Goal: Find specific page/section: Find specific page/section

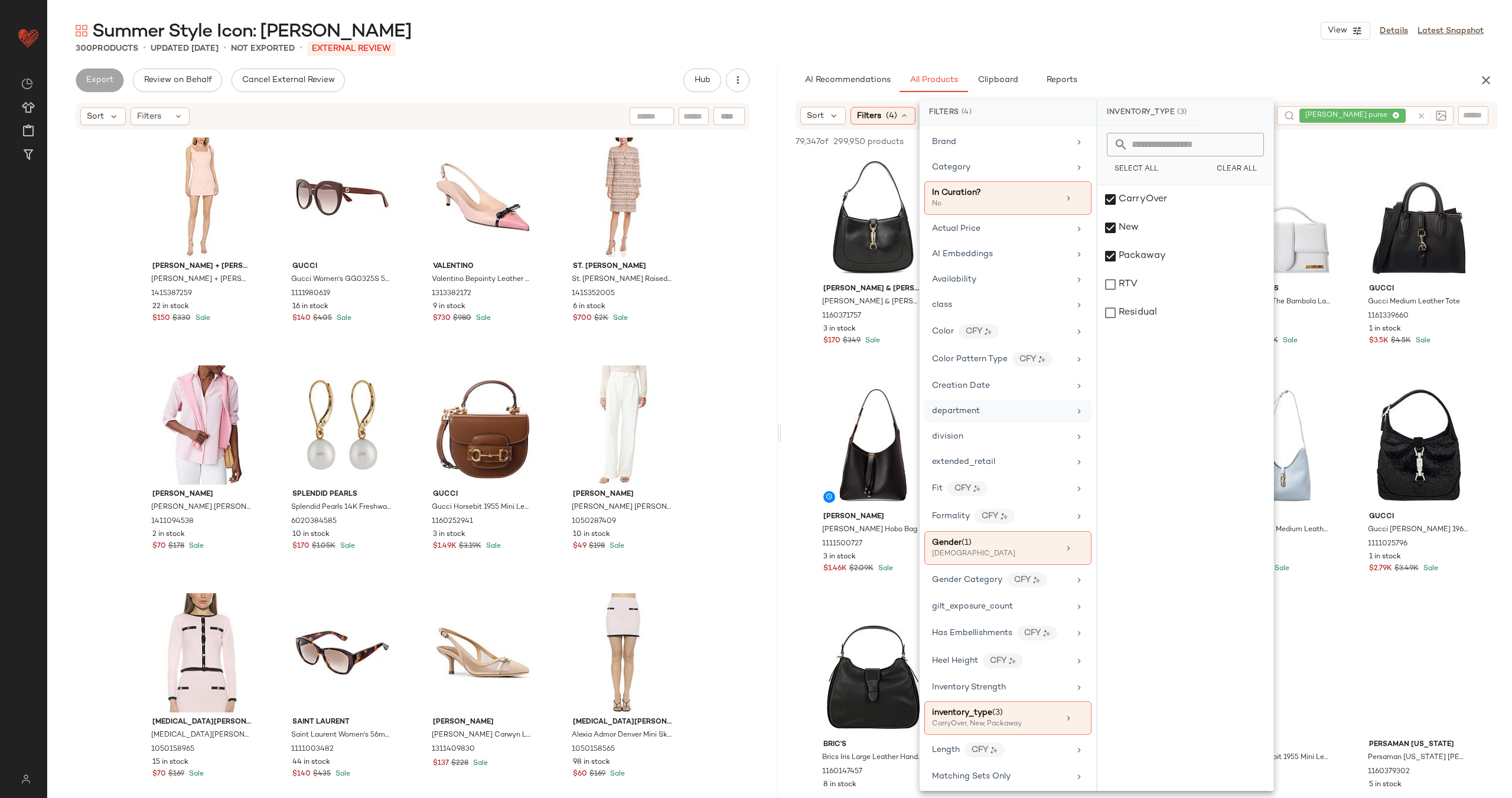
click at [1074, 409] on icon at bounding box center [1079, 411] width 10 height 10
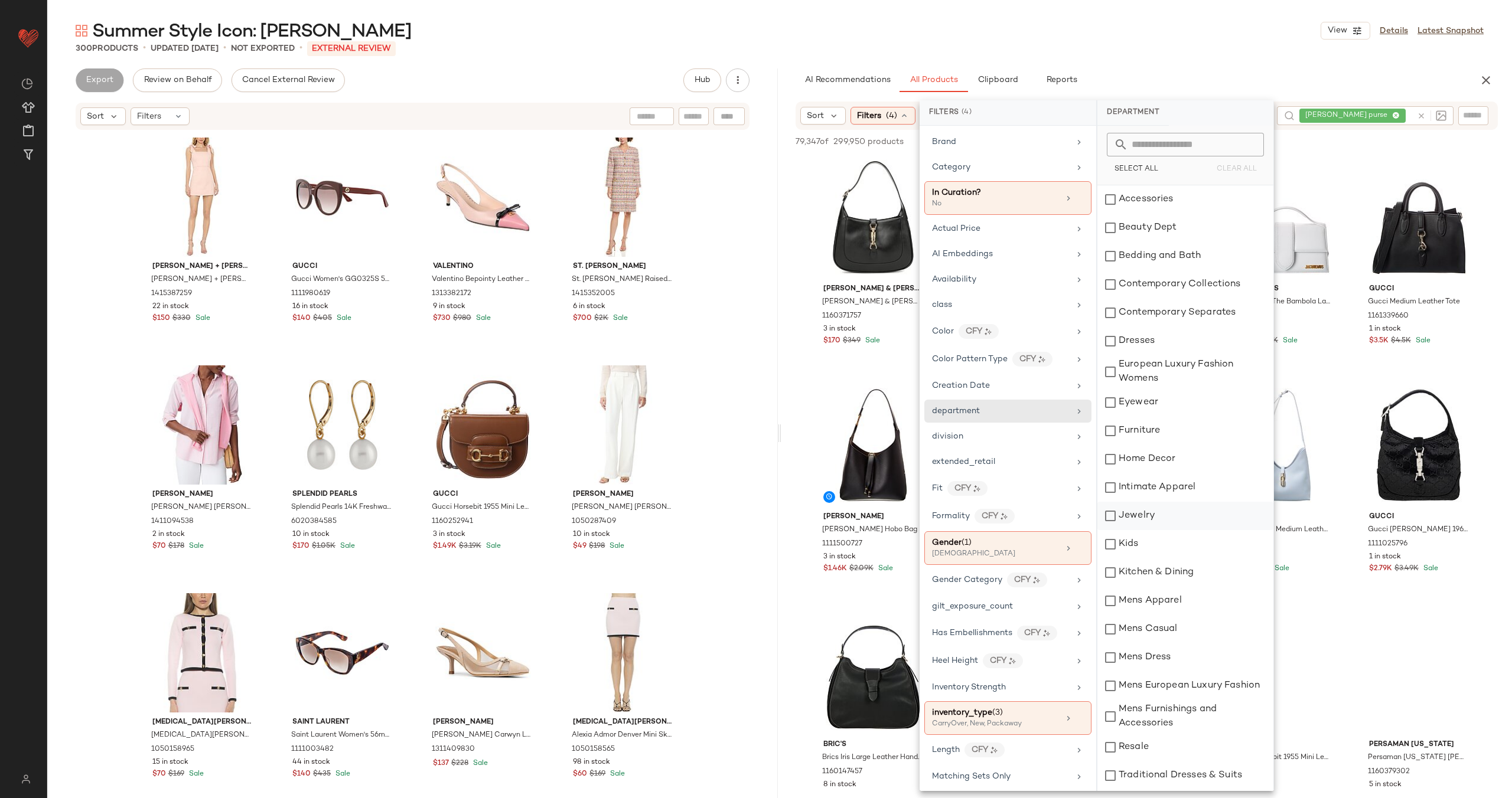
scroll to position [174, 0]
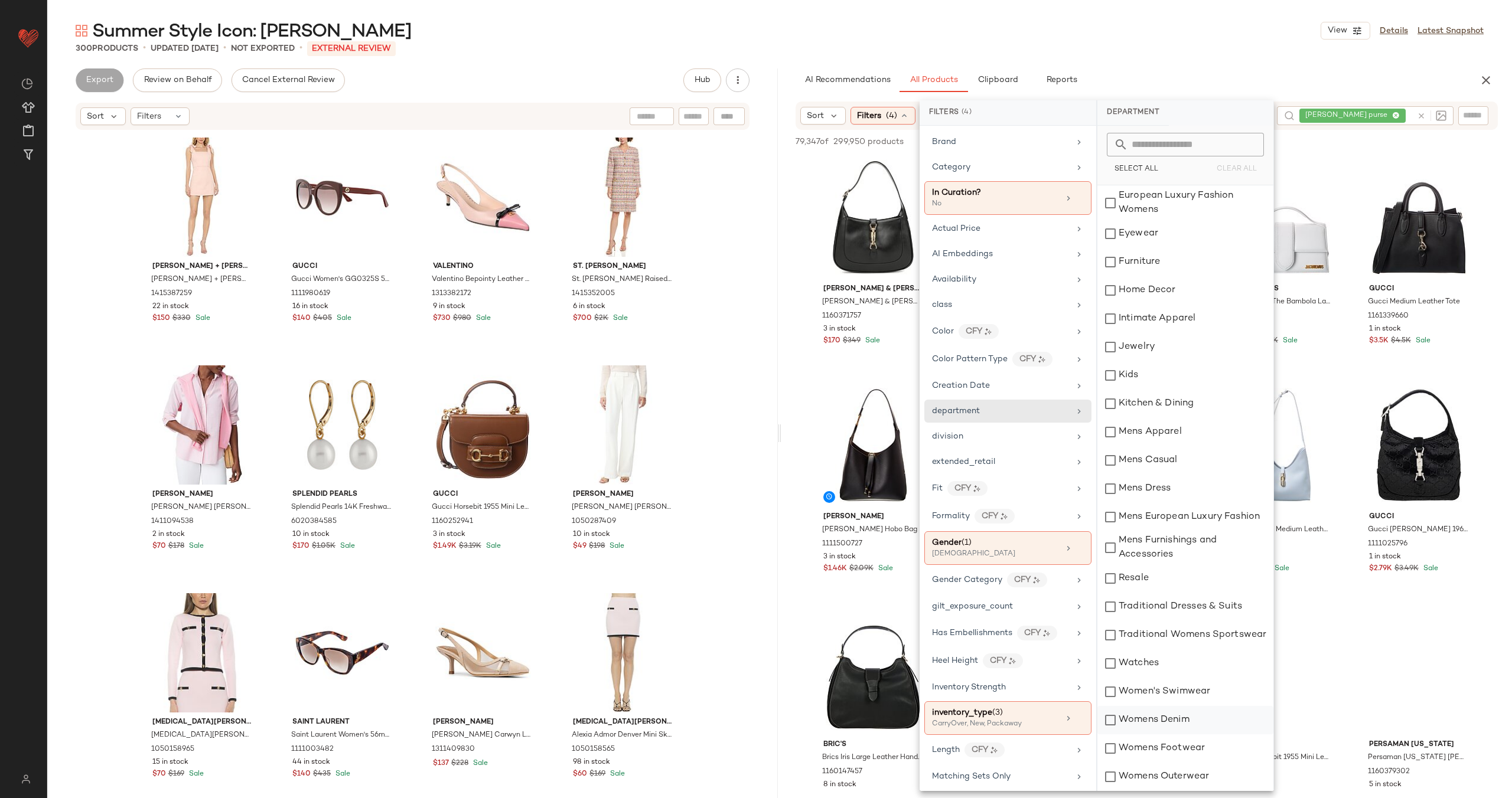
click at [1106, 718] on div "Womens Denim" at bounding box center [1186, 720] width 176 height 28
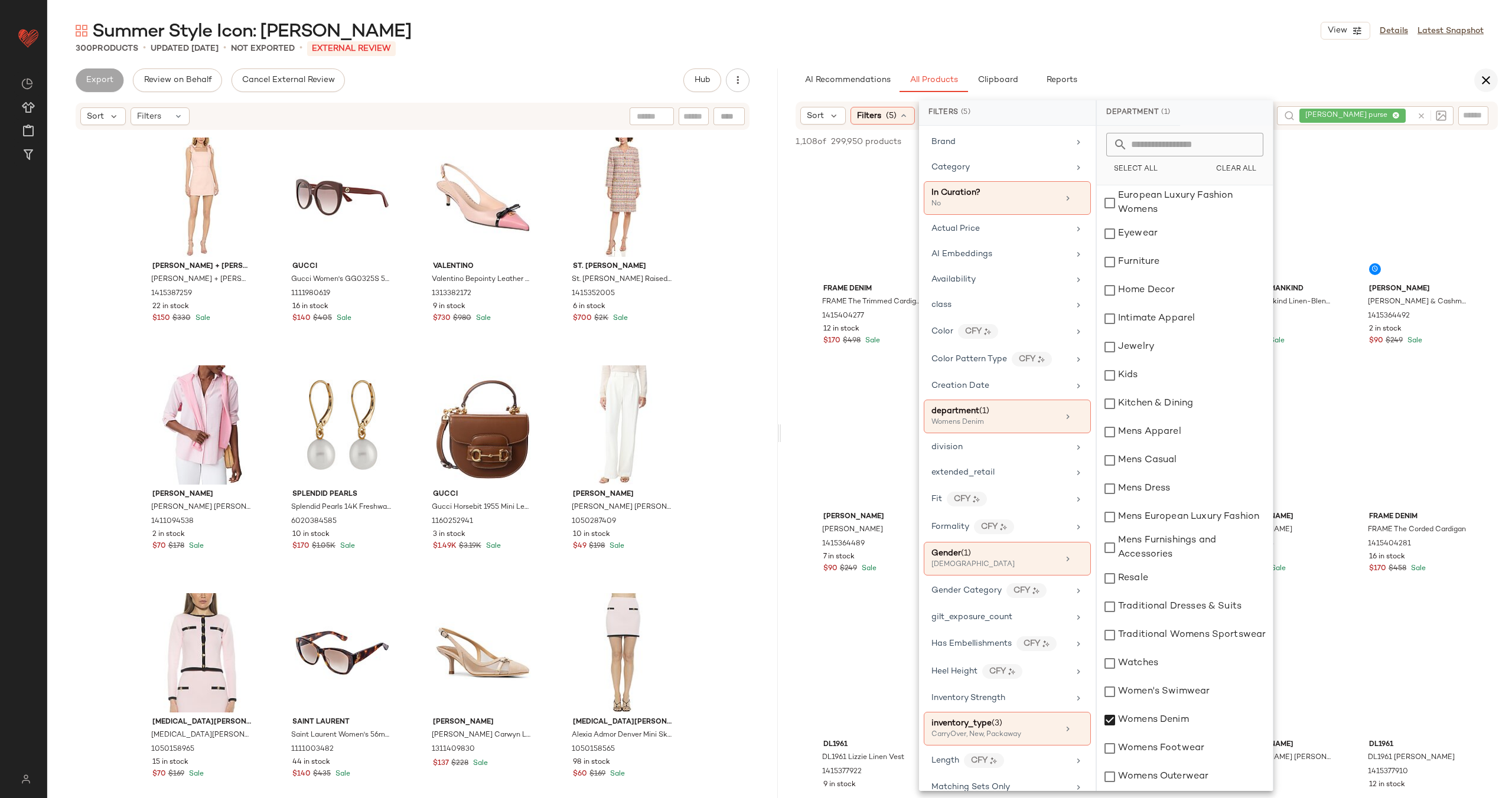
click at [1480, 78] on icon "button" at bounding box center [1486, 80] width 14 height 14
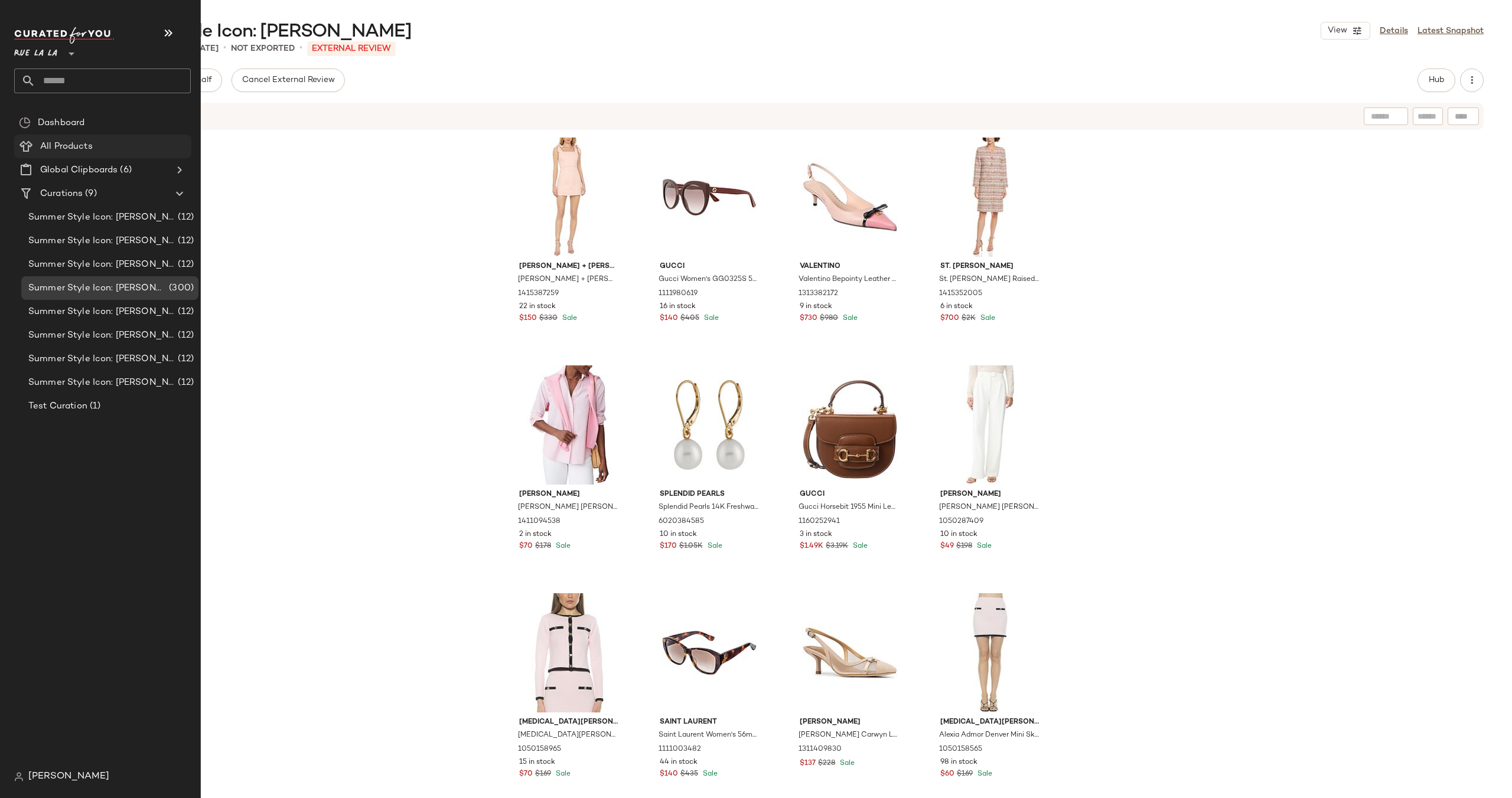
click at [109, 135] on Products "All Products" at bounding box center [103, 146] width 177 height 23
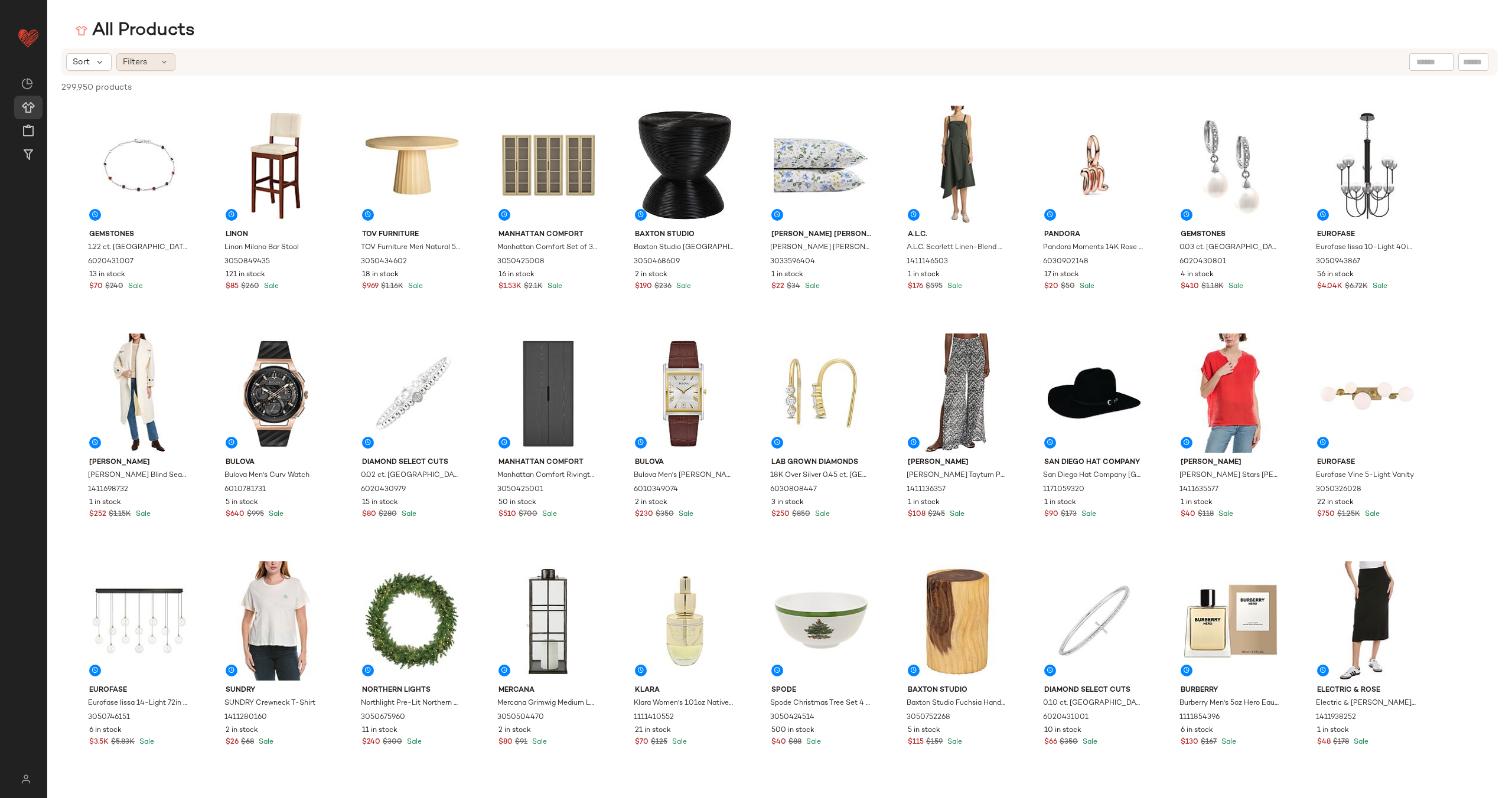
click at [153, 58] on div "Filters" at bounding box center [146, 62] width 59 height 18
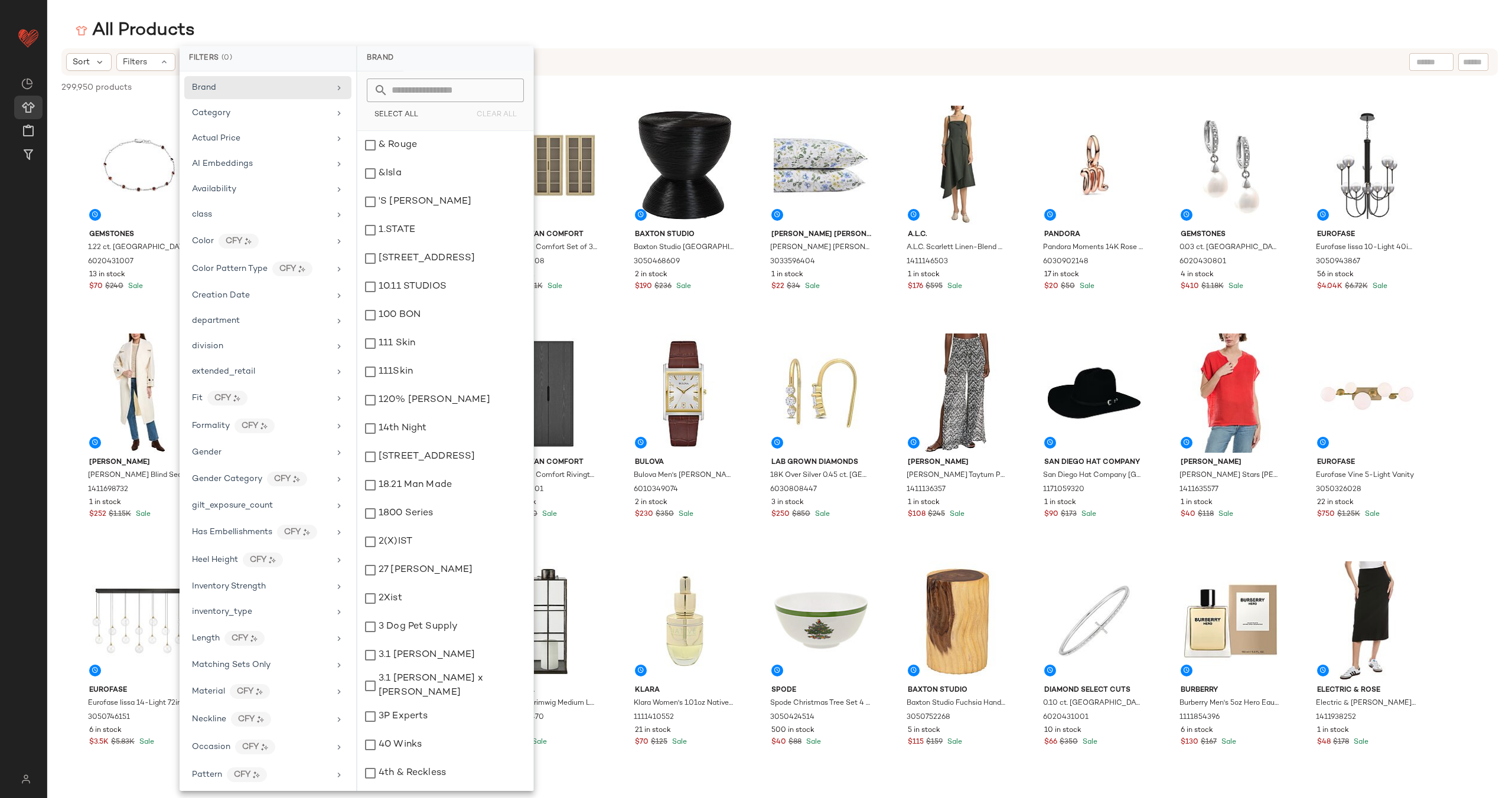
click at [319, 23] on div "All Products" at bounding box center [780, 31] width 1465 height 23
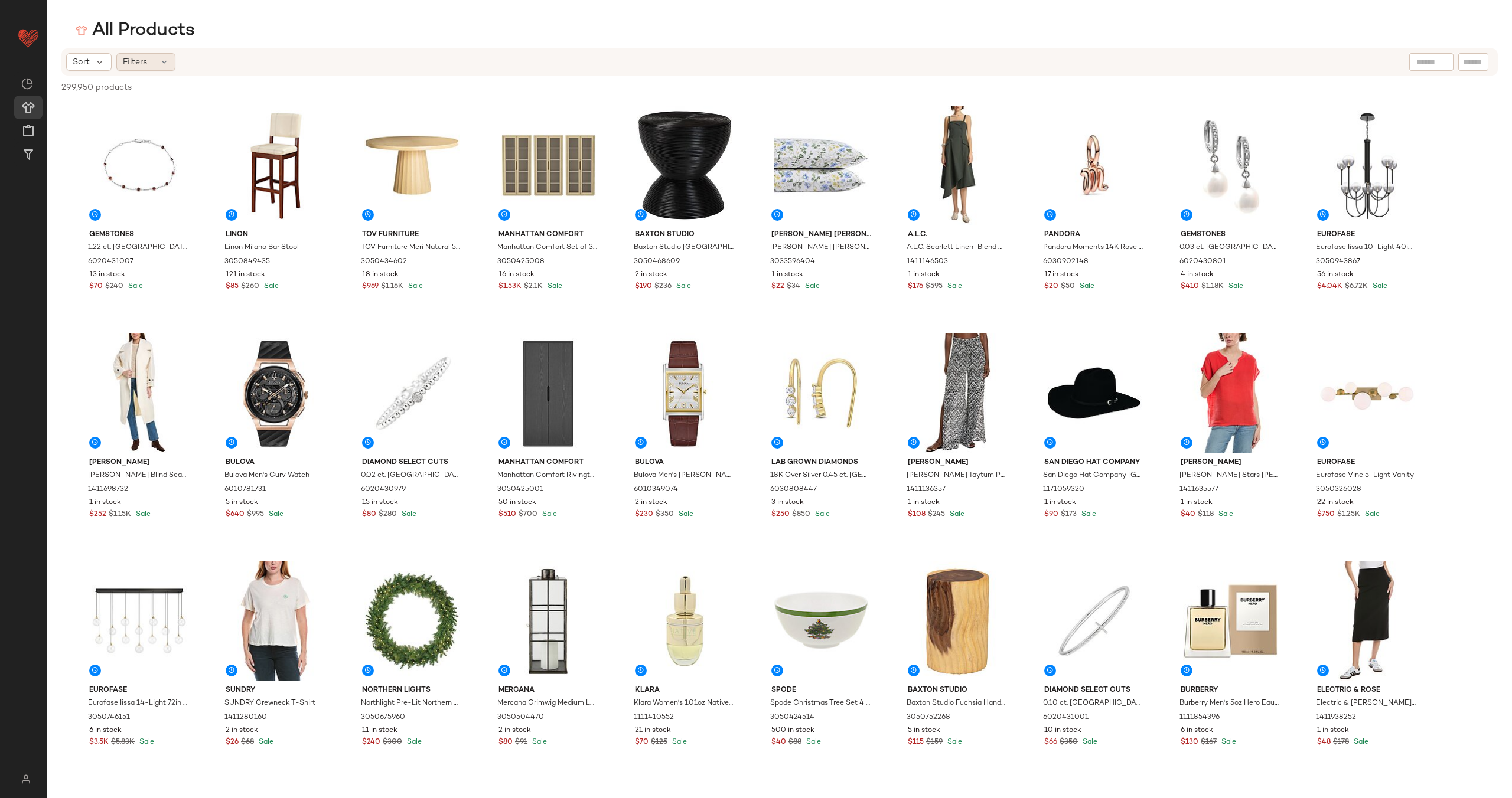
click at [155, 61] on div "Filters" at bounding box center [146, 62] width 59 height 18
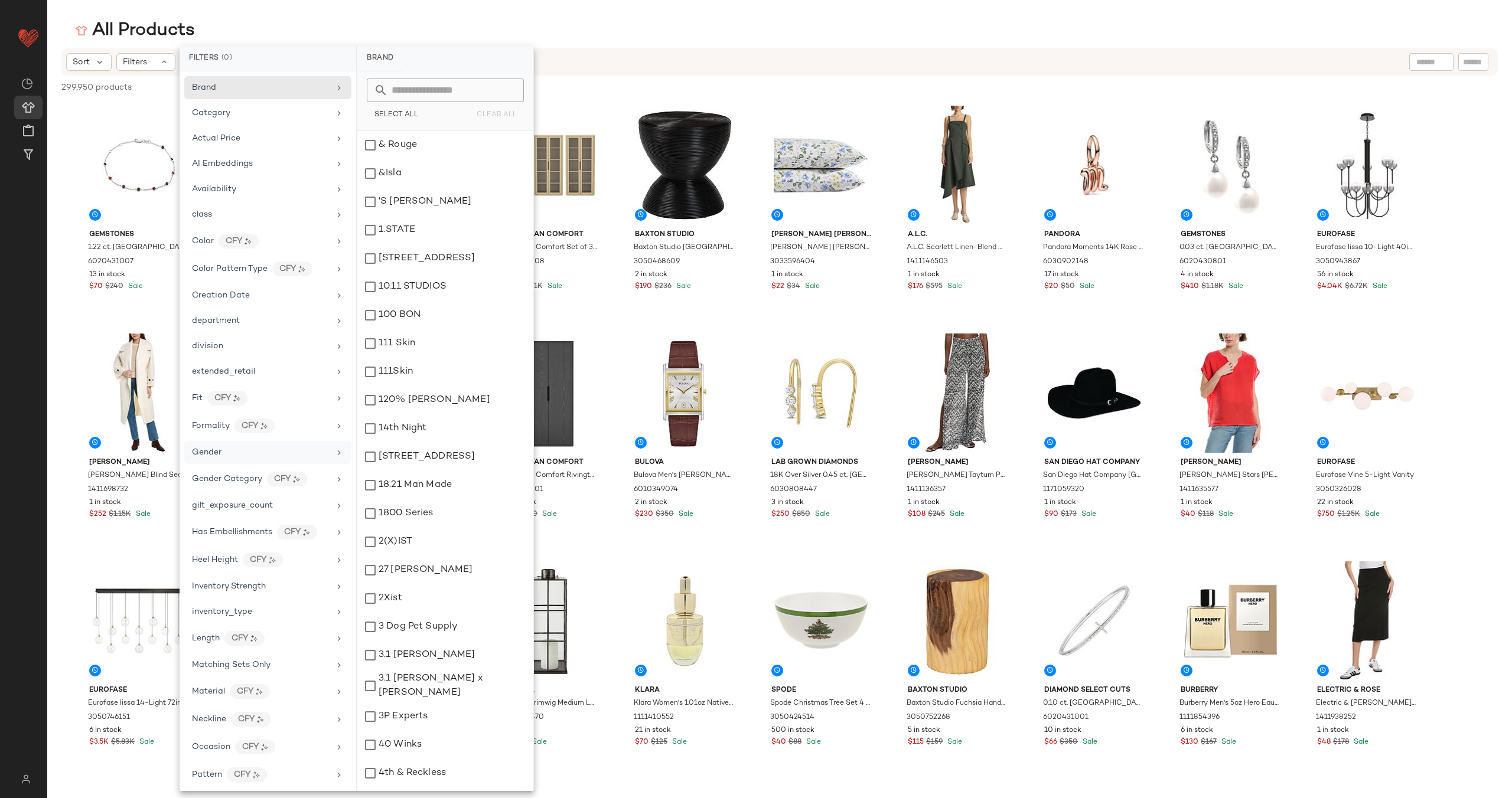
click at [264, 448] on div "Gender" at bounding box center [260, 453] width 137 height 12
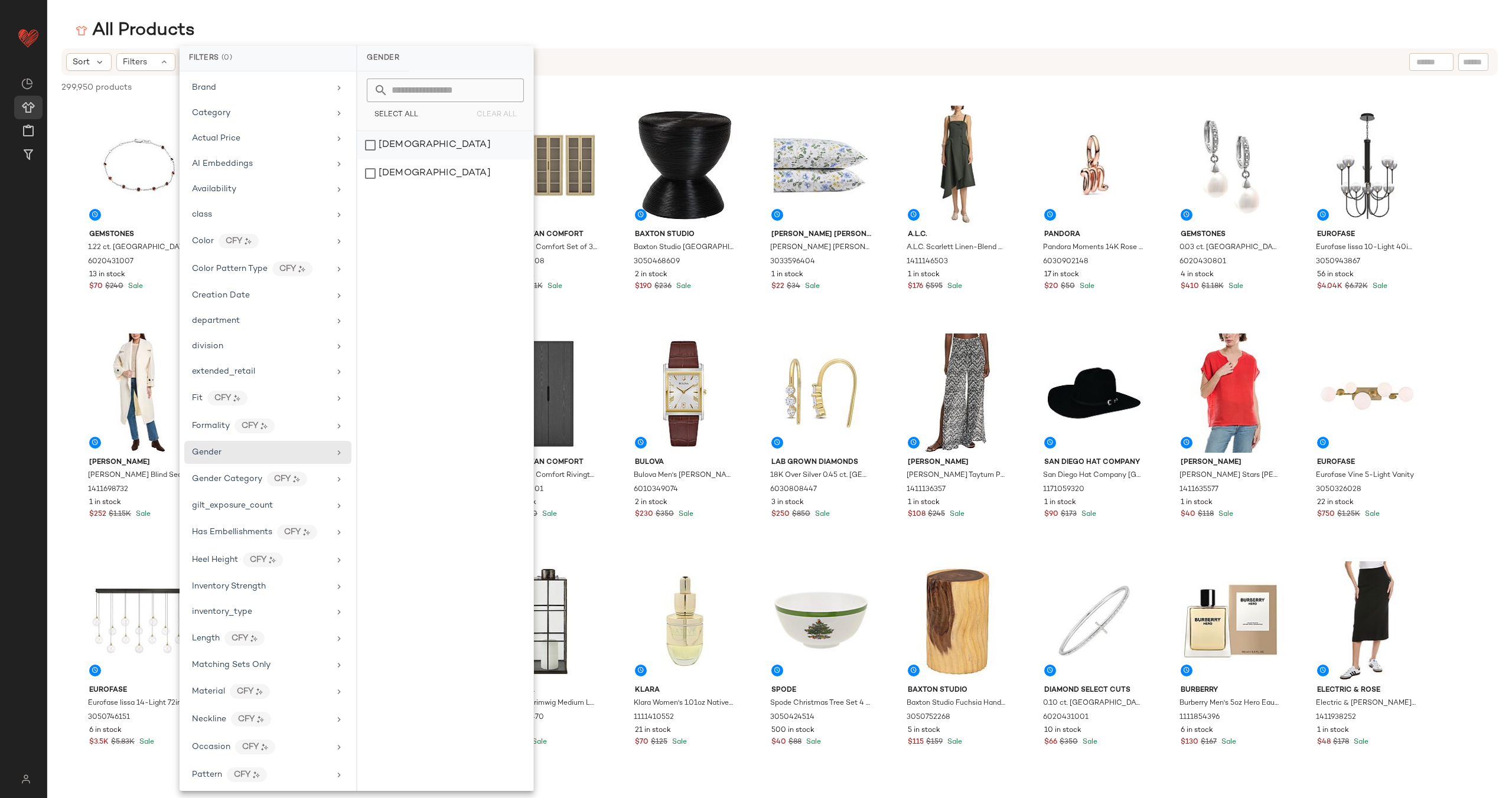
click at [415, 151] on div "[DEMOGRAPHIC_DATA]" at bounding box center [445, 145] width 176 height 28
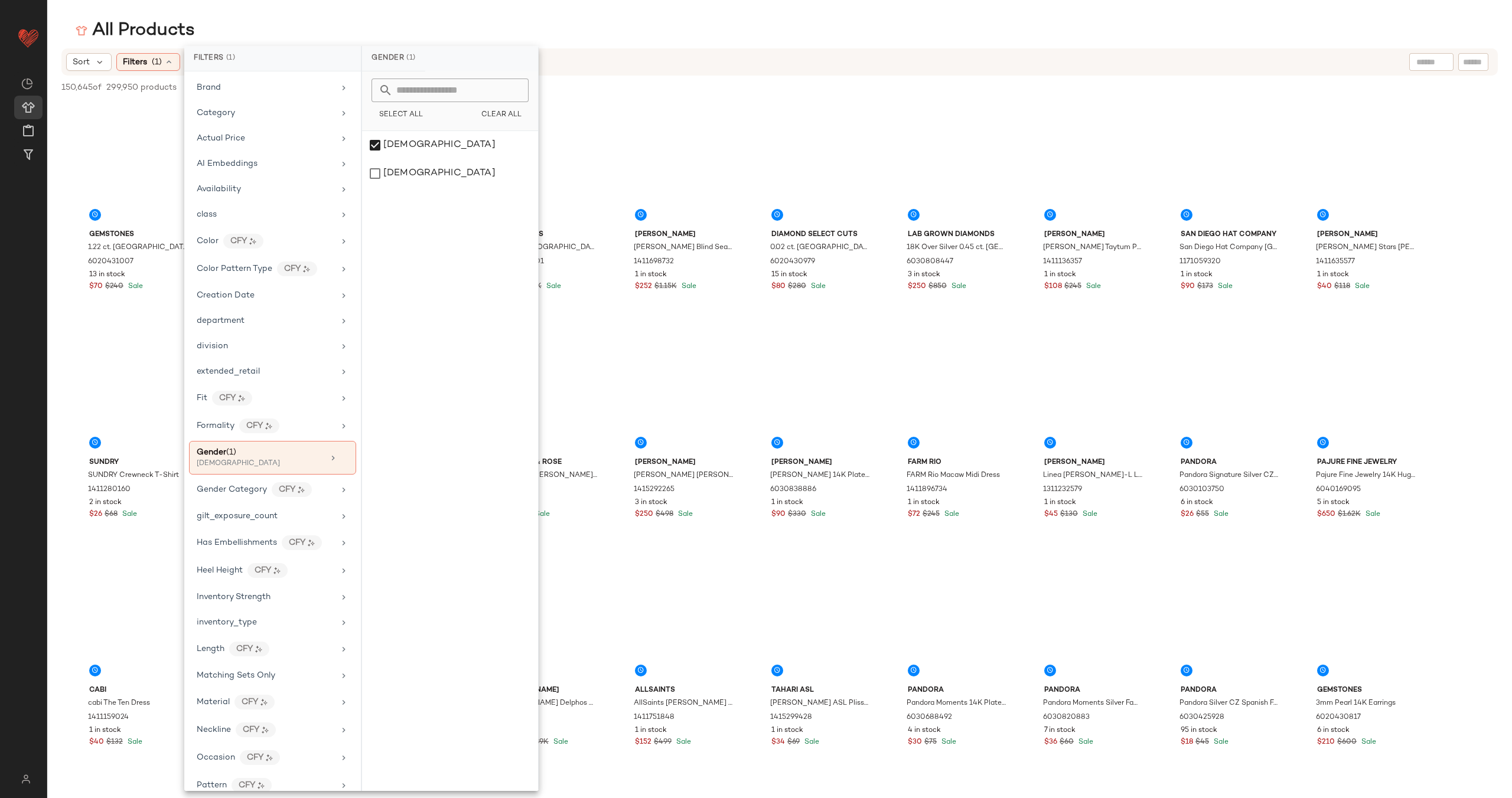
scroll to position [361, 0]
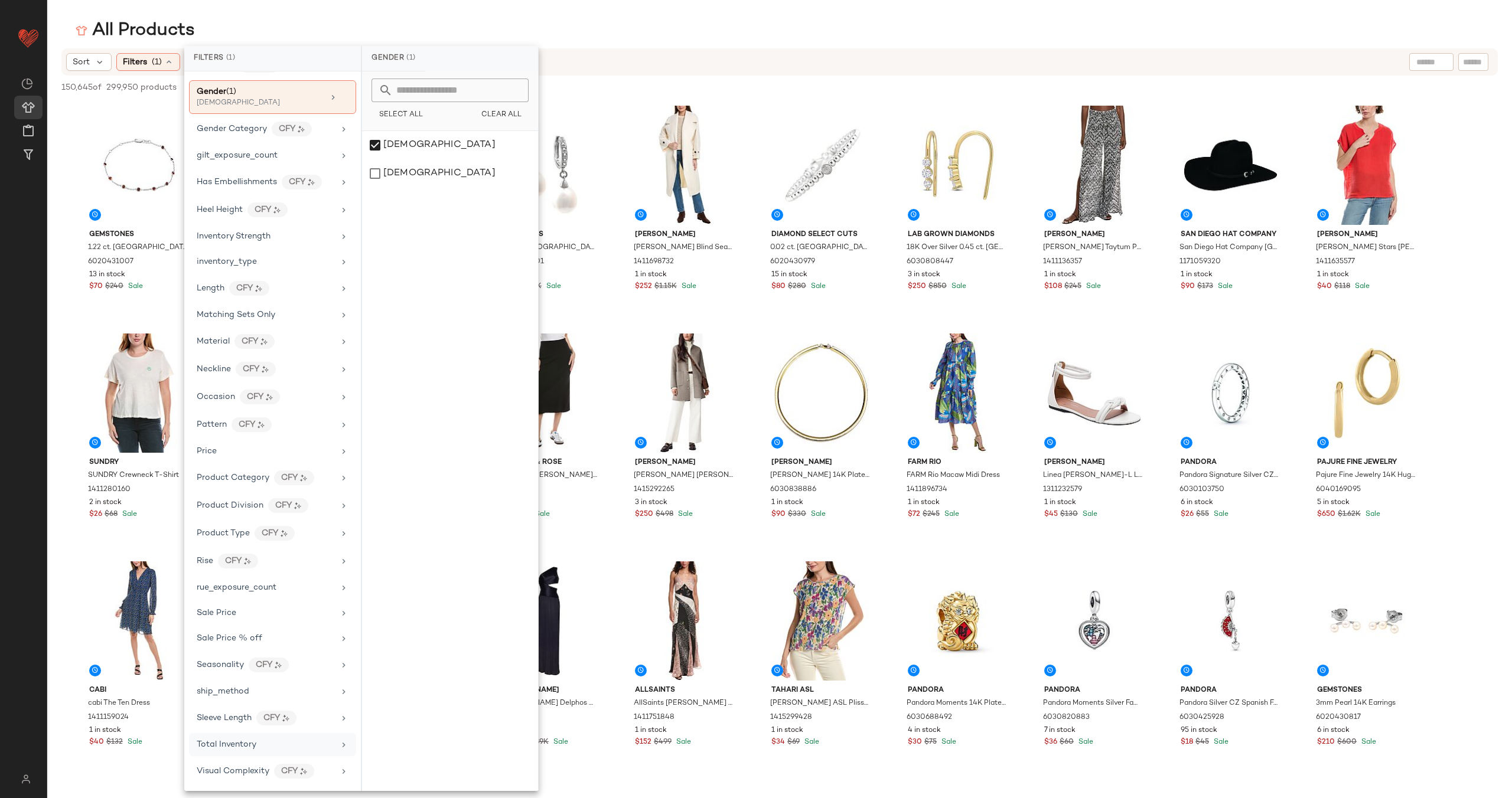
click at [298, 744] on div "Total Inventory" at bounding box center [265, 745] width 137 height 12
click at [276, 264] on div "inventory_type" at bounding box center [265, 262] width 137 height 12
click at [449, 144] on div "CarryOver" at bounding box center [450, 145] width 176 height 28
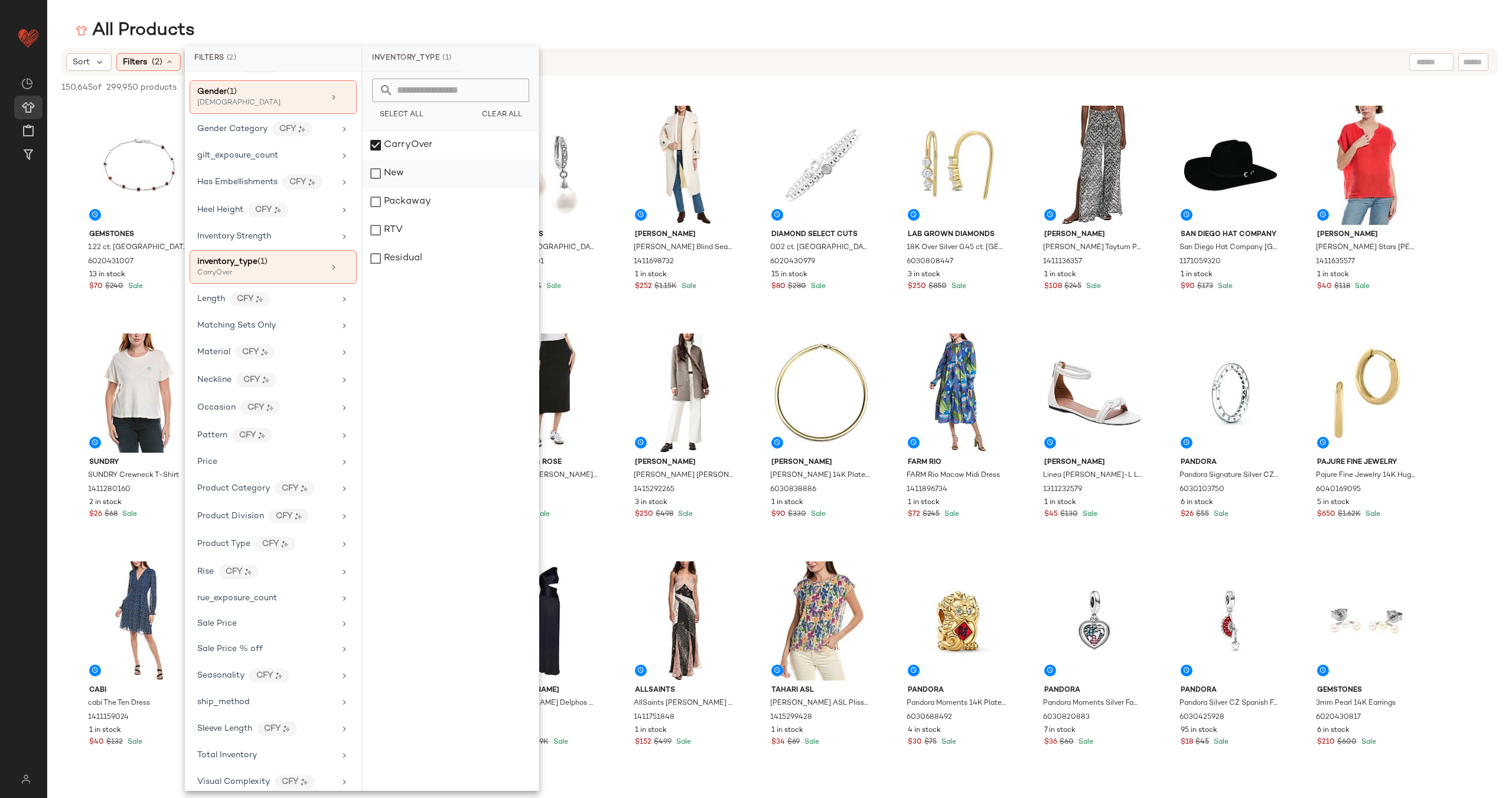
click at [440, 181] on div "New" at bounding box center [451, 173] width 176 height 28
click at [432, 205] on div "Packaway" at bounding box center [451, 201] width 176 height 28
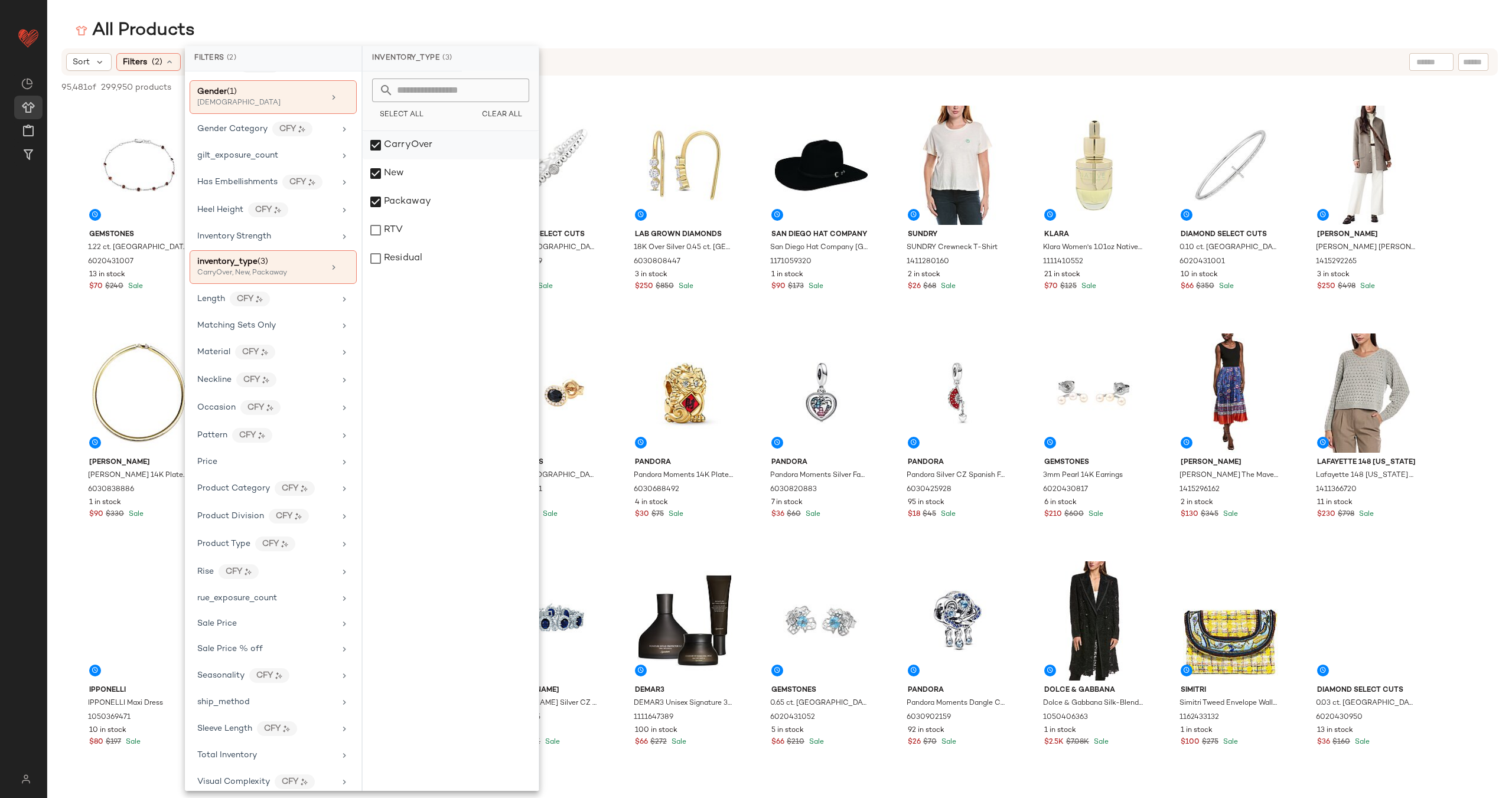
click at [431, 144] on div "CarryOver" at bounding box center [451, 145] width 176 height 28
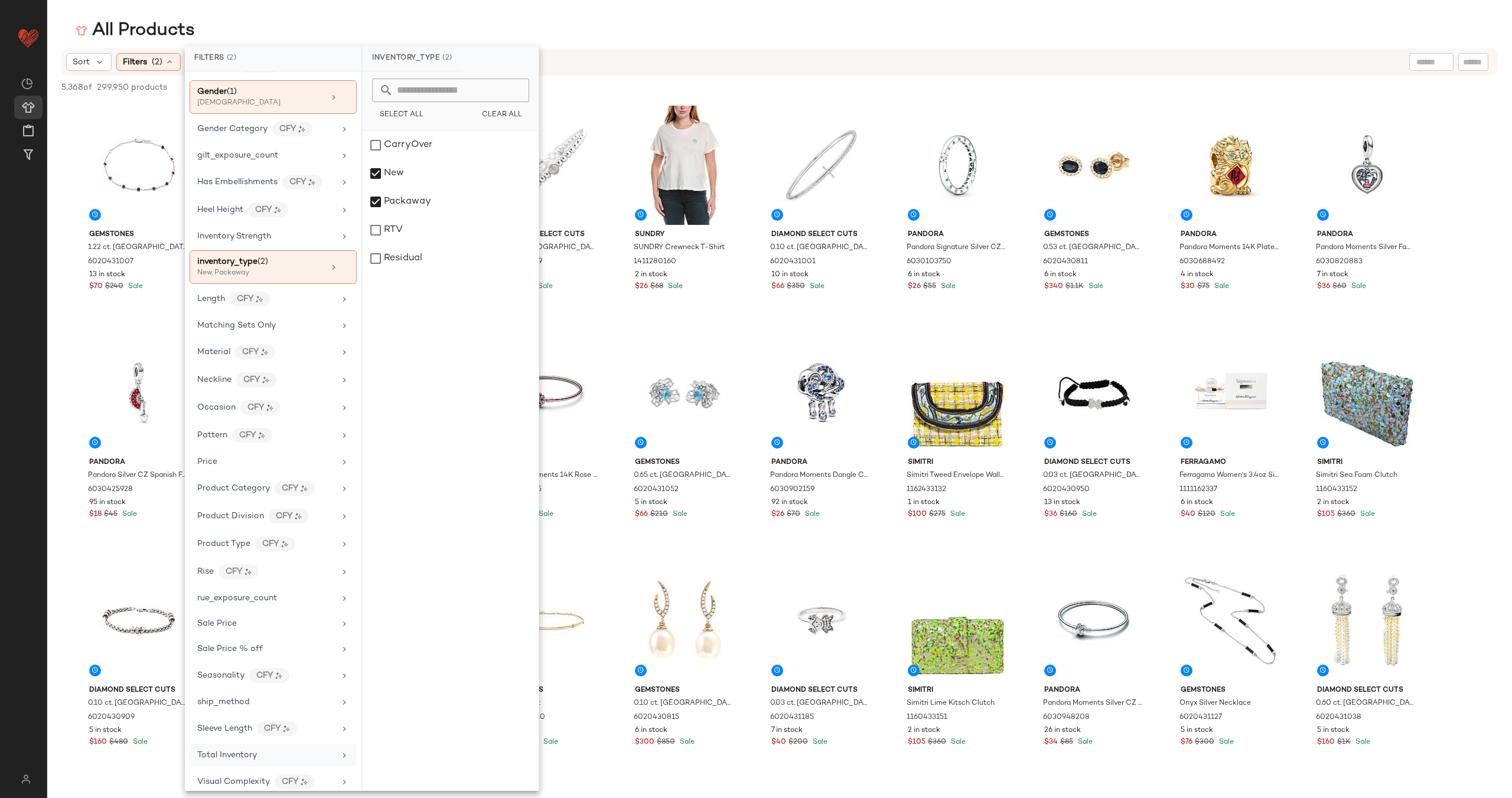
click at [285, 749] on div "Total Inventory" at bounding box center [266, 755] width 137 height 12
click at [473, 109] on button "At least 1" at bounding box center [451, 111] width 157 height 16
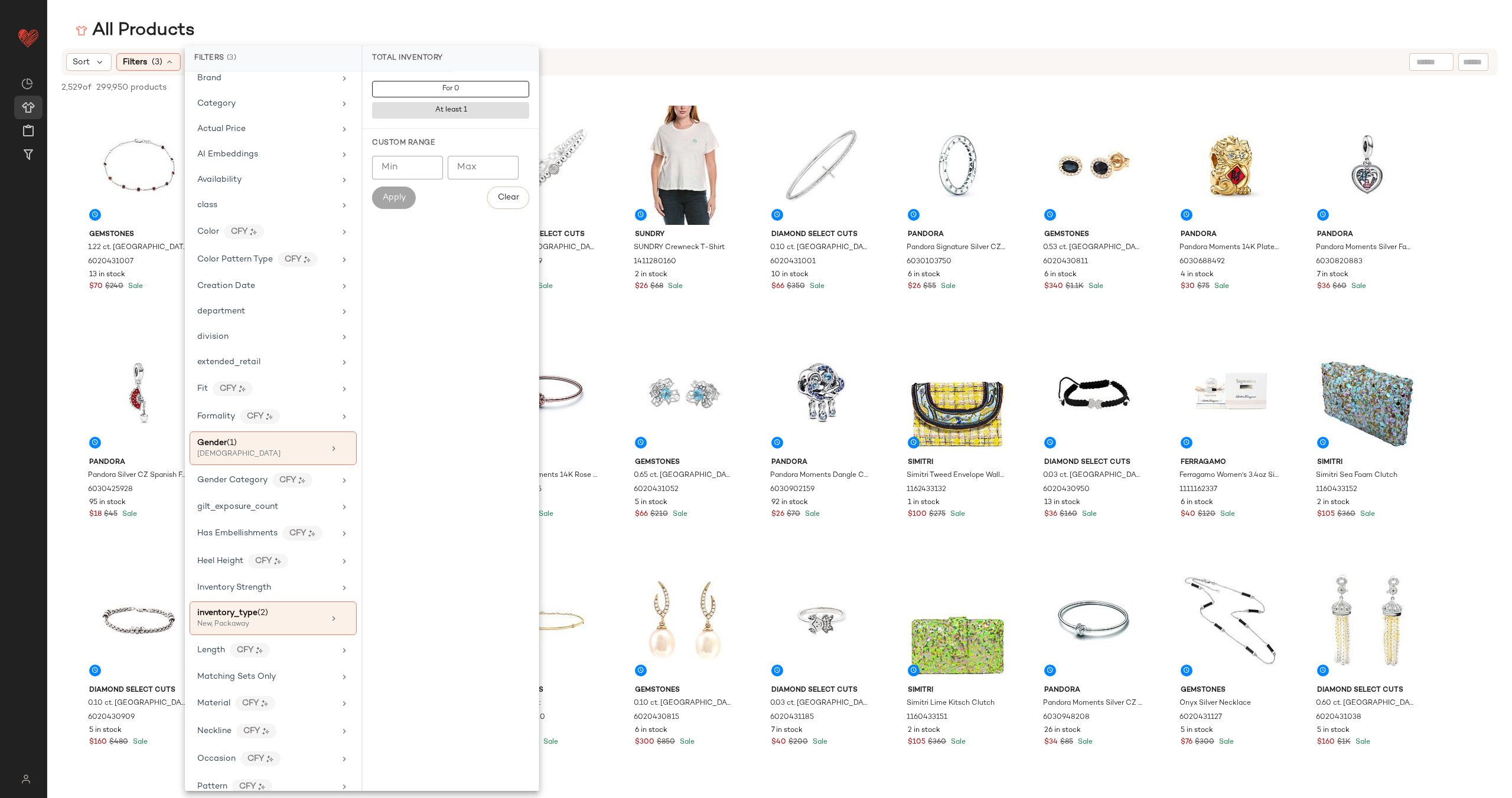
scroll to position [0, 0]
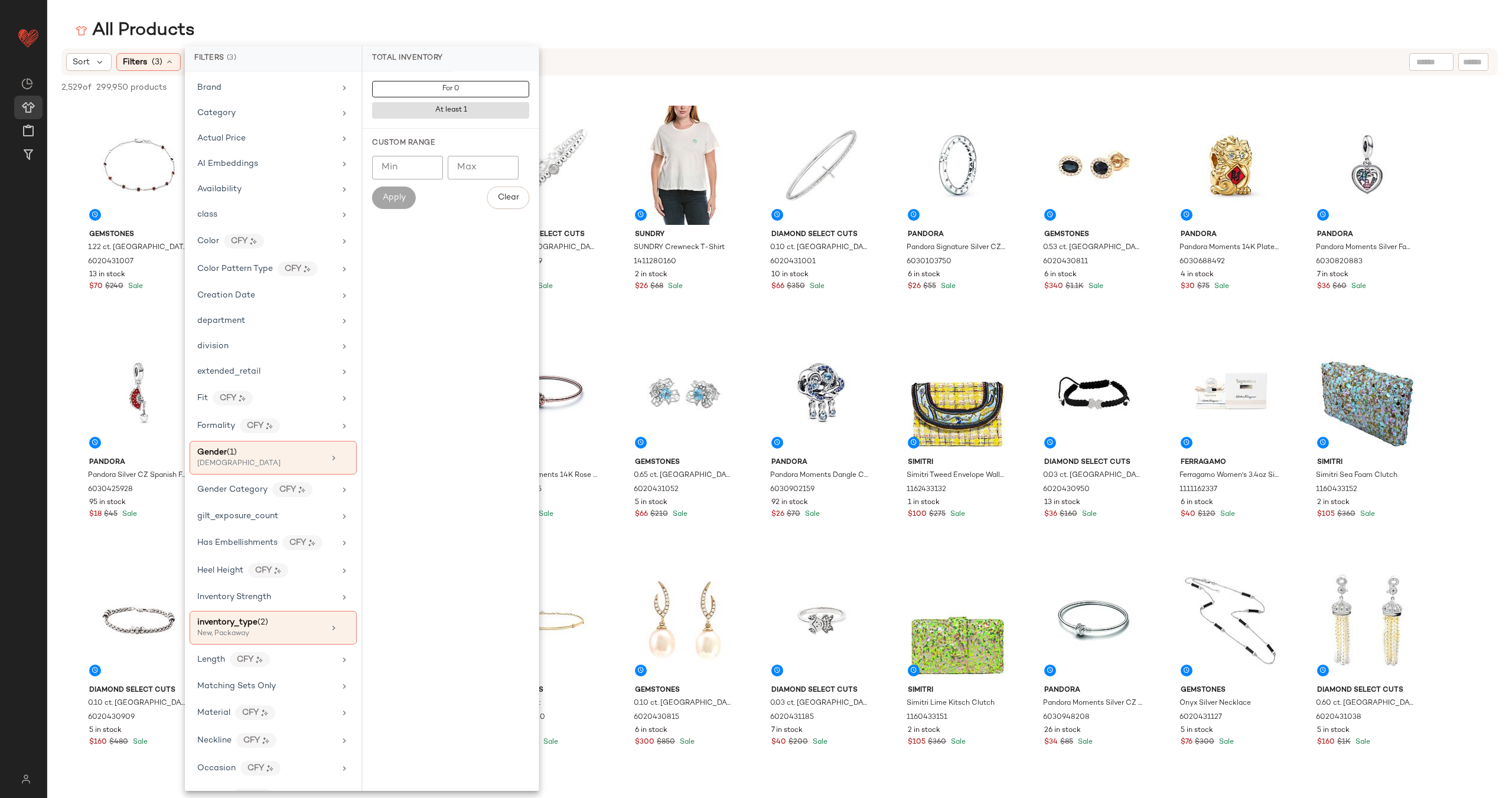
click at [633, 93] on div "2,529 of 299,950 products • 0 selected Deselect All" at bounding box center [780, 89] width 1465 height 26
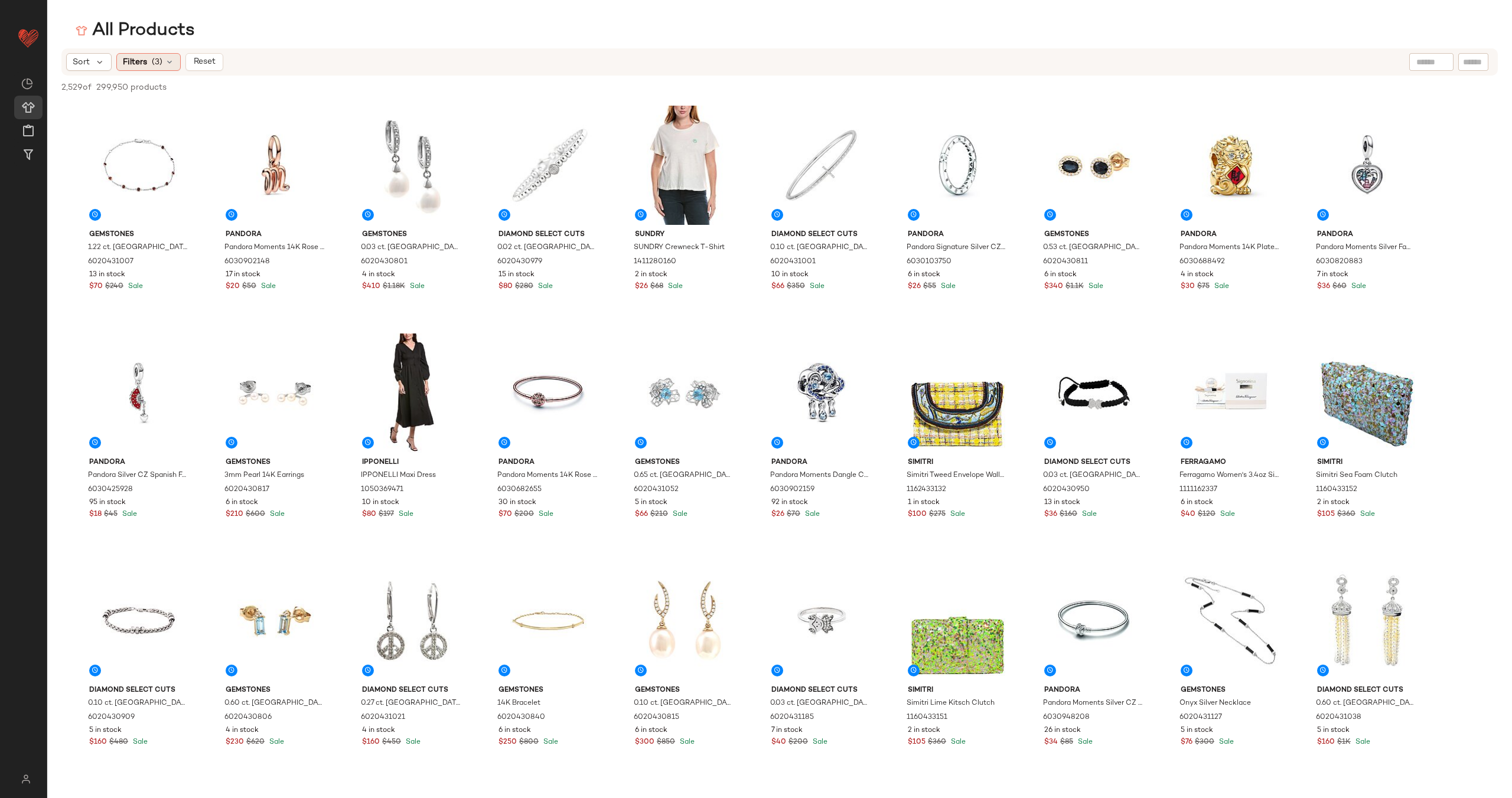
click at [164, 56] on div "Filters (3)" at bounding box center [148, 62] width 65 height 18
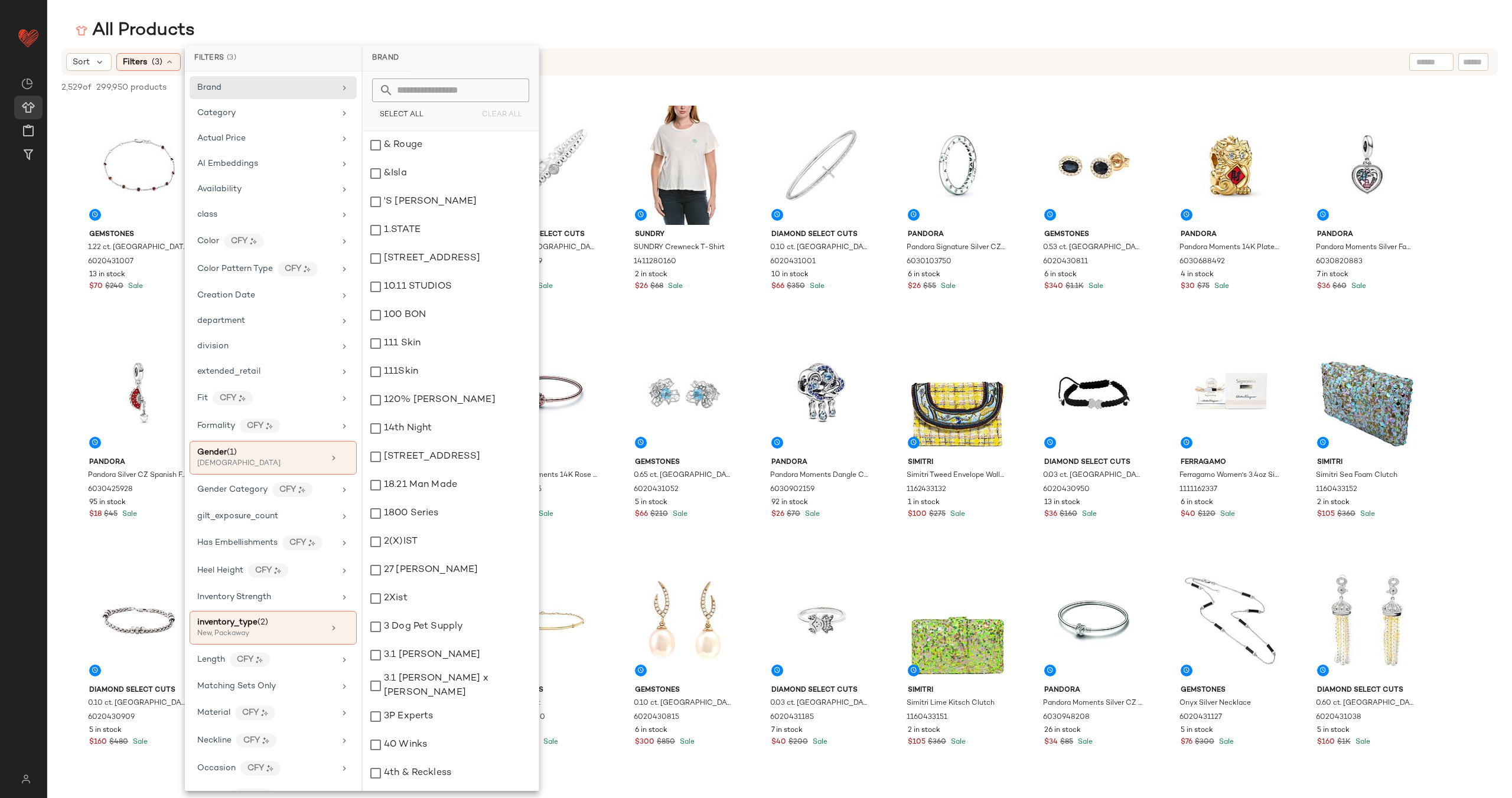
click at [584, 91] on div "2,529 of 299,950 products • 0 selected Deselect All" at bounding box center [780, 89] width 1465 height 26
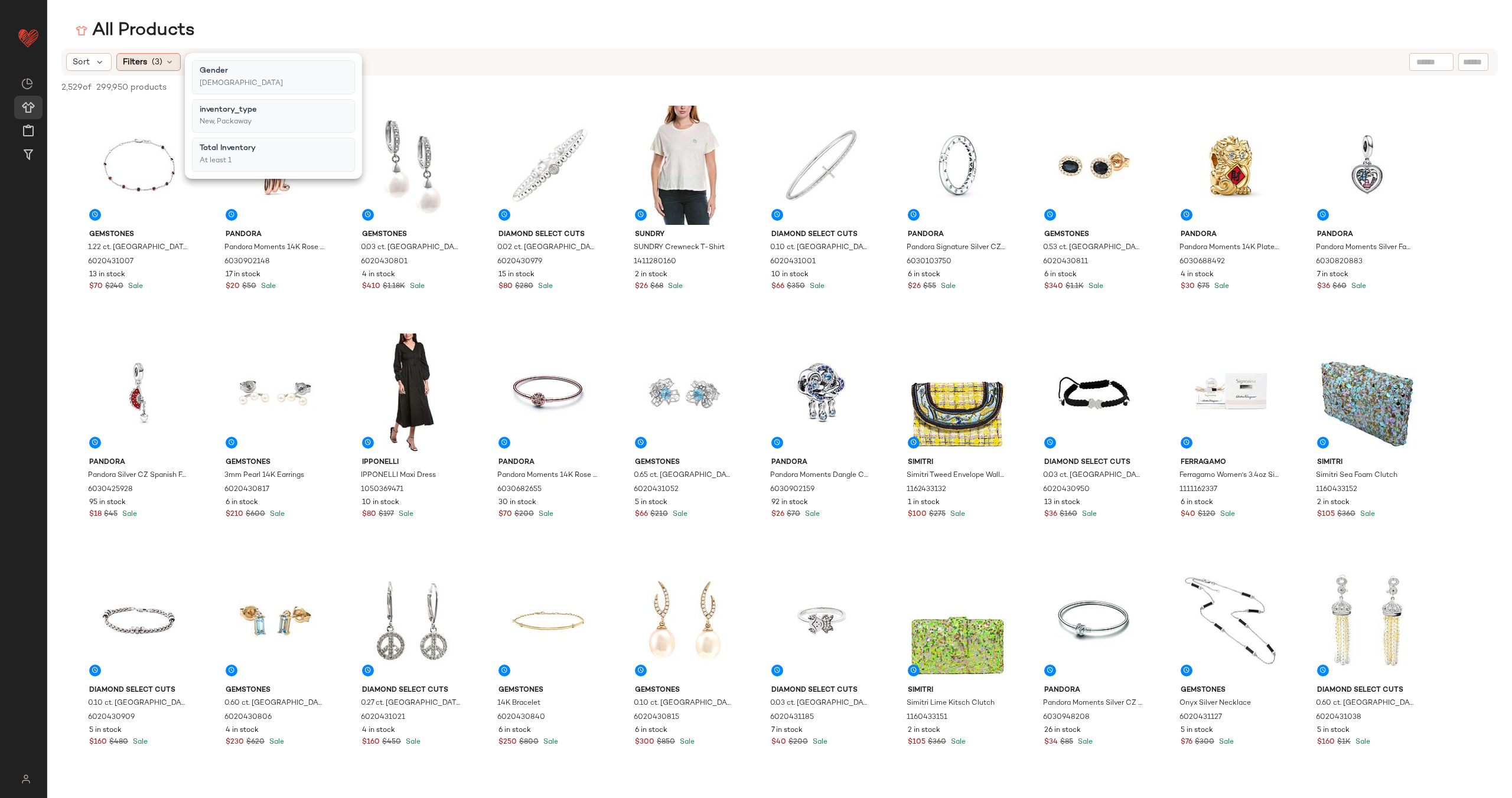
click at [150, 60] on div "Filters (3)" at bounding box center [148, 62] width 65 height 18
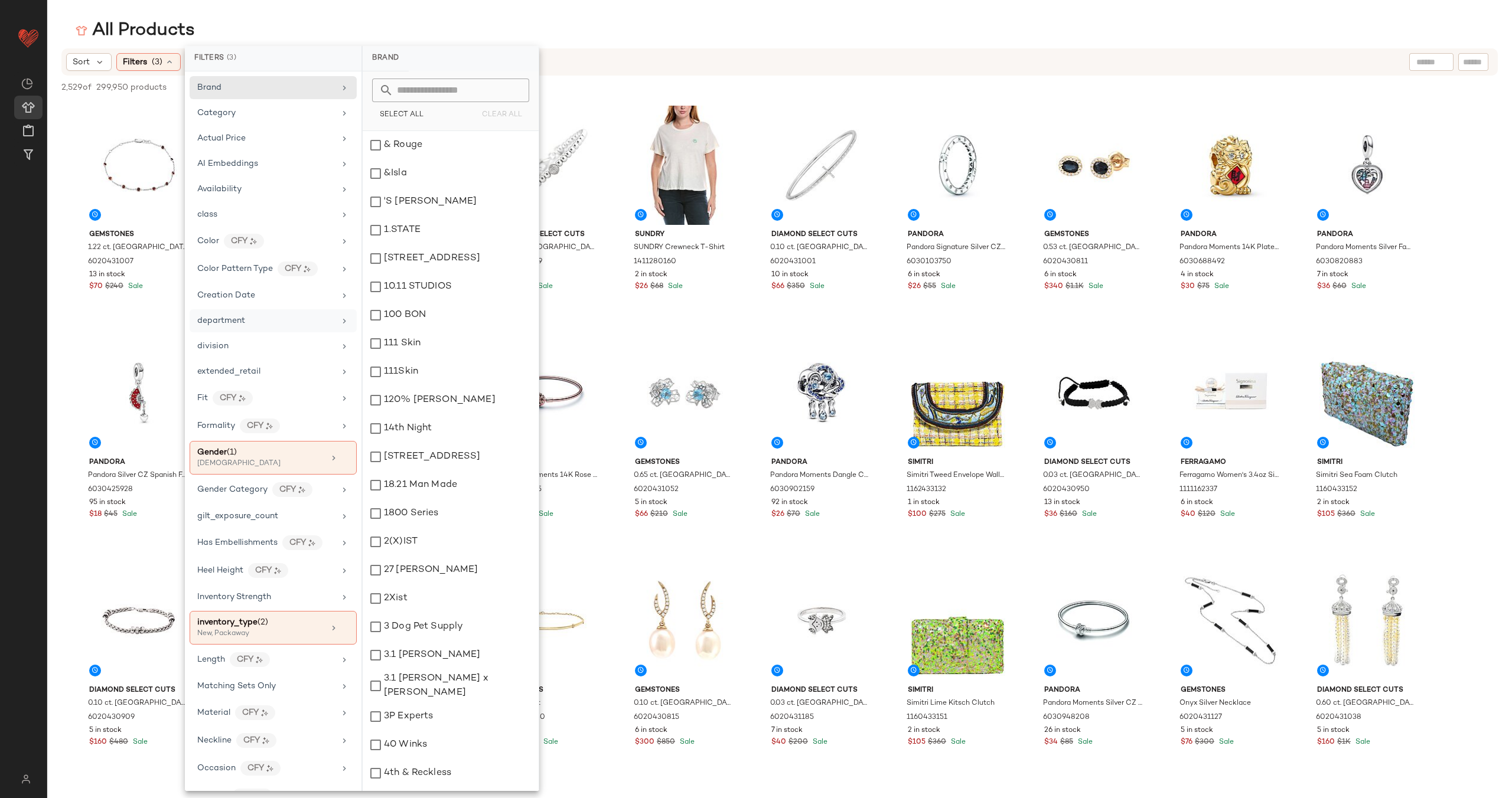
click at [340, 321] on icon at bounding box center [344, 321] width 10 height 10
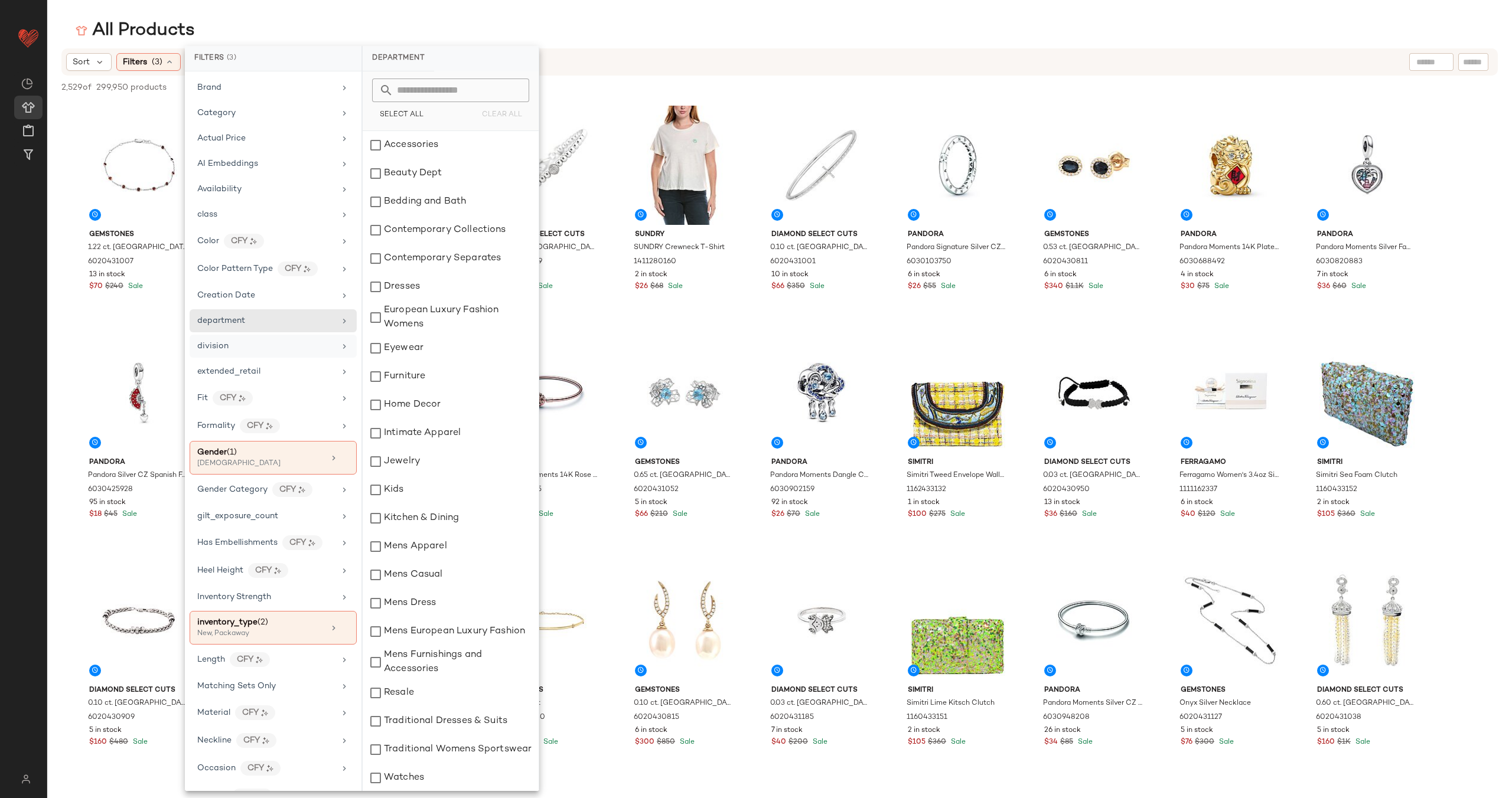
click at [323, 345] on div "division" at bounding box center [266, 346] width 137 height 12
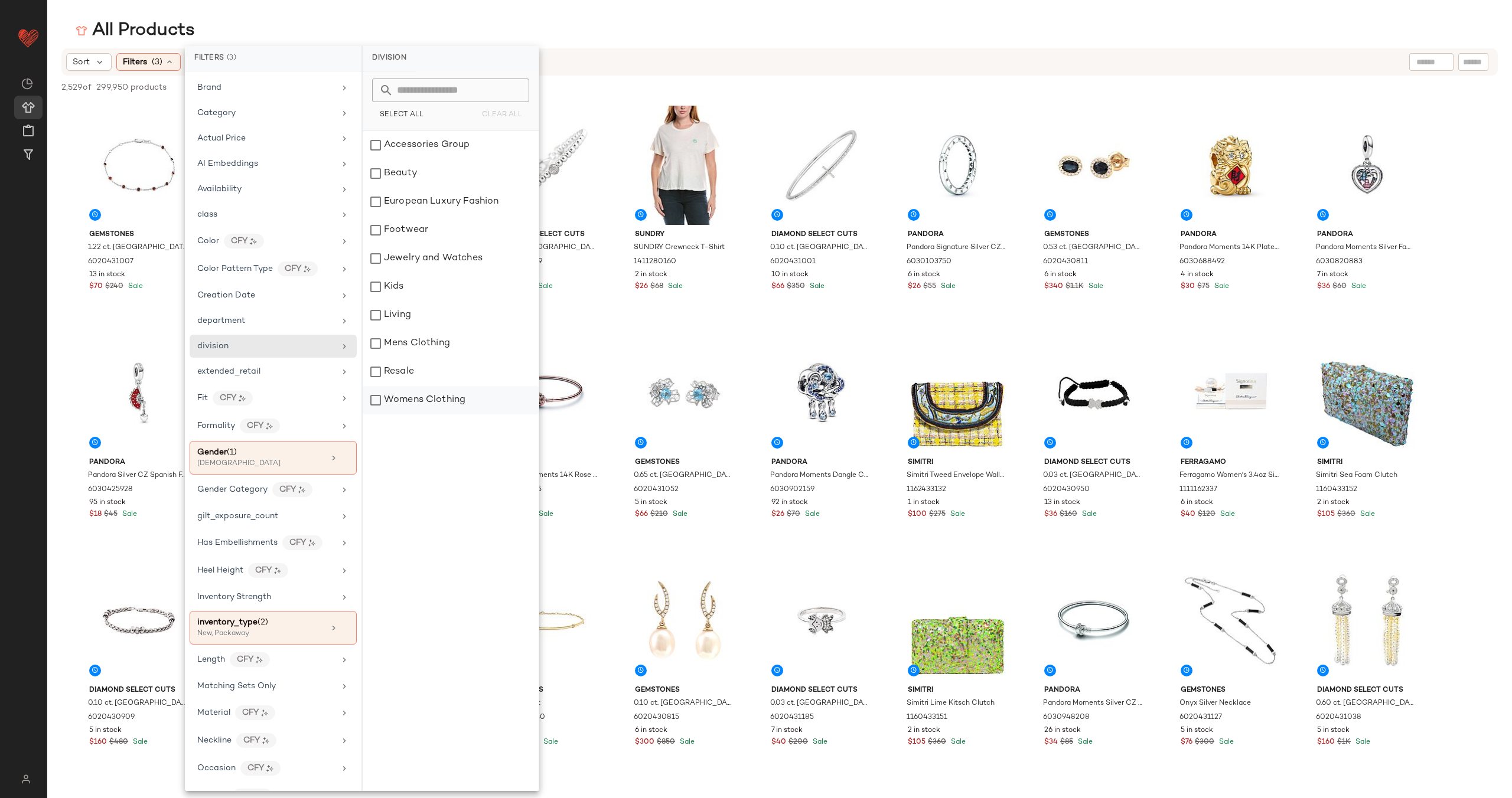
click at [378, 398] on div "Womens Clothing" at bounding box center [451, 400] width 176 height 28
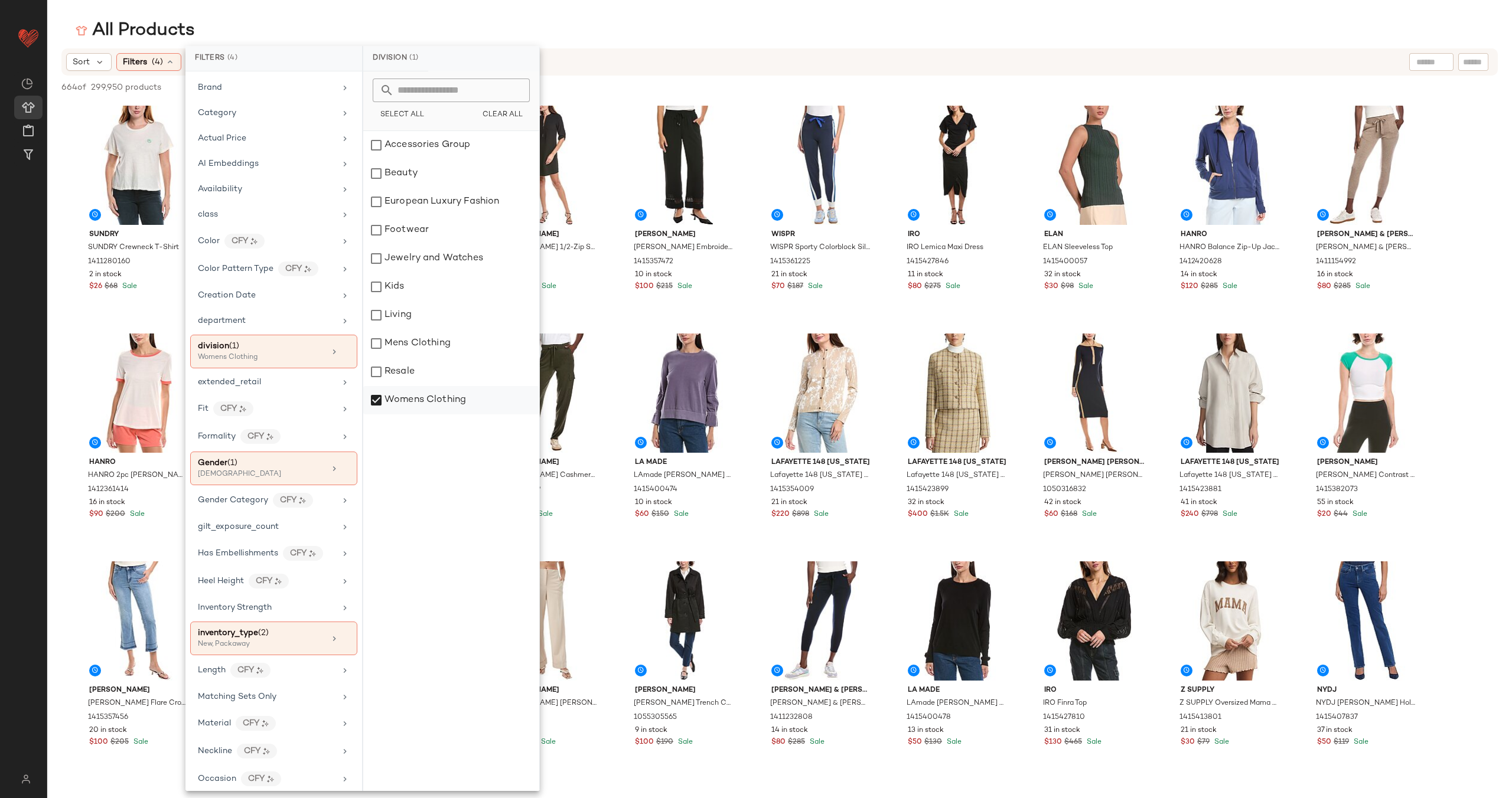
click at [381, 396] on div "Womens Clothing" at bounding box center [451, 400] width 176 height 28
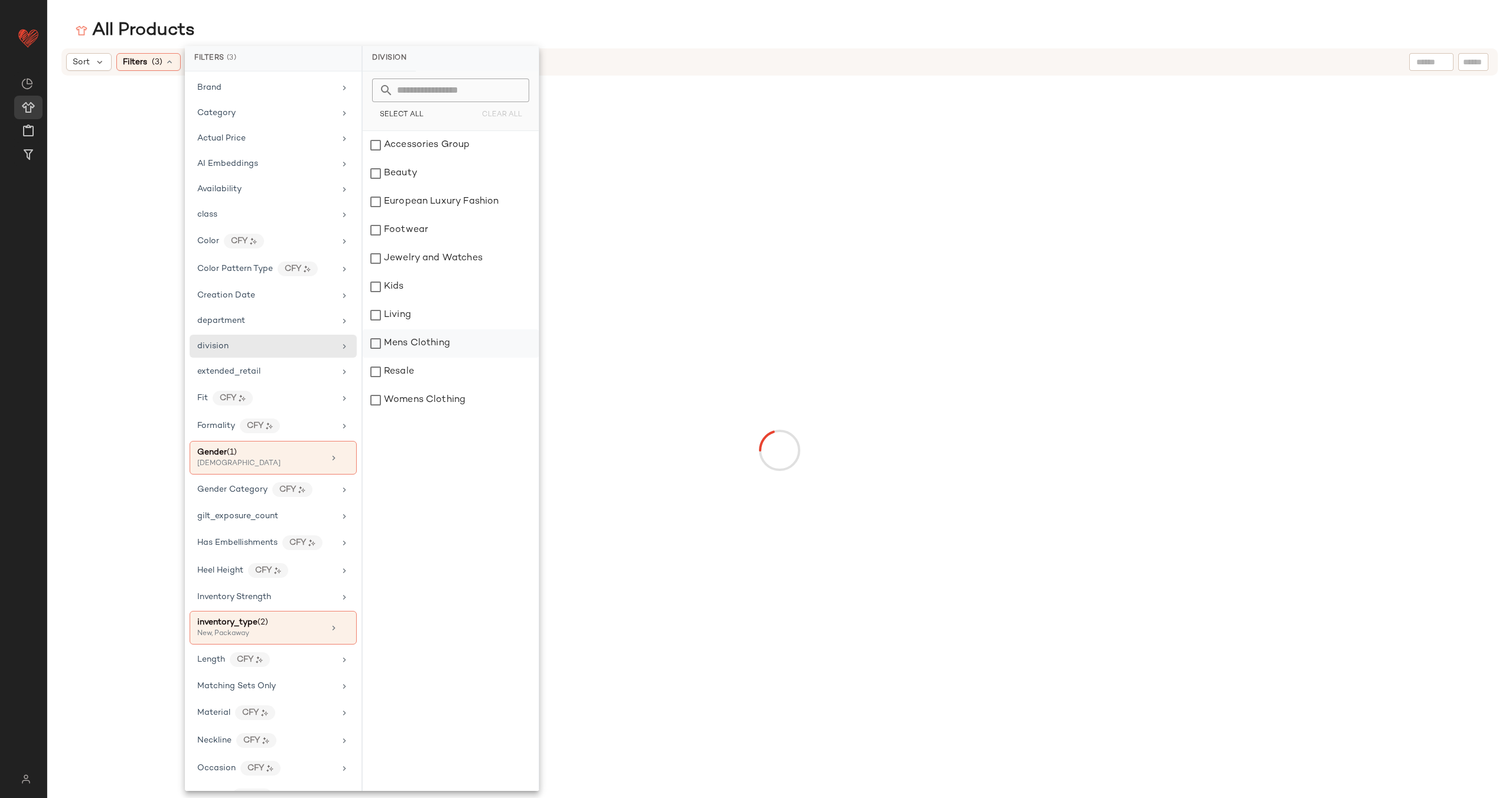
click at [373, 346] on div "Mens Clothing" at bounding box center [451, 343] width 176 height 28
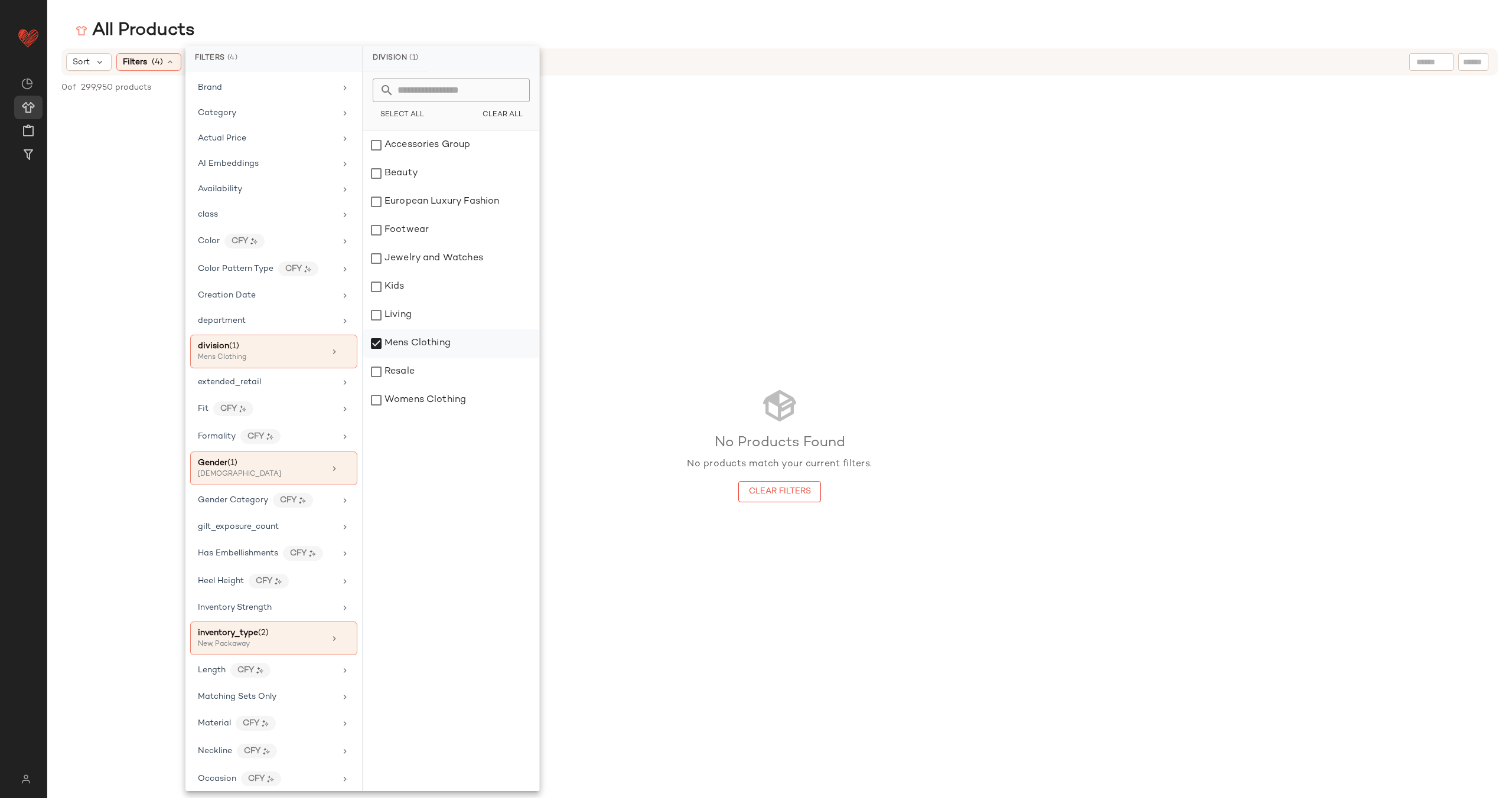
click at [373, 346] on div "Mens Clothing" at bounding box center [451, 343] width 176 height 28
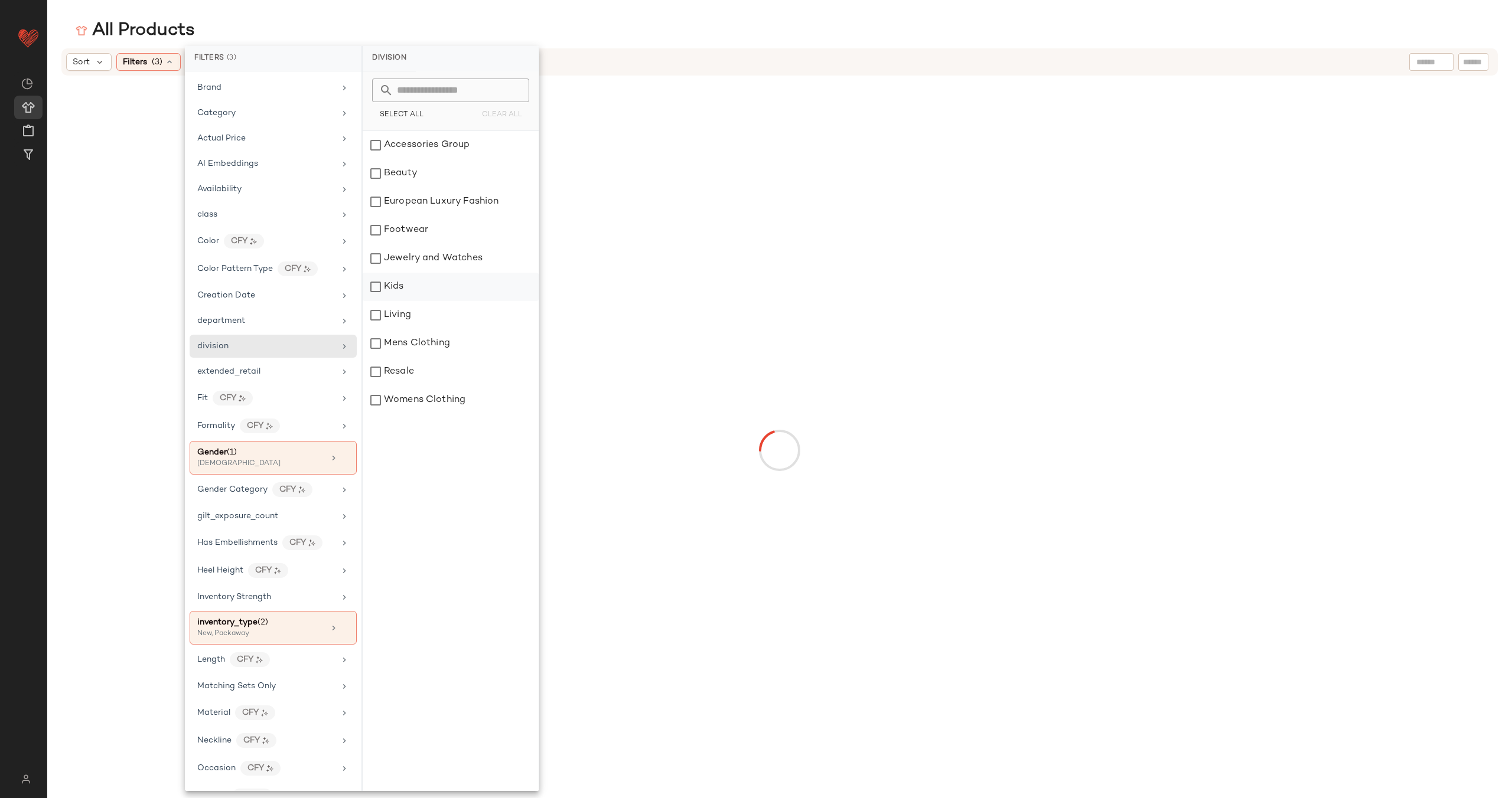
click at [382, 287] on div "Kids" at bounding box center [451, 286] width 176 height 28
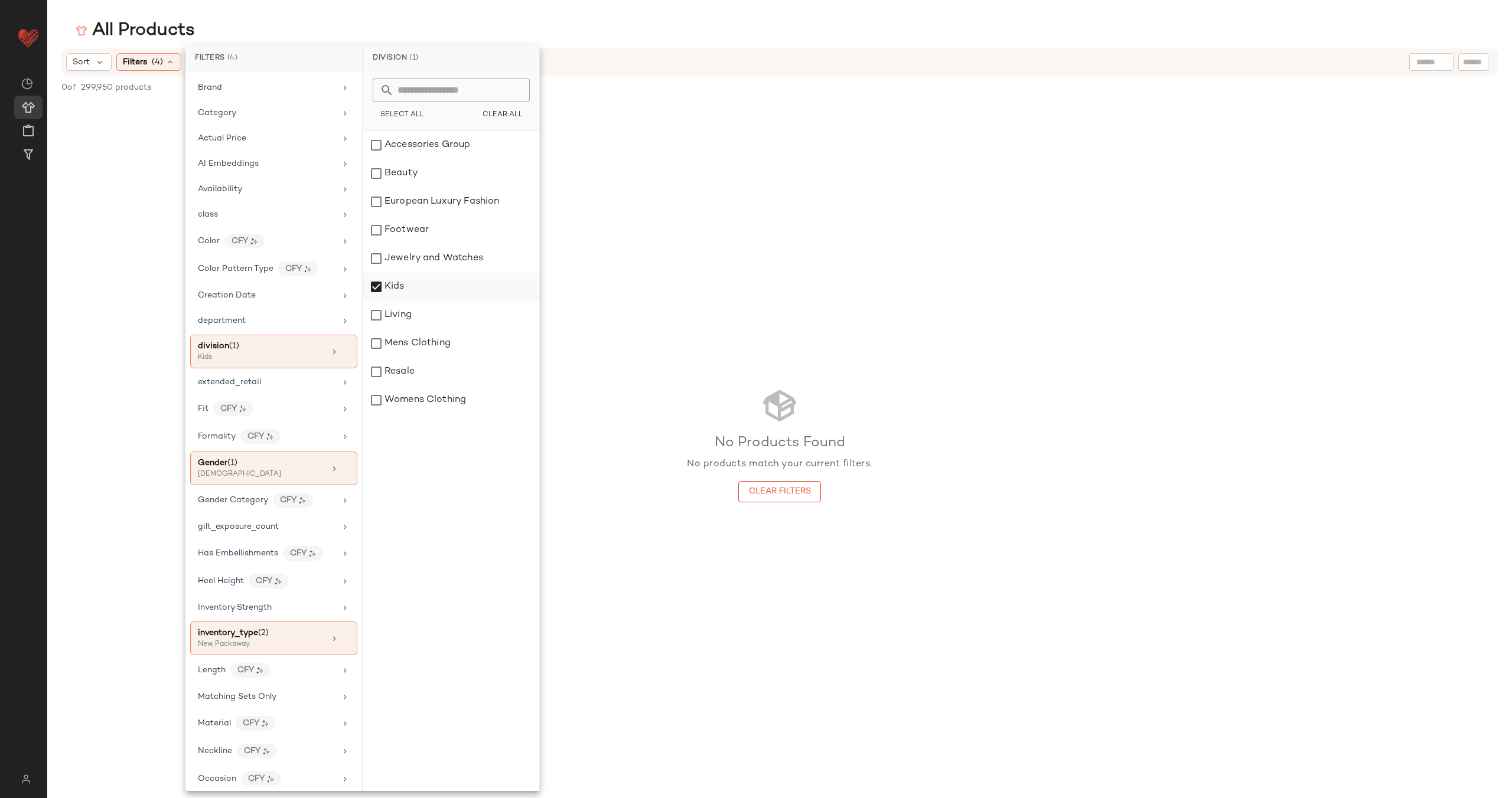
click at [377, 288] on div "Kids" at bounding box center [451, 286] width 176 height 28
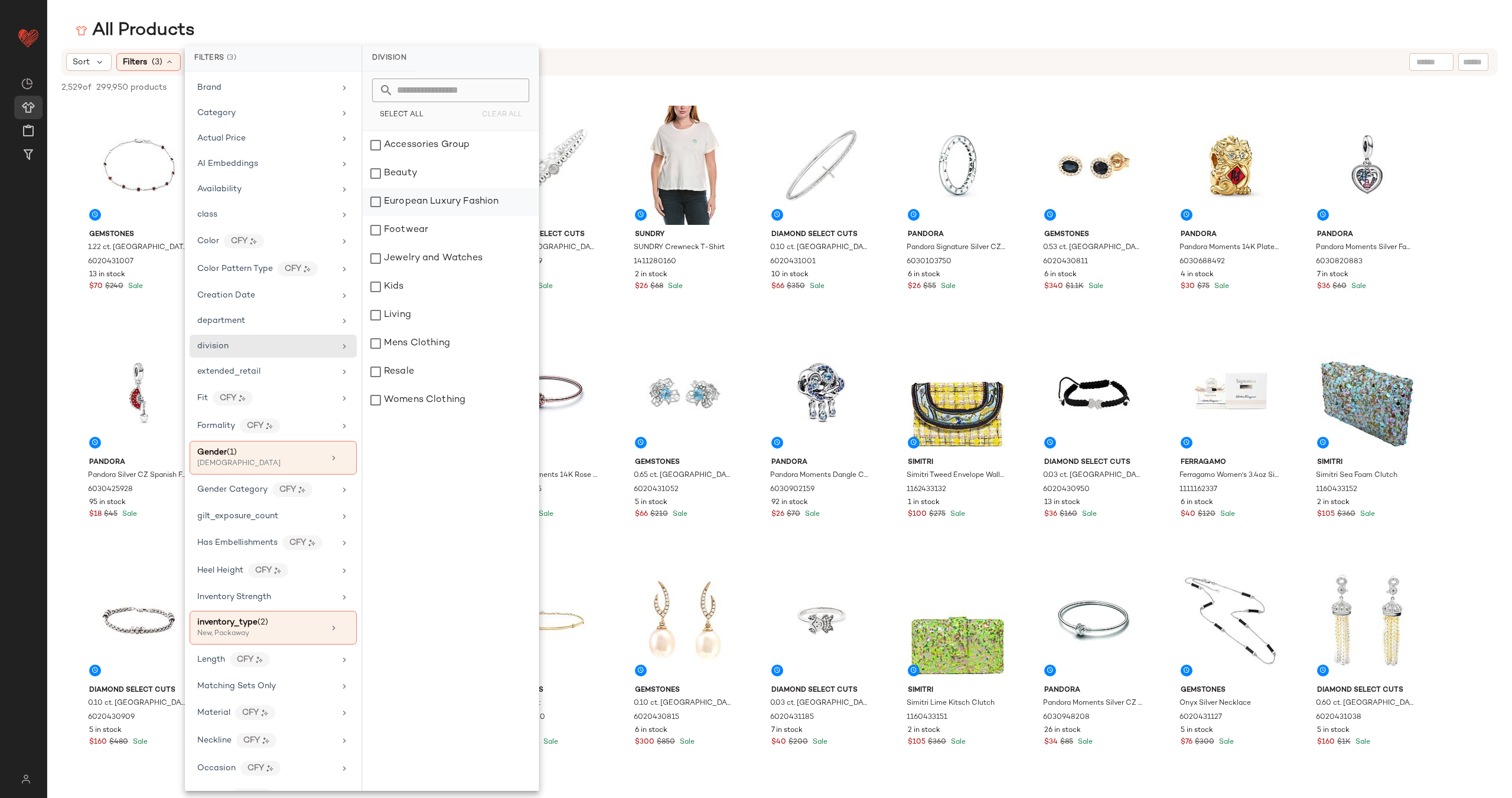
click at [376, 203] on div "European Luxury Fashion" at bounding box center [451, 201] width 176 height 28
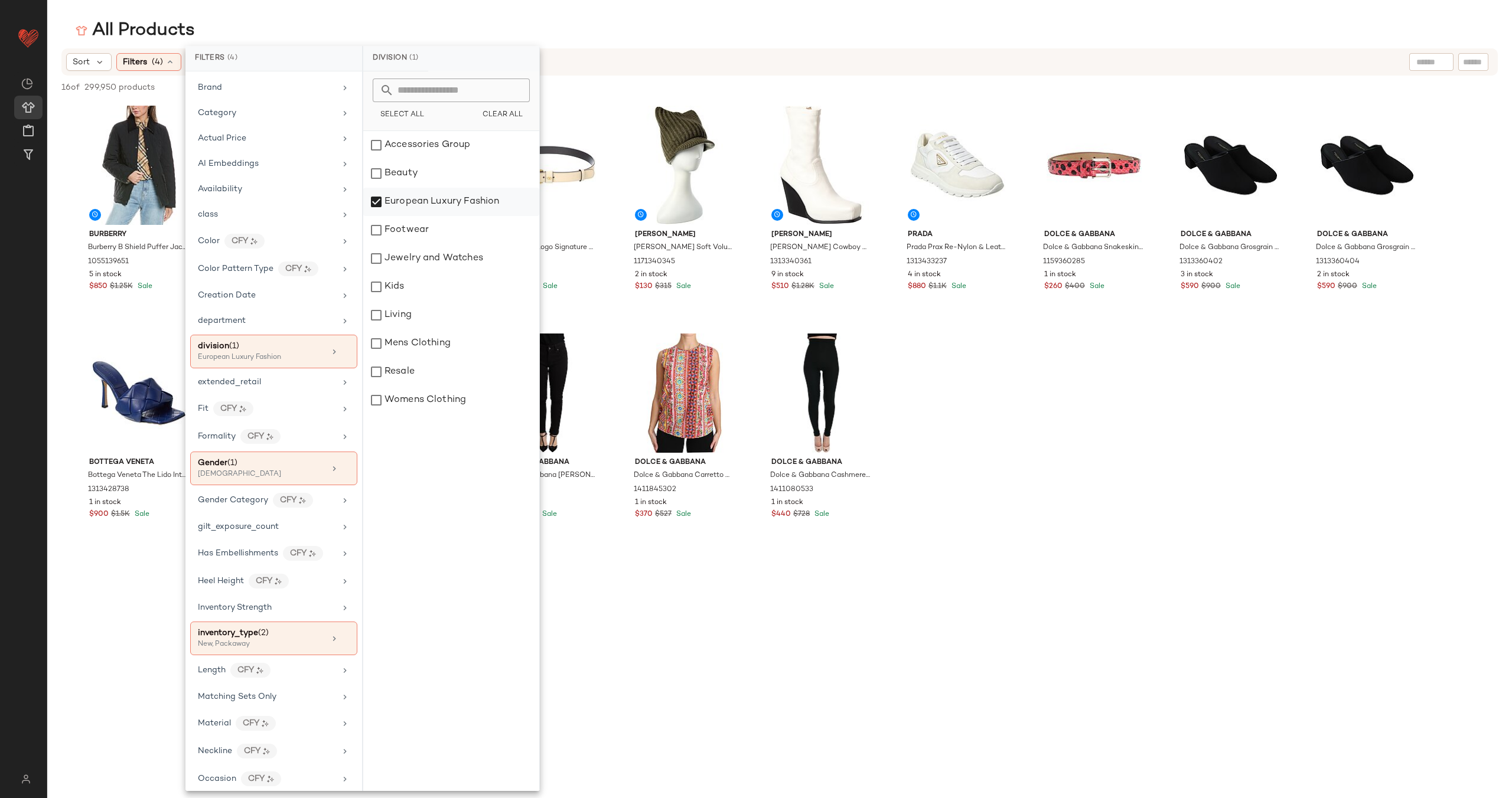
click at [376, 203] on div "European Luxury Fashion" at bounding box center [451, 201] width 176 height 28
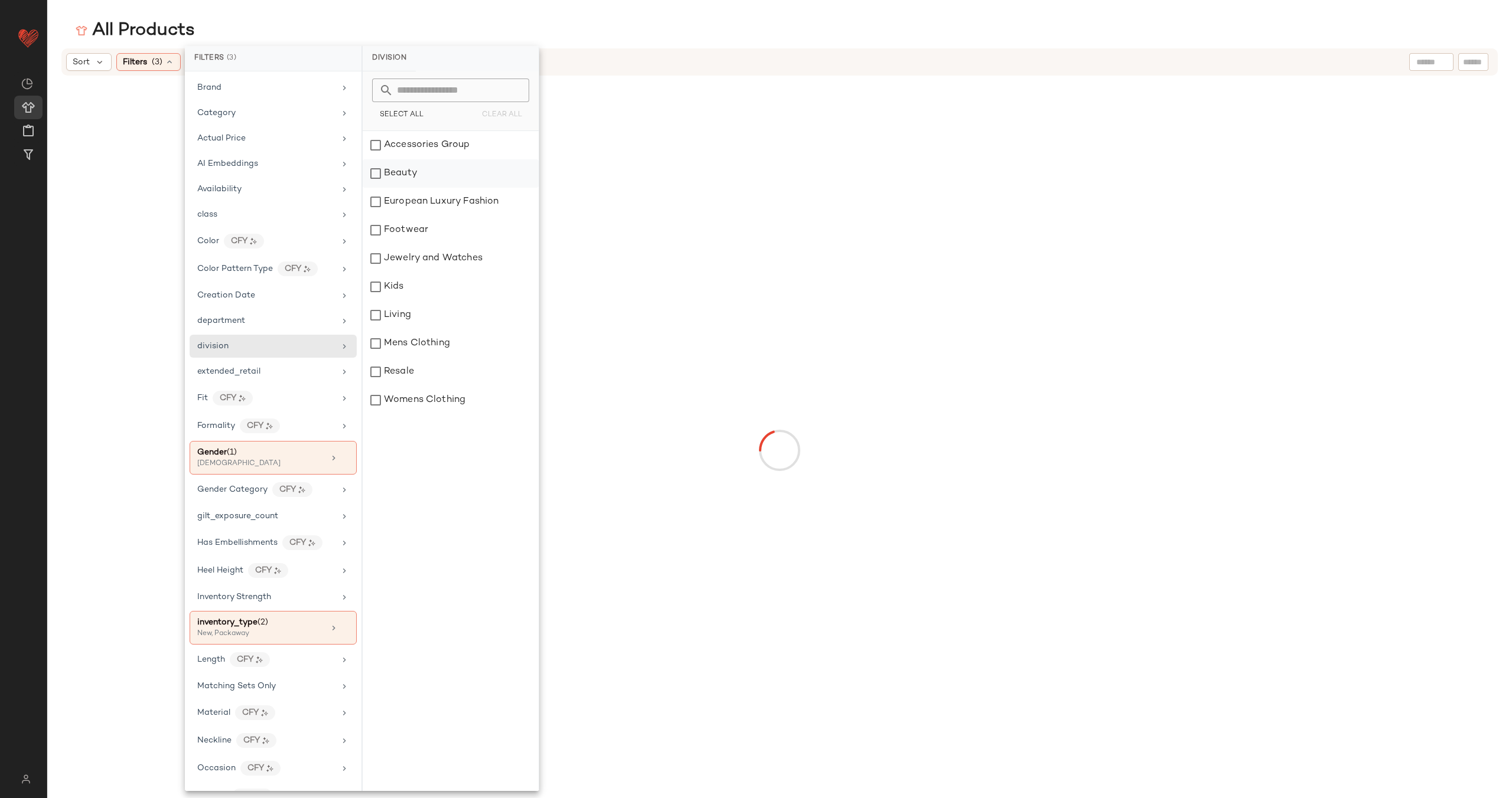
click at [376, 179] on div "Beauty" at bounding box center [451, 173] width 176 height 28
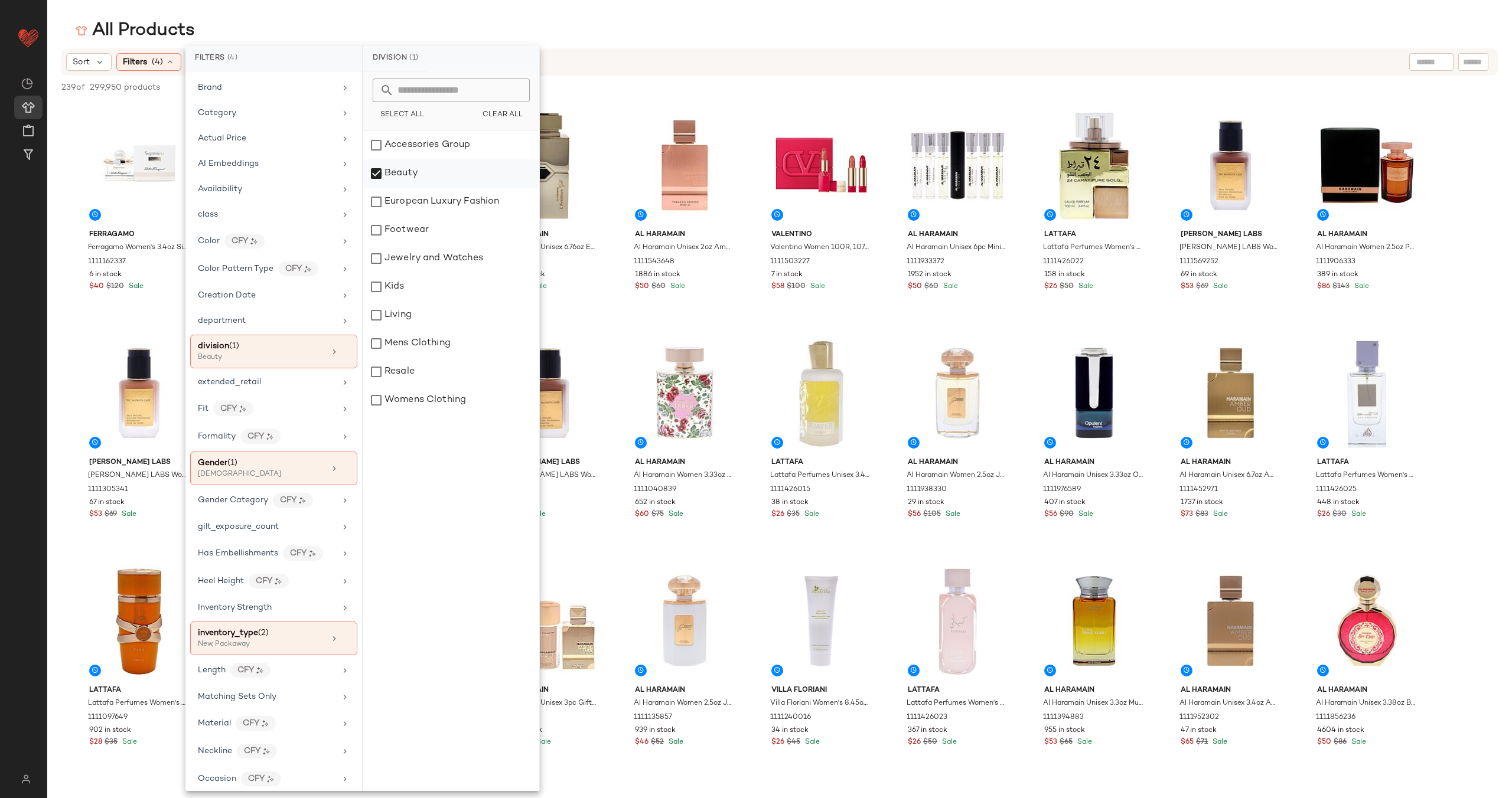
click at [376, 175] on div "Beauty" at bounding box center [451, 173] width 176 height 28
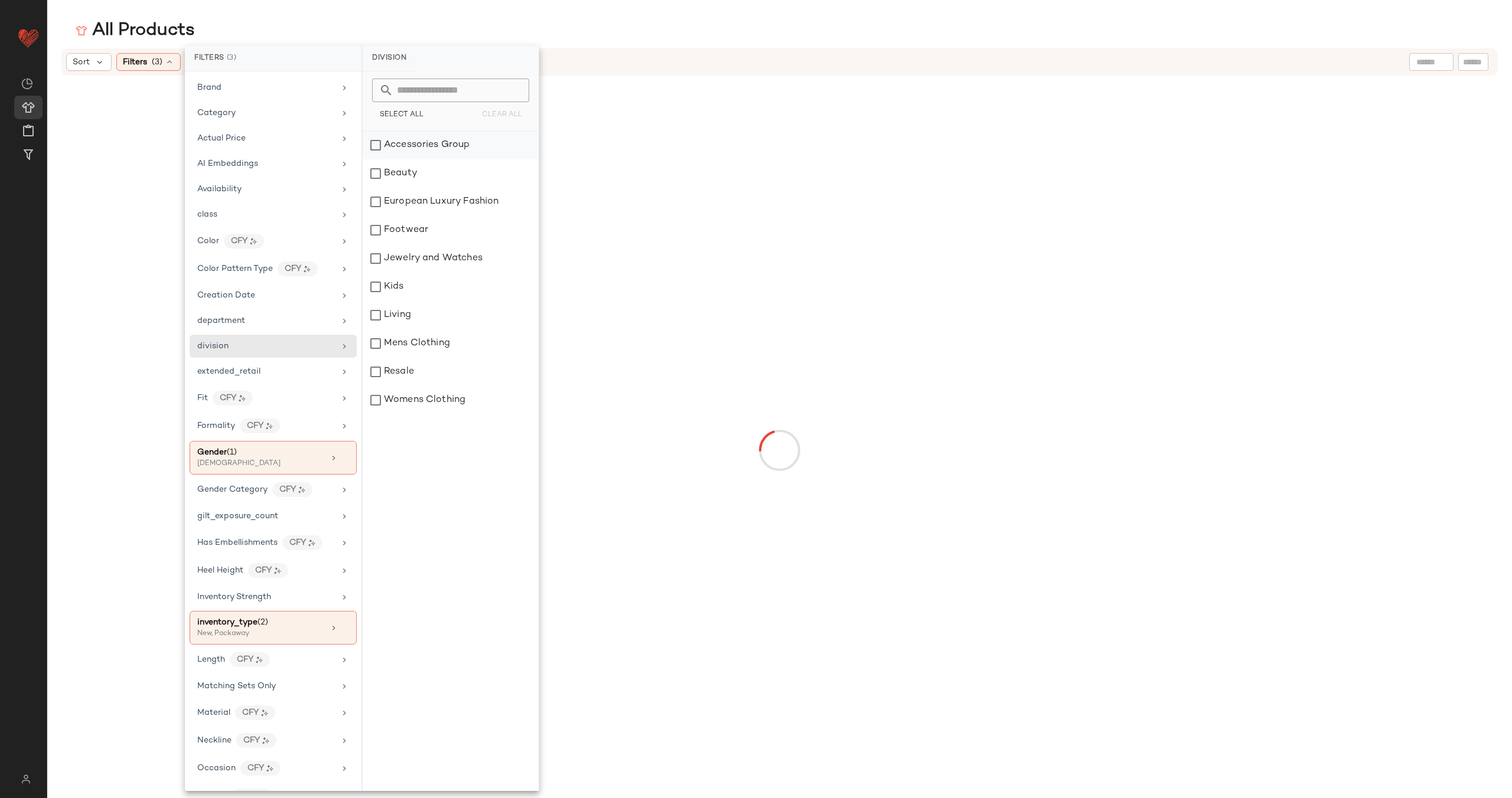
click at [376, 150] on div "Accessories Group" at bounding box center [451, 145] width 176 height 28
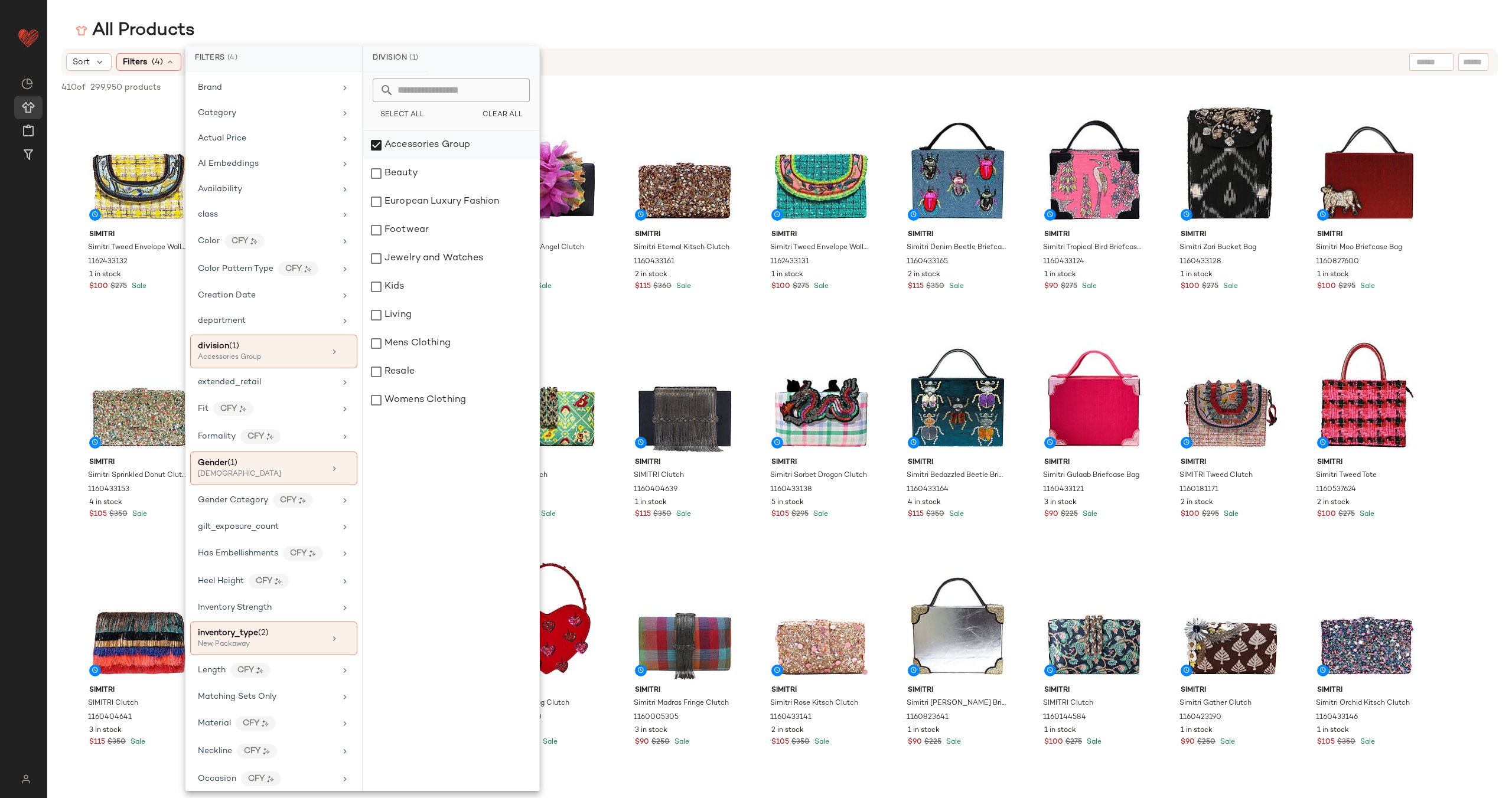
click at [376, 150] on div "Accessories Group" at bounding box center [451, 145] width 176 height 28
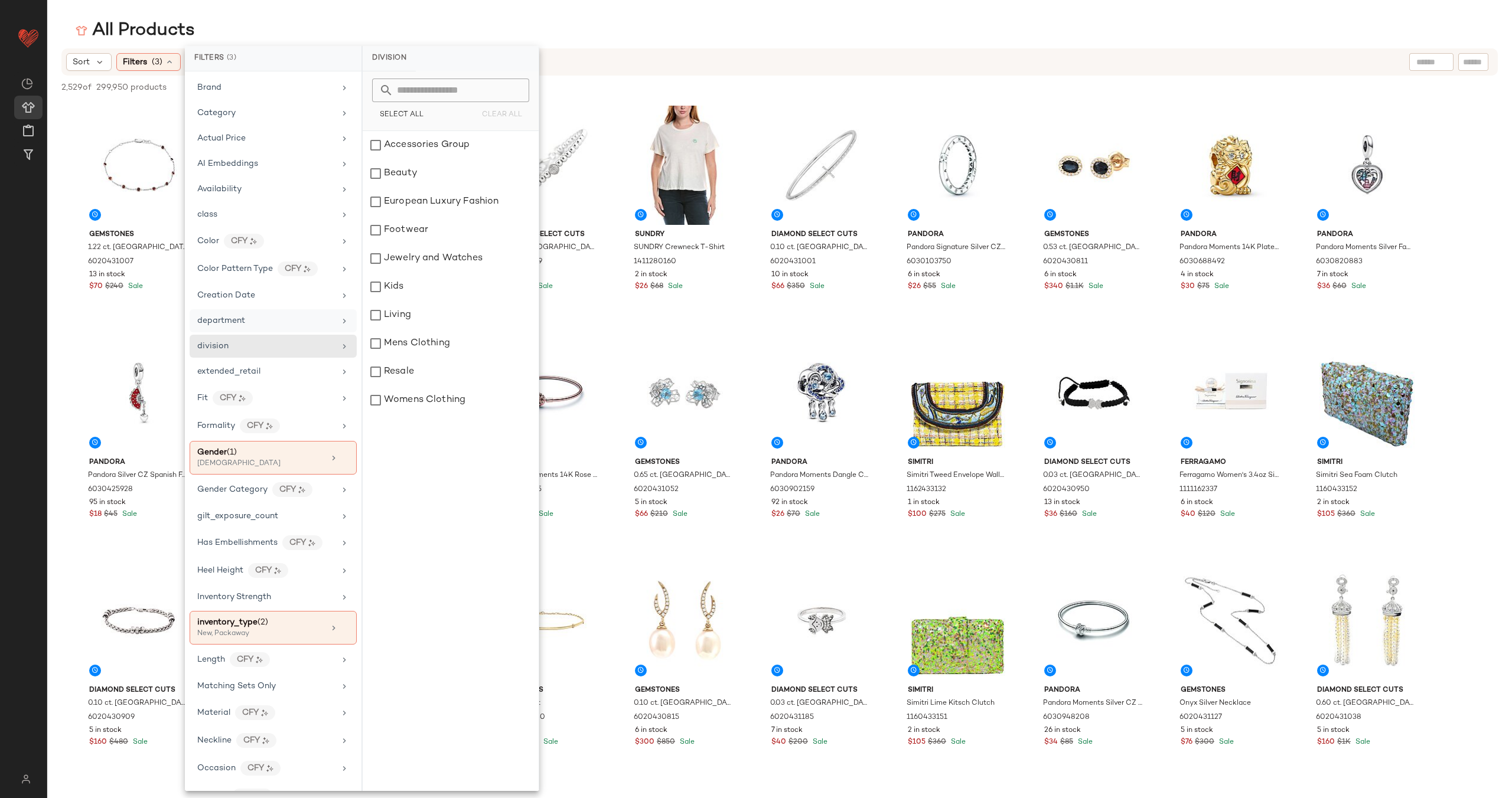
click at [327, 317] on div "department" at bounding box center [266, 321] width 137 height 12
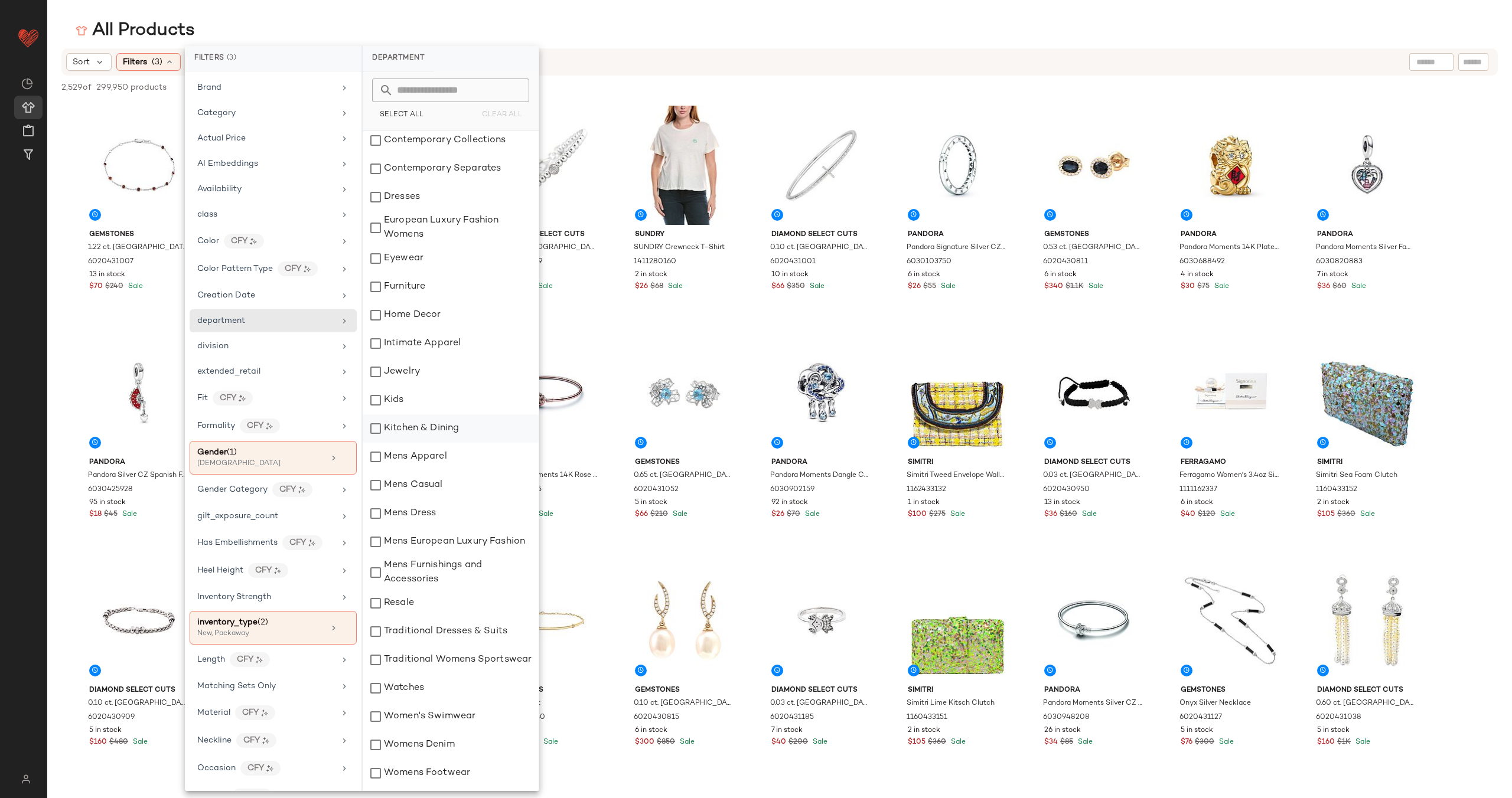
scroll to position [119, 0]
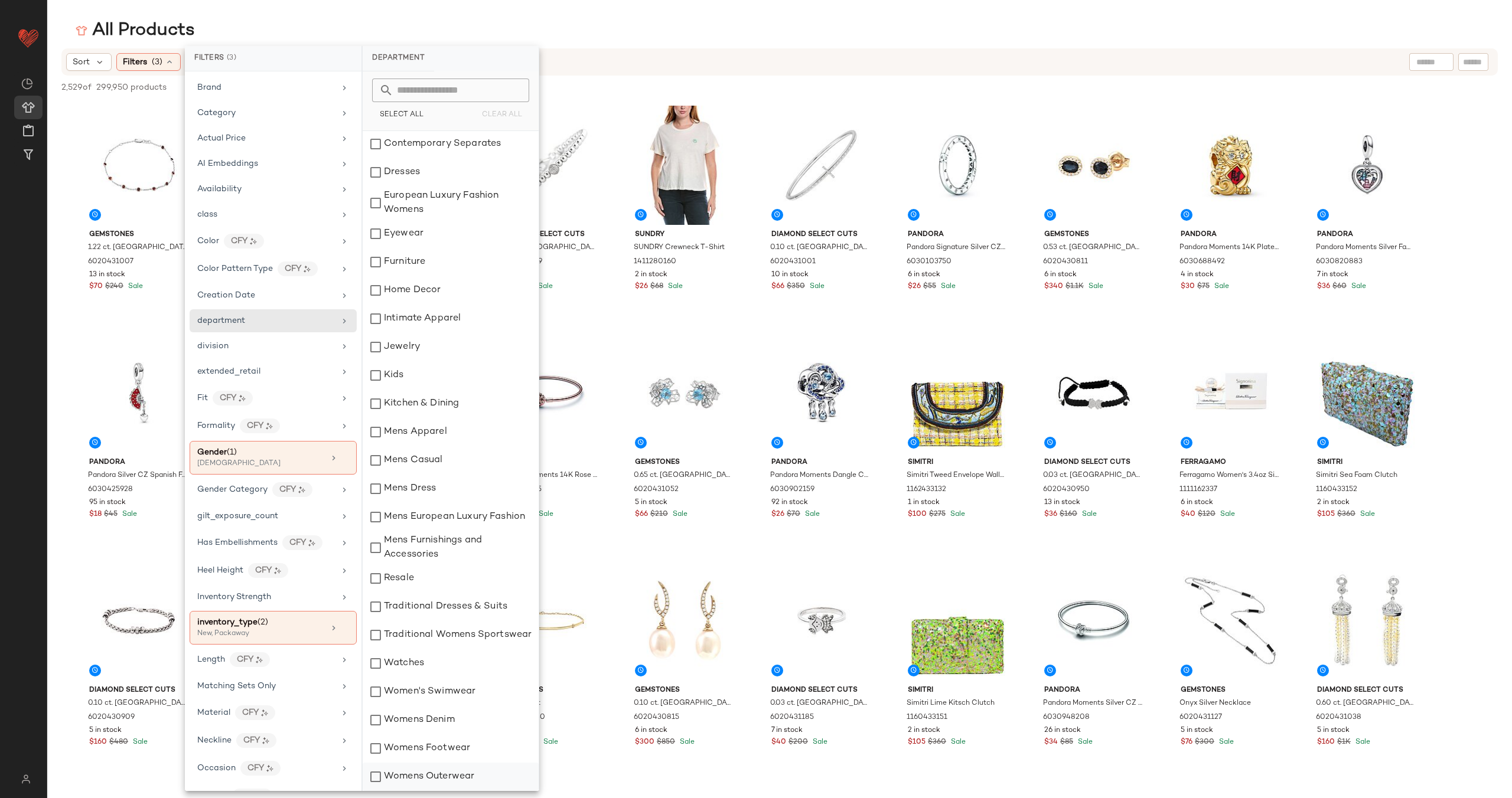
click at [377, 775] on div "Womens Outerwear" at bounding box center [451, 777] width 176 height 28
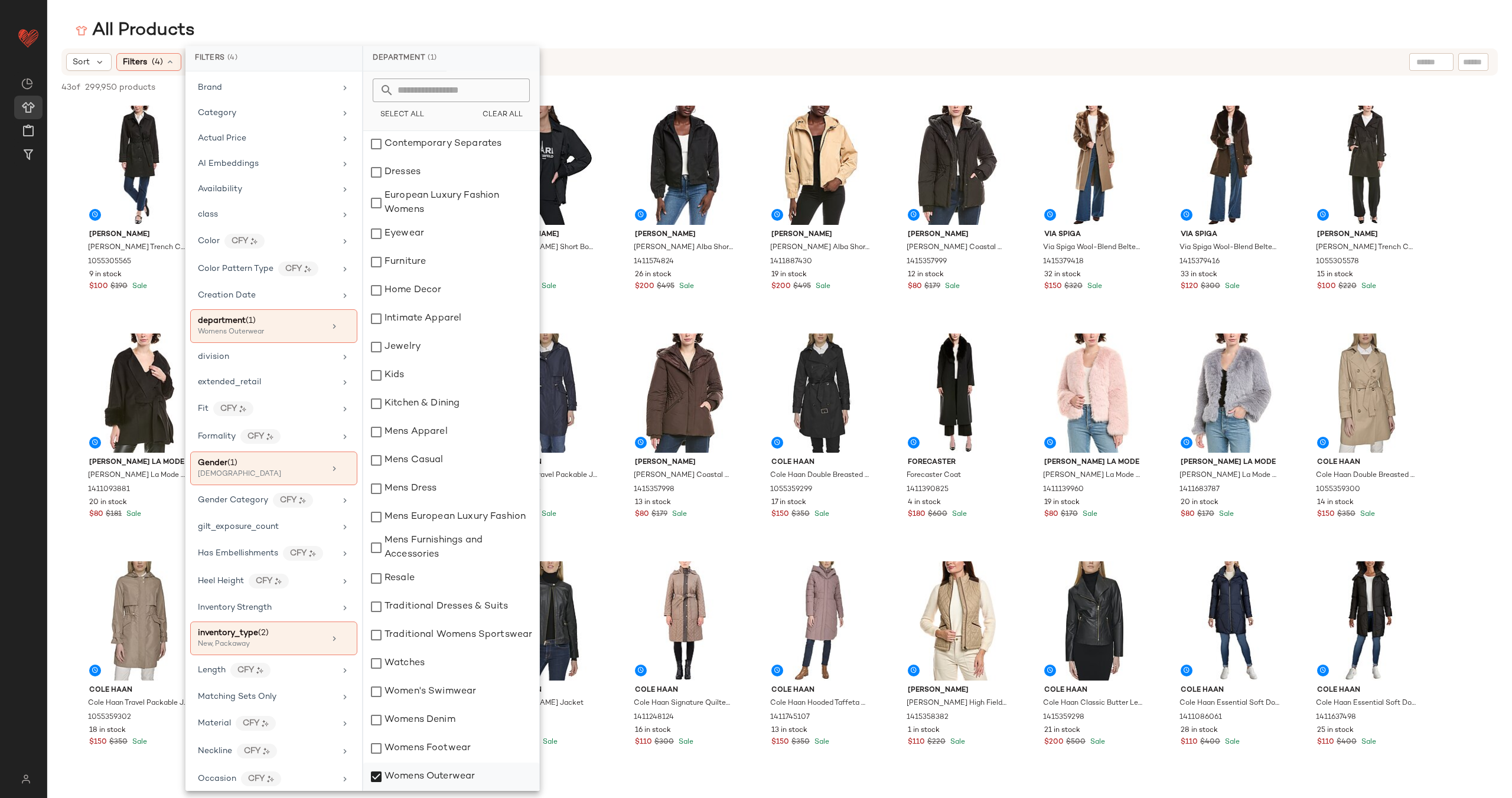
click at [377, 775] on div "Womens Outerwear" at bounding box center [451, 777] width 176 height 28
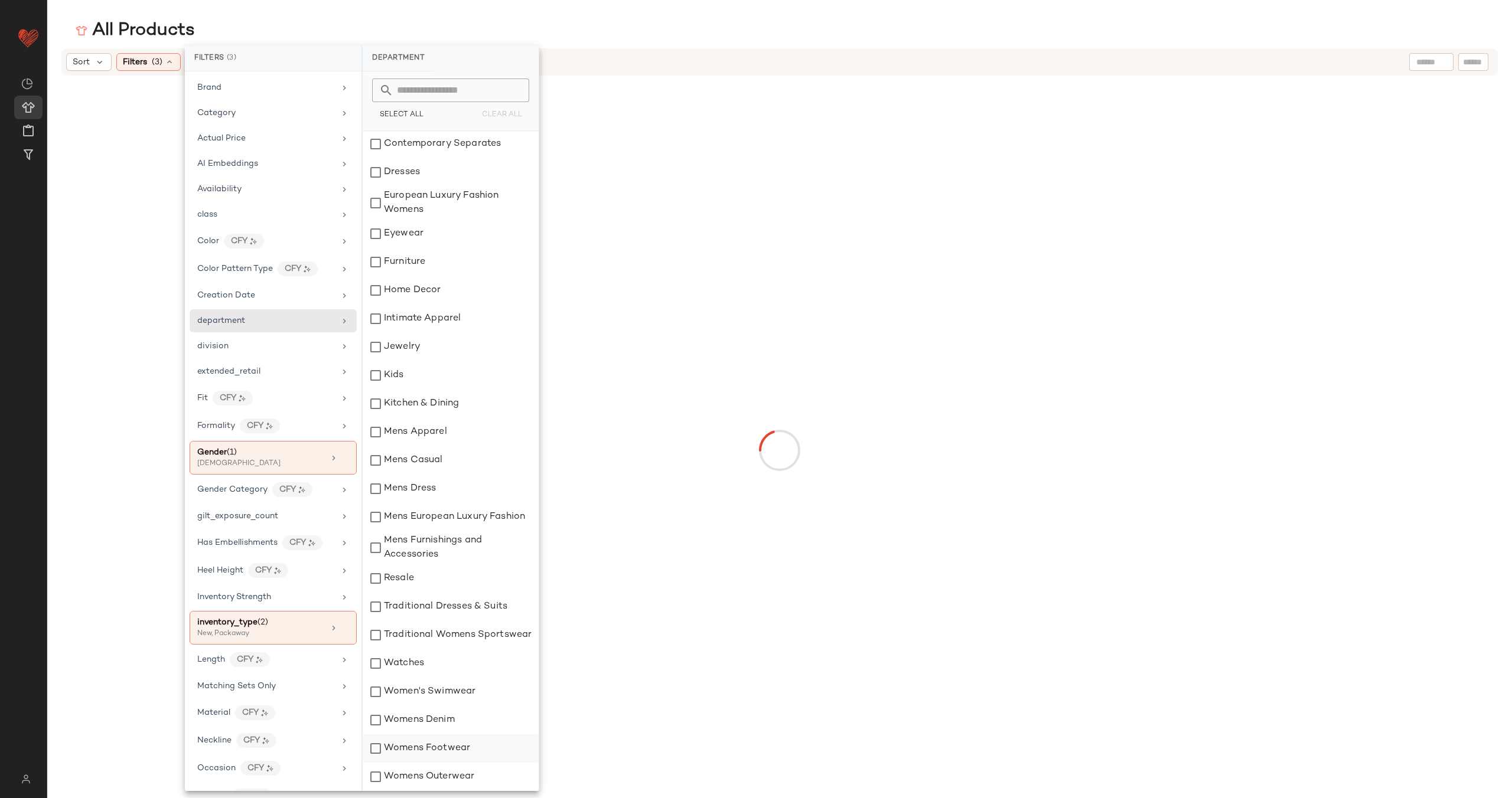
click at [378, 749] on div "Womens Footwear" at bounding box center [451, 749] width 176 height 28
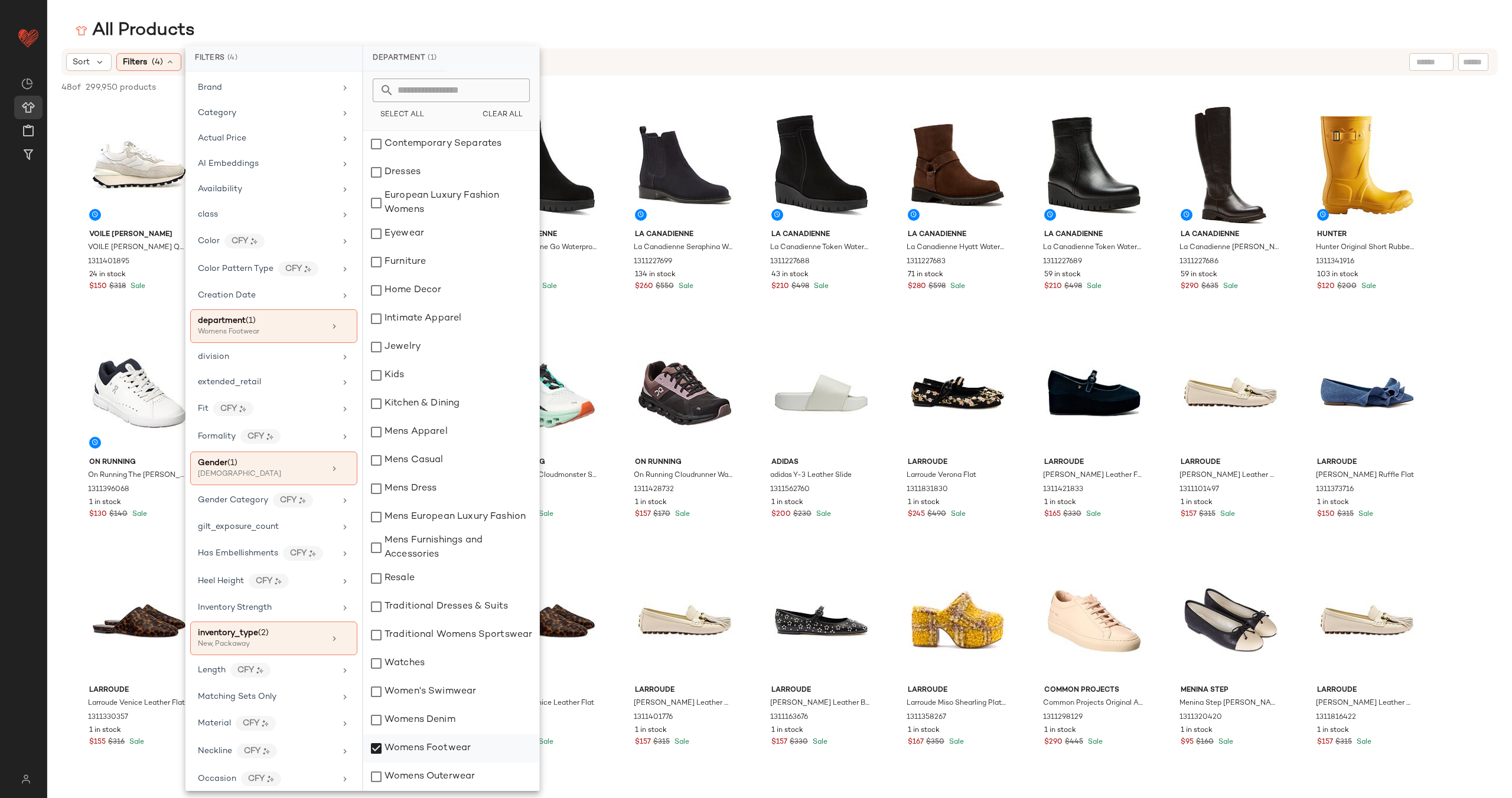
click at [376, 751] on div "Womens Footwear" at bounding box center [451, 749] width 176 height 28
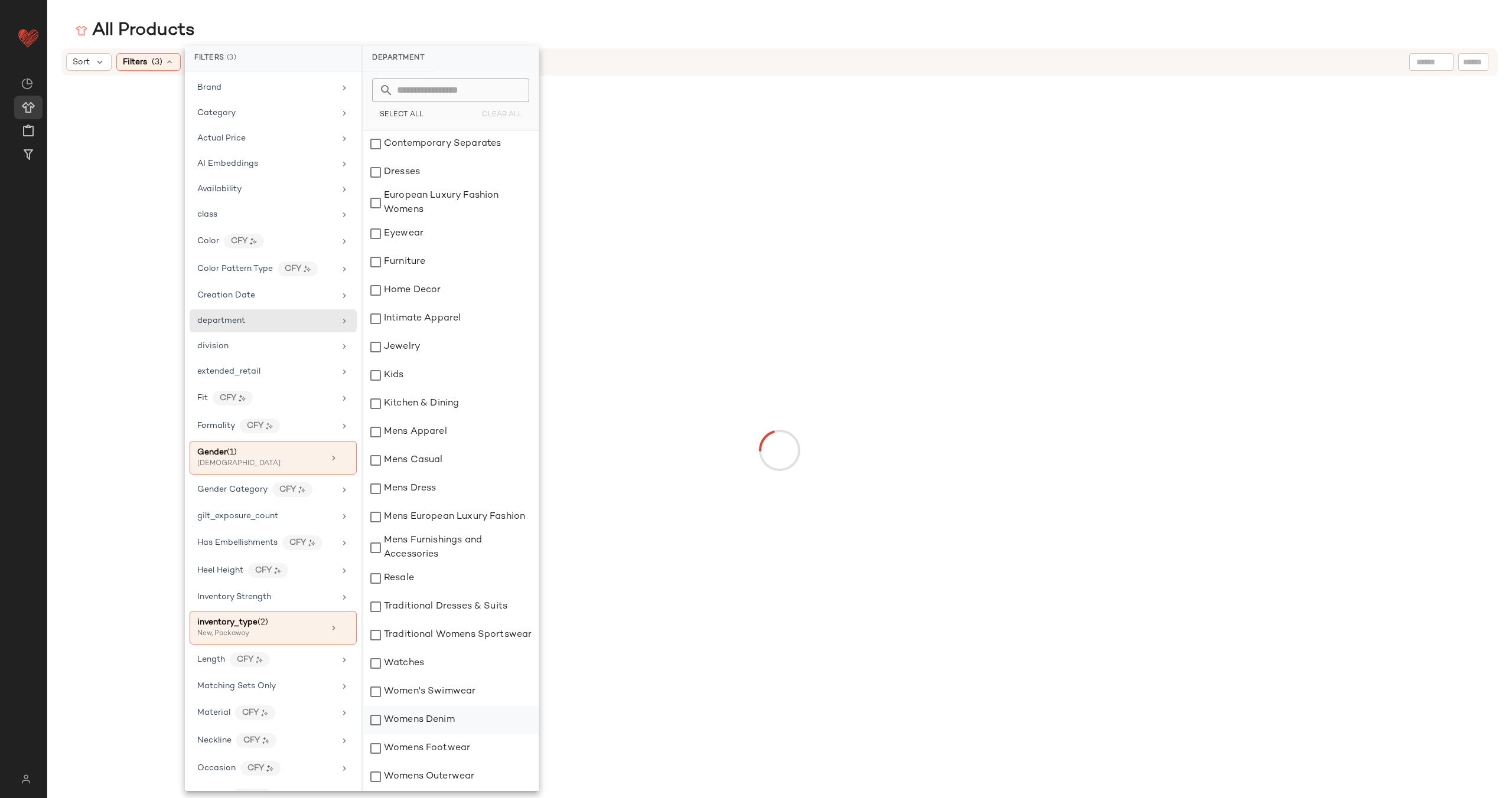
click at [379, 726] on div "Womens Denim" at bounding box center [451, 720] width 176 height 28
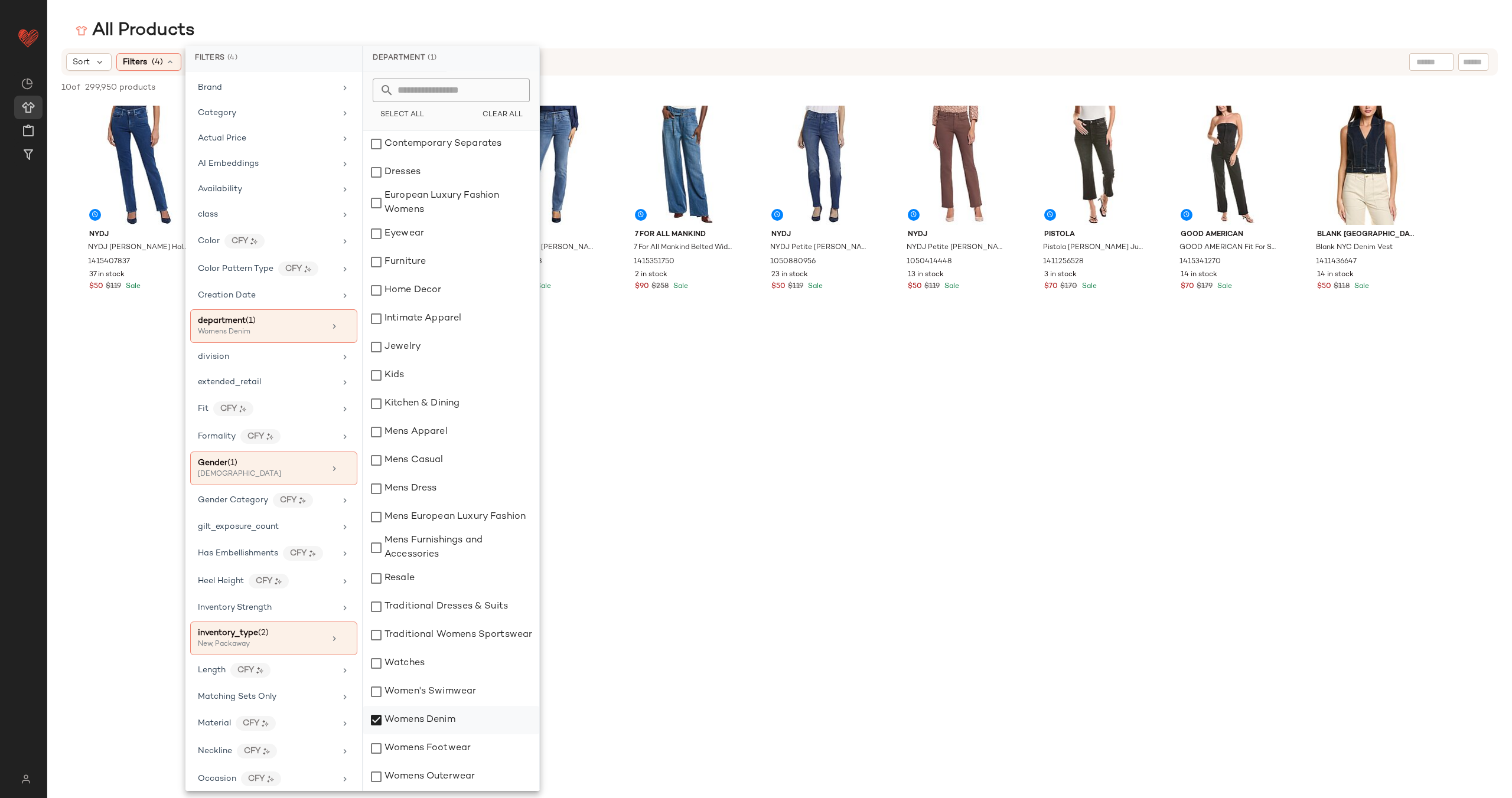
click at [373, 718] on div "Womens Denim" at bounding box center [451, 720] width 176 height 28
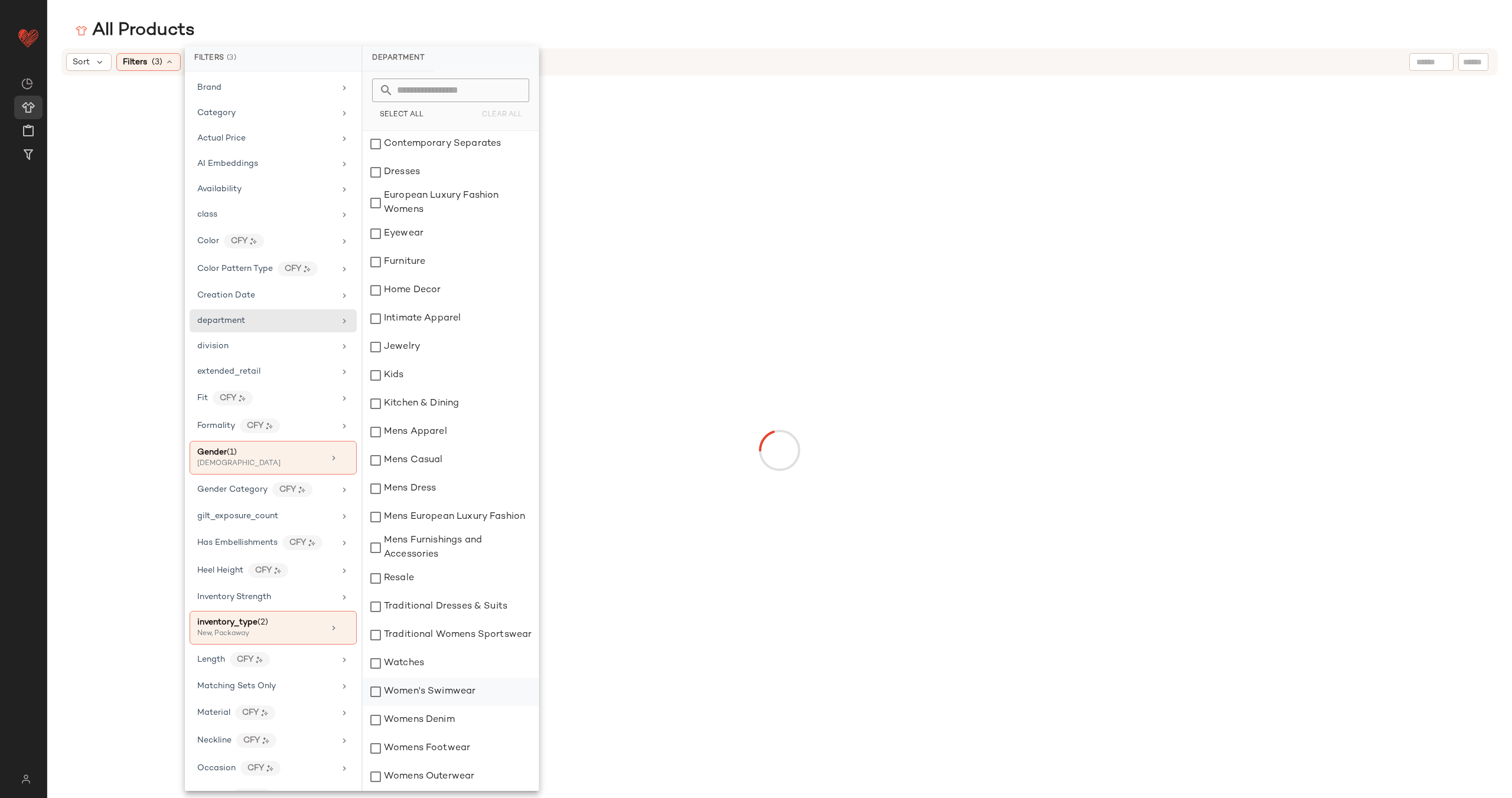
click at [377, 696] on div "Women's Swimwear" at bounding box center [451, 692] width 176 height 28
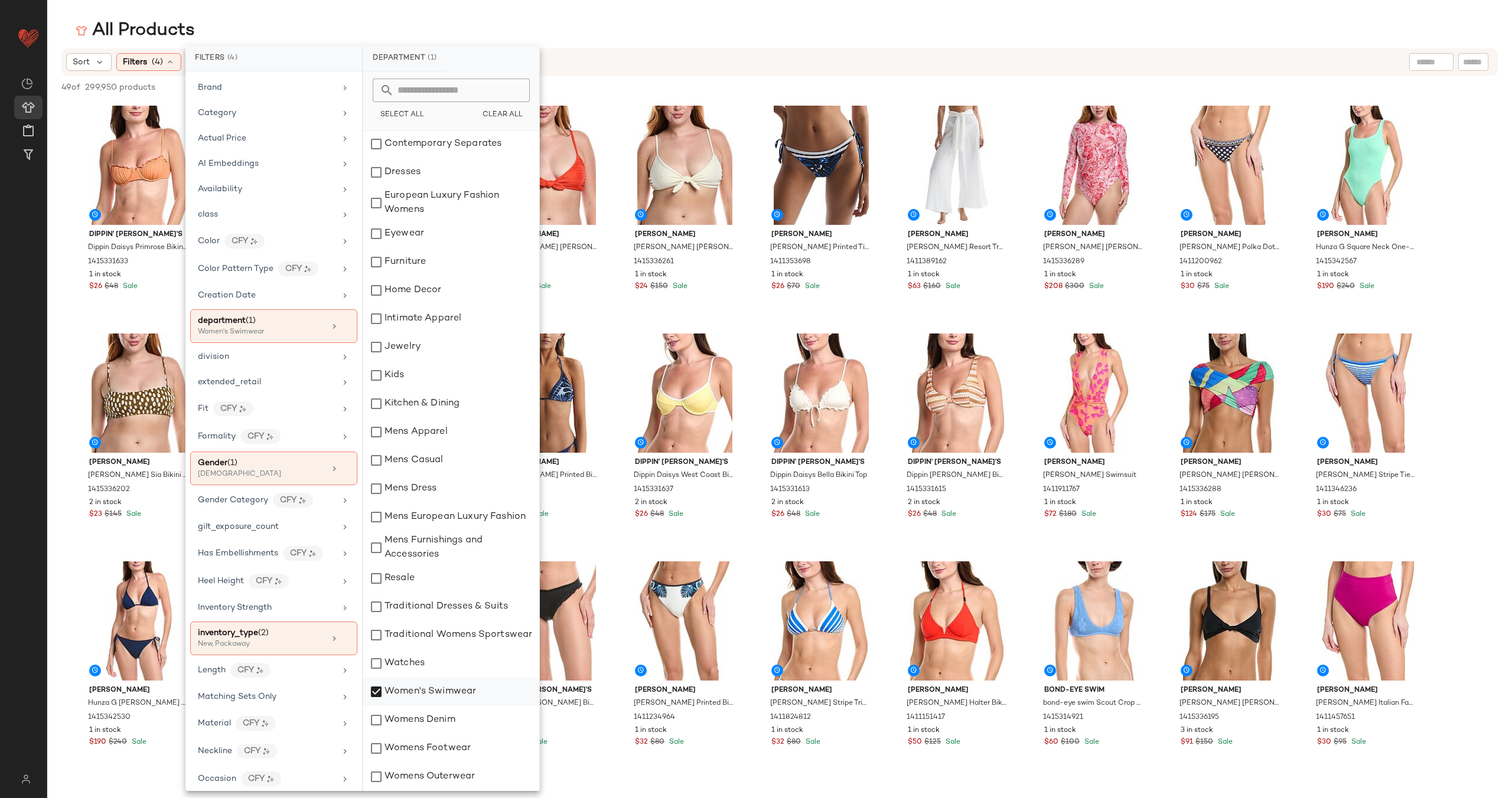
click at [377, 696] on div "Women's Swimwear" at bounding box center [451, 692] width 176 height 28
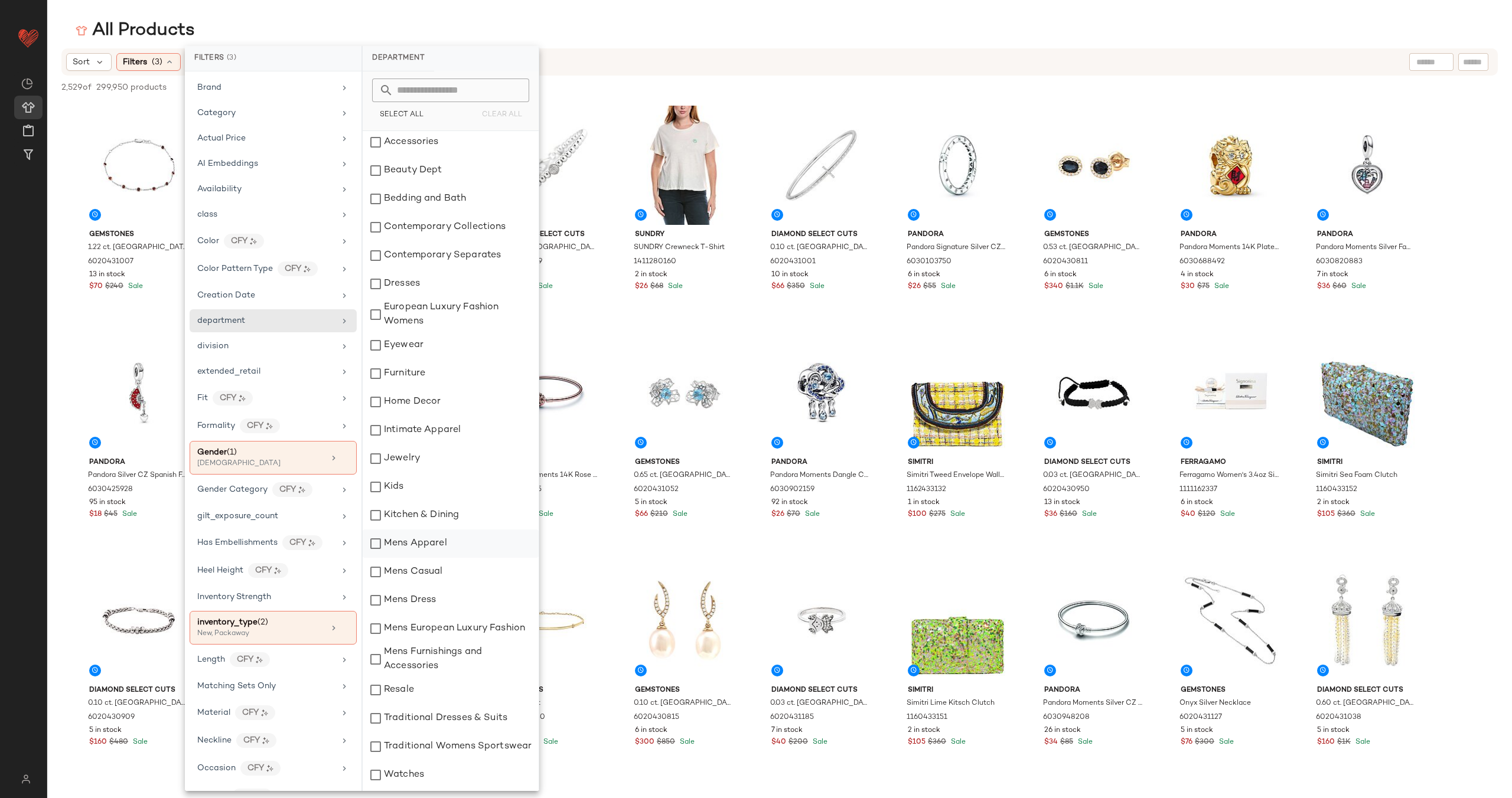
scroll to position [1, 0]
click at [380, 402] on div "Home Decor" at bounding box center [451, 403] width 176 height 28
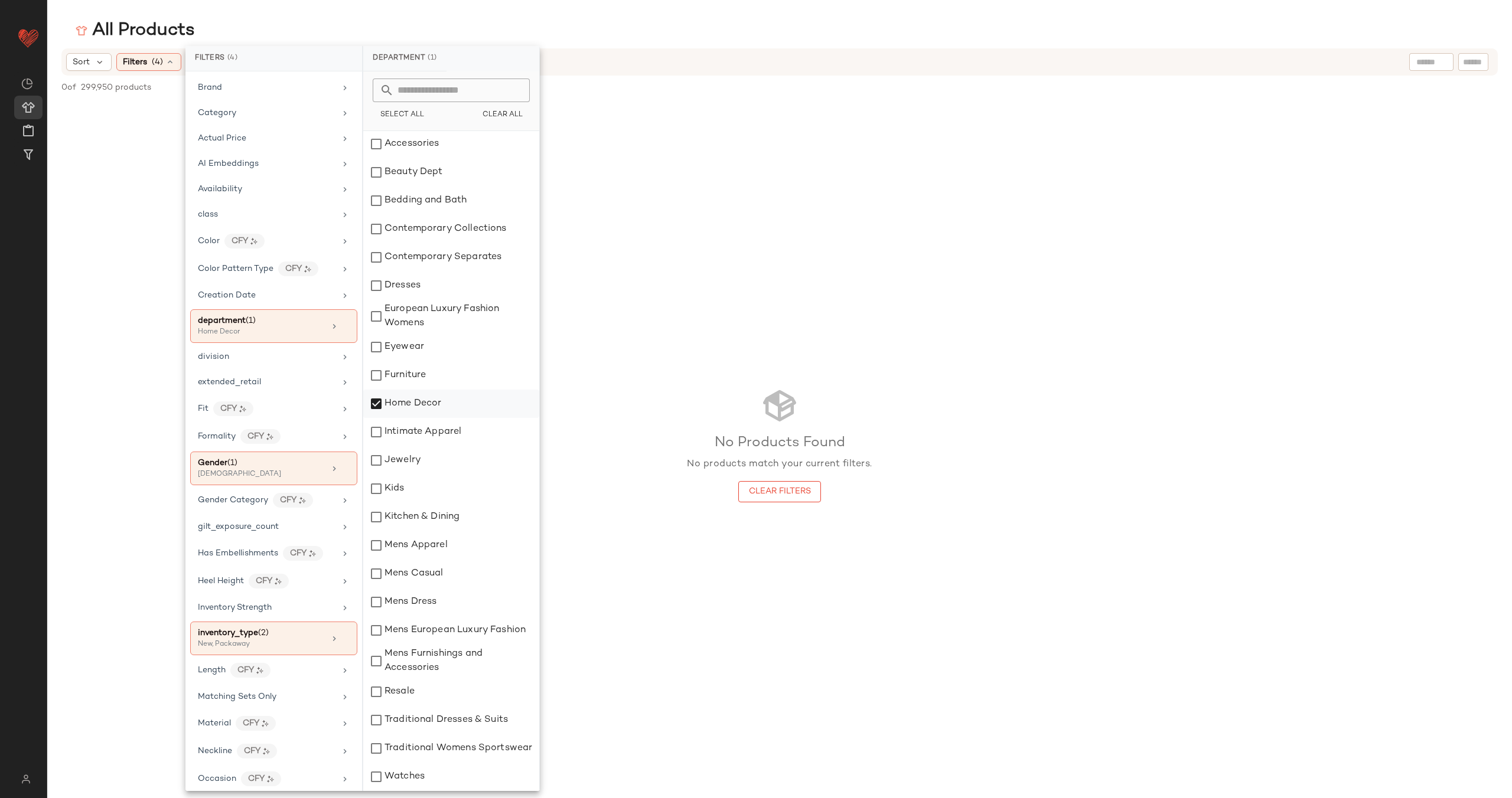
click at [374, 405] on div "Home Decor" at bounding box center [451, 403] width 176 height 28
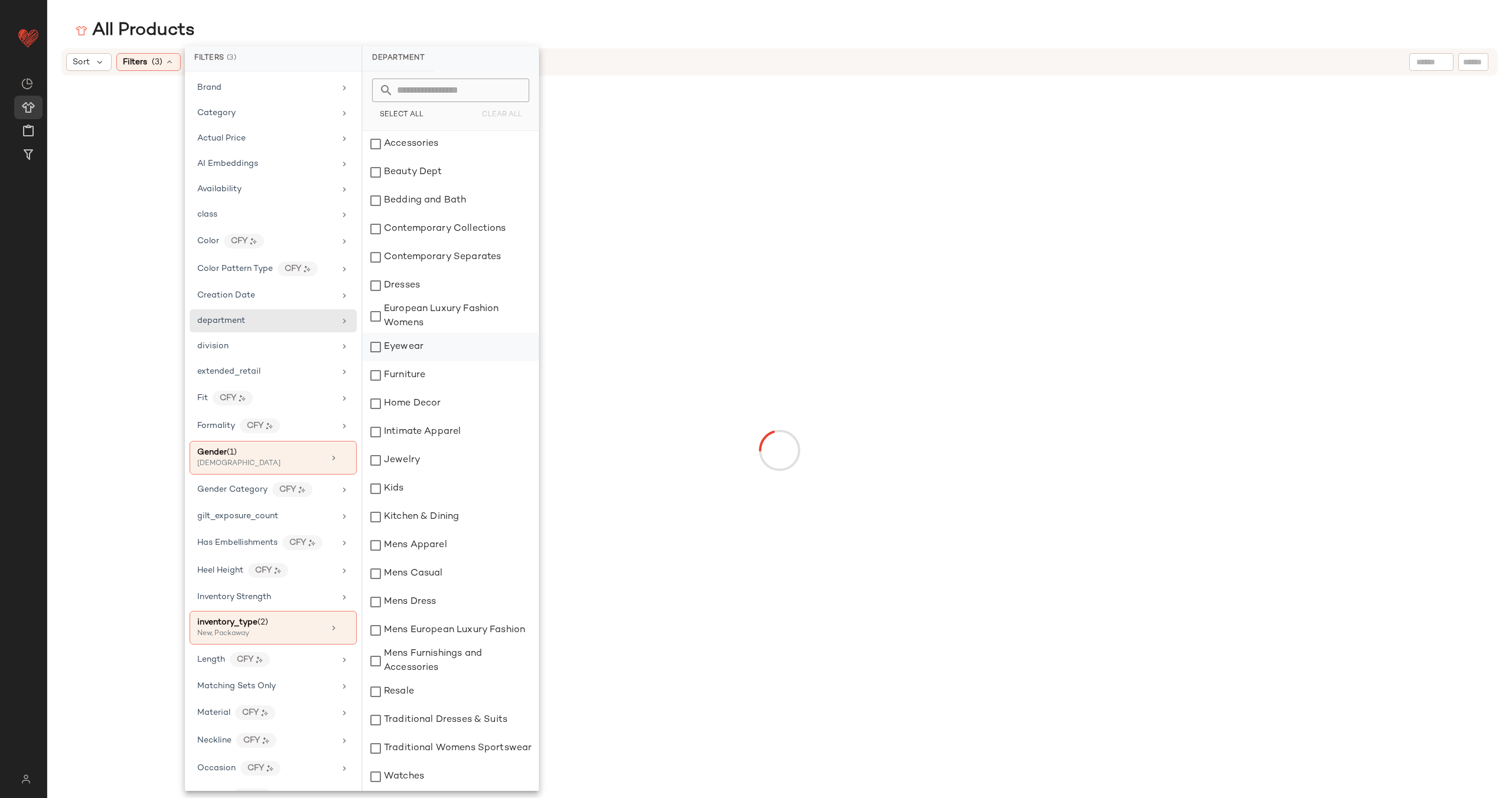
click at [376, 345] on div "Eyewear" at bounding box center [451, 347] width 176 height 28
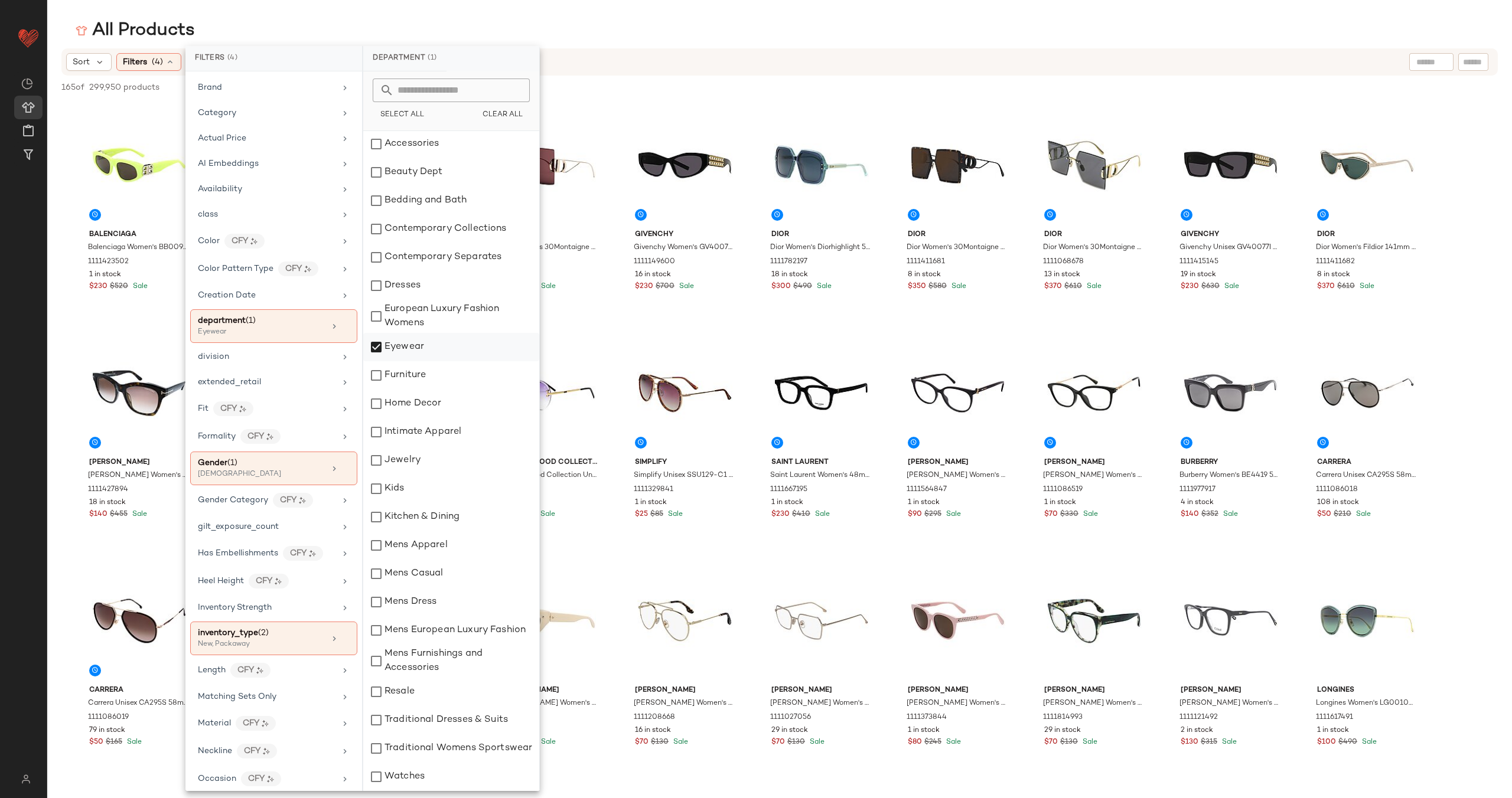
click at [376, 345] on div "Eyewear" at bounding box center [451, 347] width 176 height 28
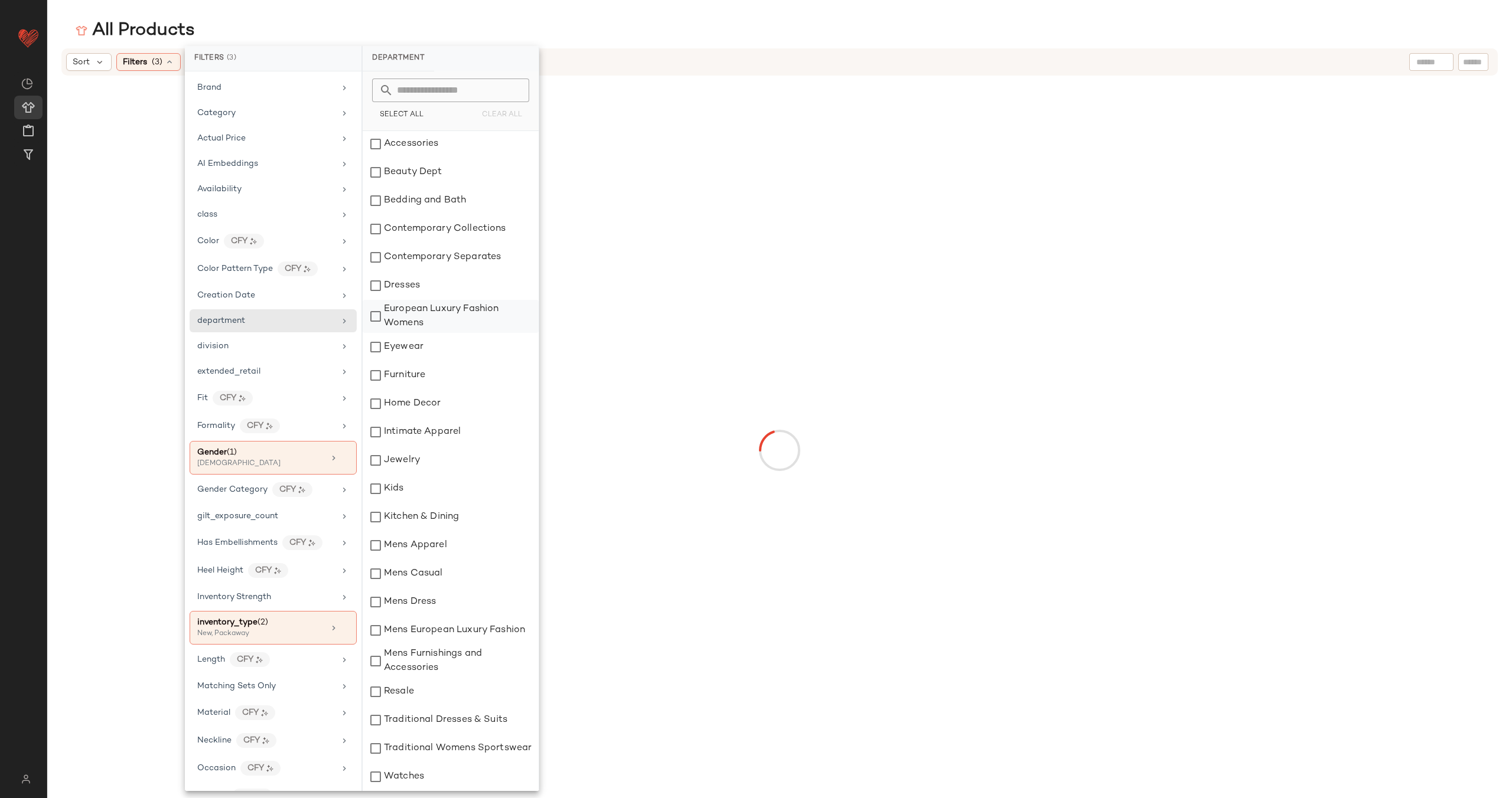
click at [374, 314] on div "European Luxury Fashion Womens" at bounding box center [451, 317] width 176 height 33
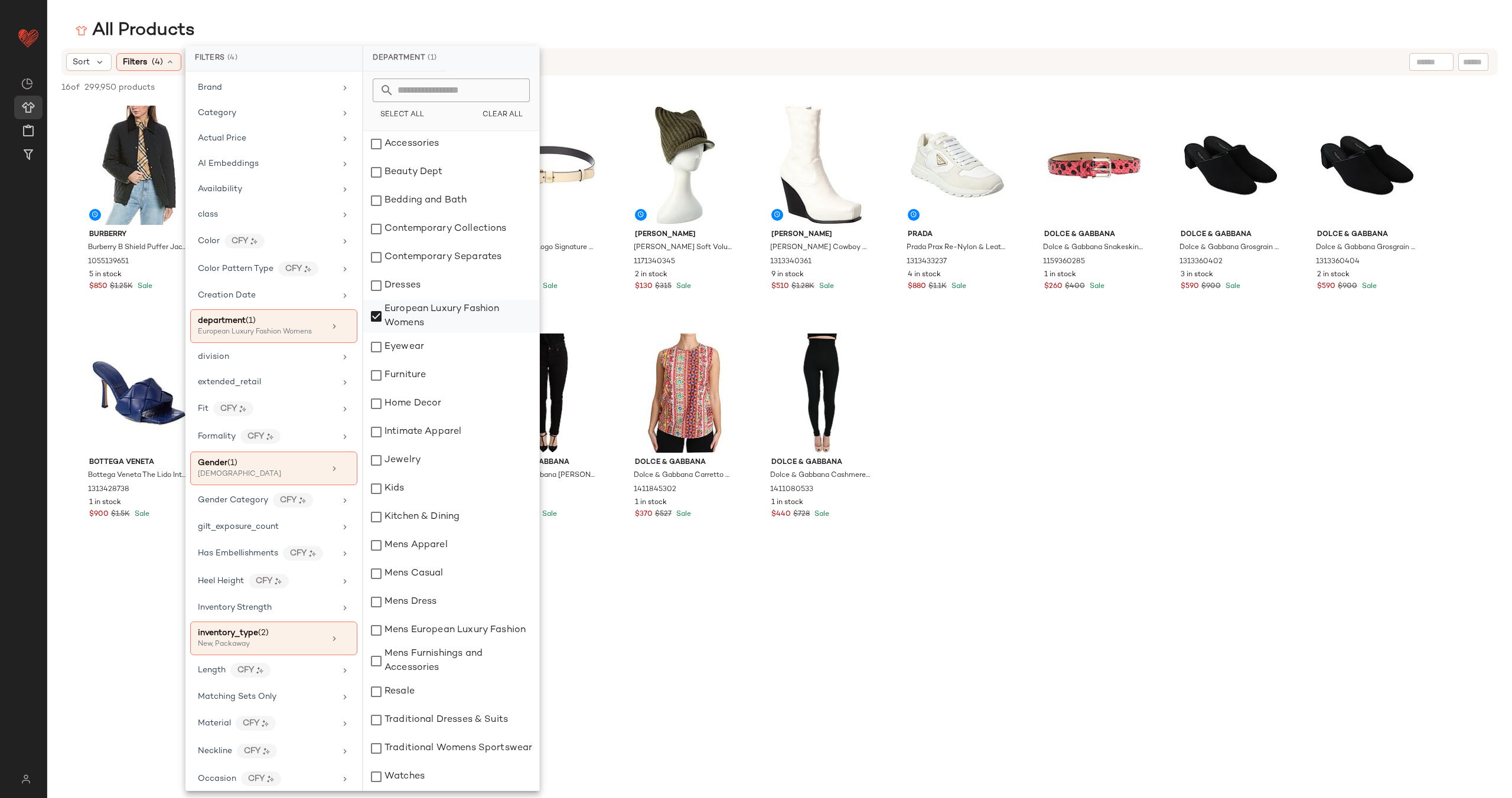
click at [374, 314] on div "European Luxury Fashion Womens" at bounding box center [451, 317] width 176 height 33
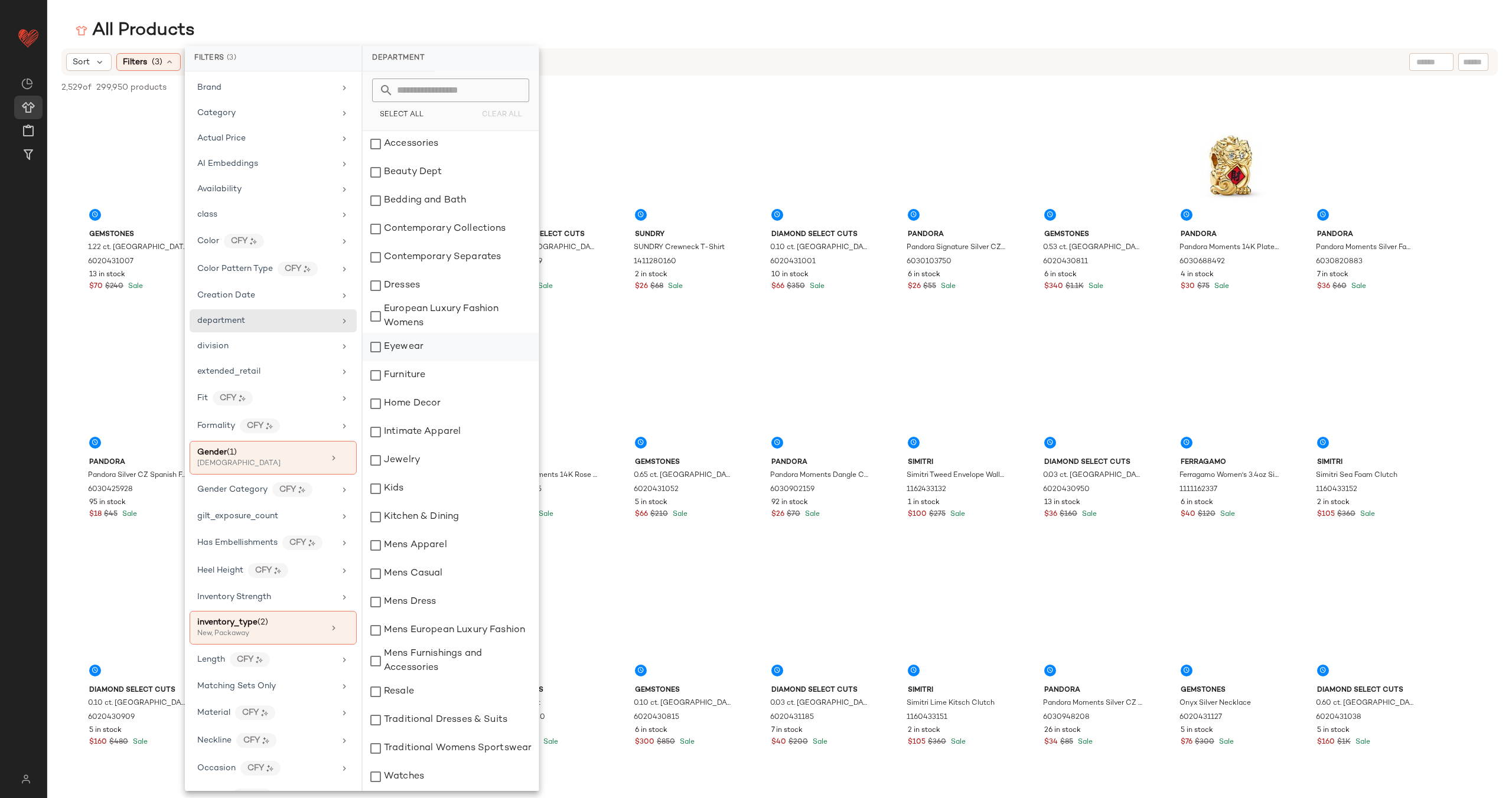
scroll to position [0, 0]
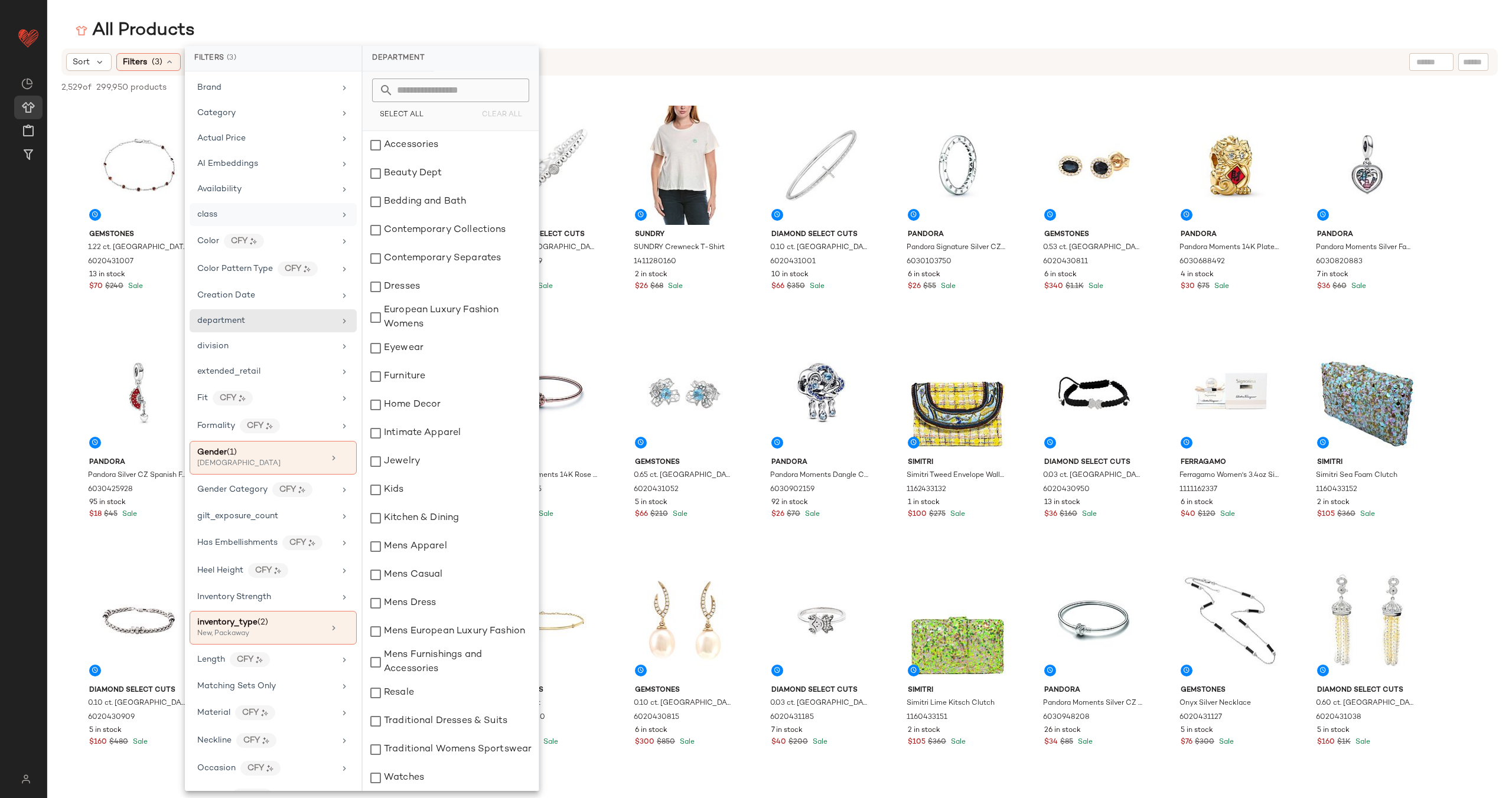
click at [278, 207] on div "class" at bounding box center [273, 215] width 167 height 23
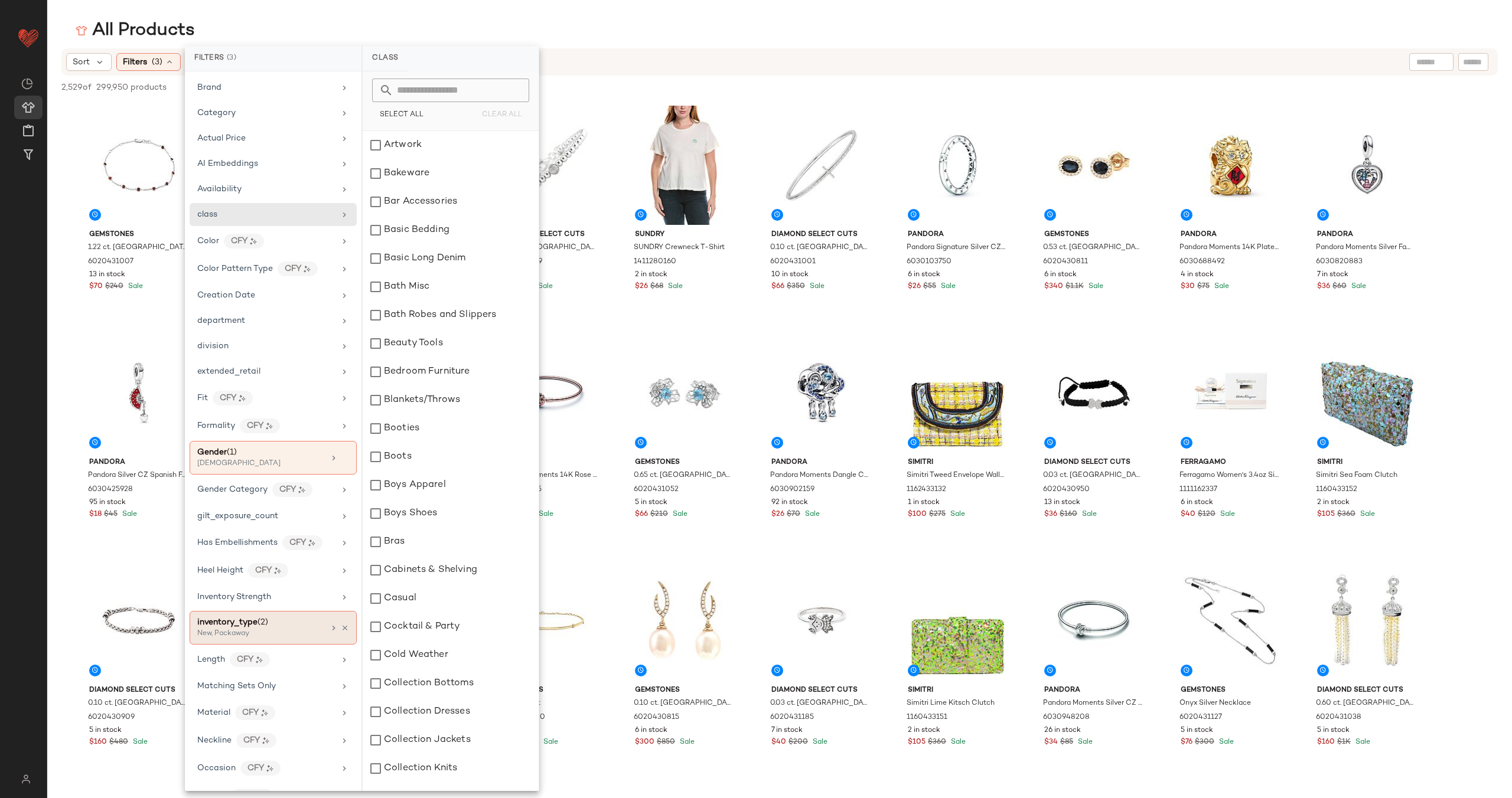
click at [289, 629] on div "New, Packaway" at bounding box center [256, 634] width 118 height 10
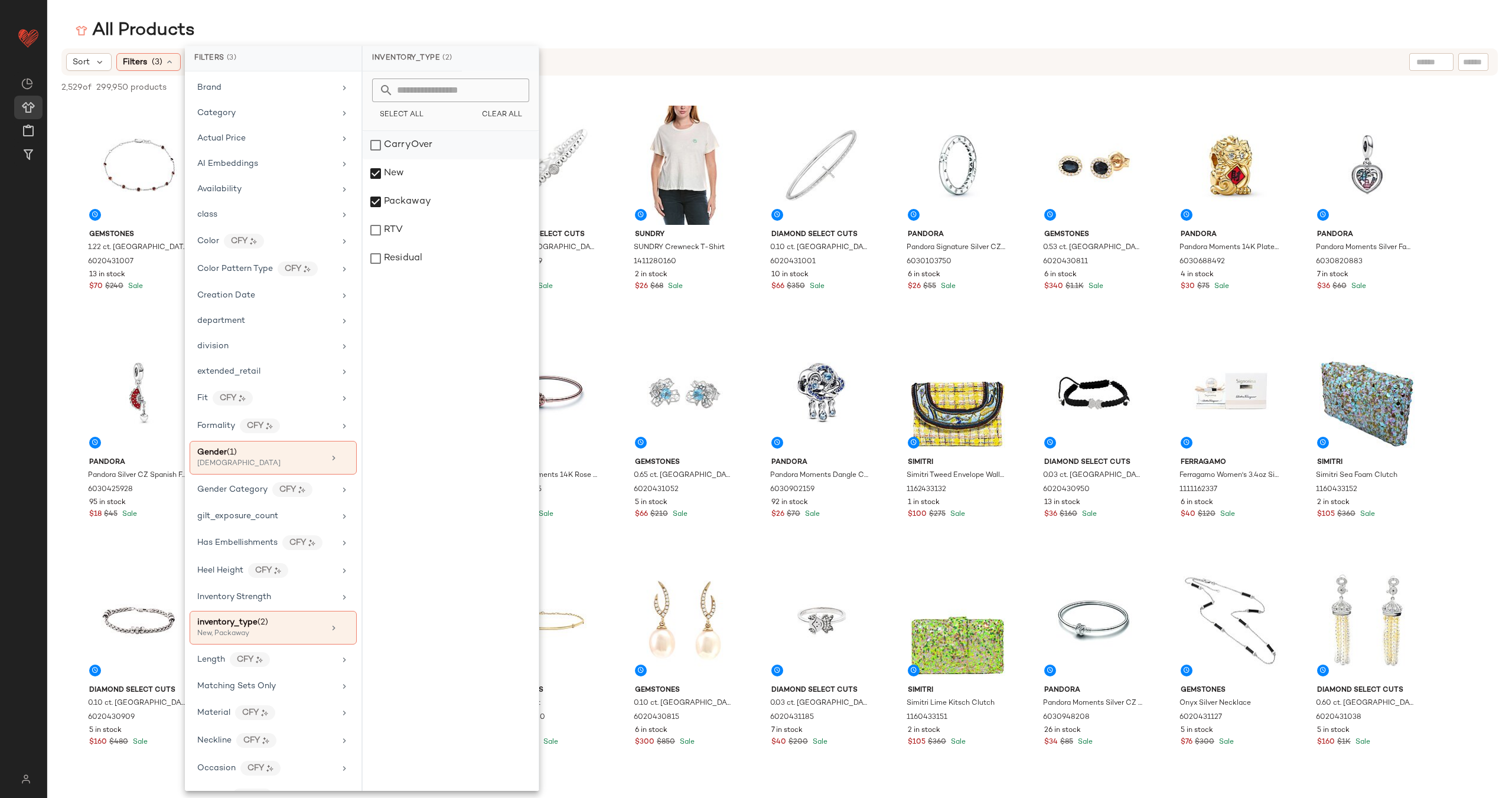
click at [432, 156] on div "CarryOver" at bounding box center [451, 145] width 176 height 28
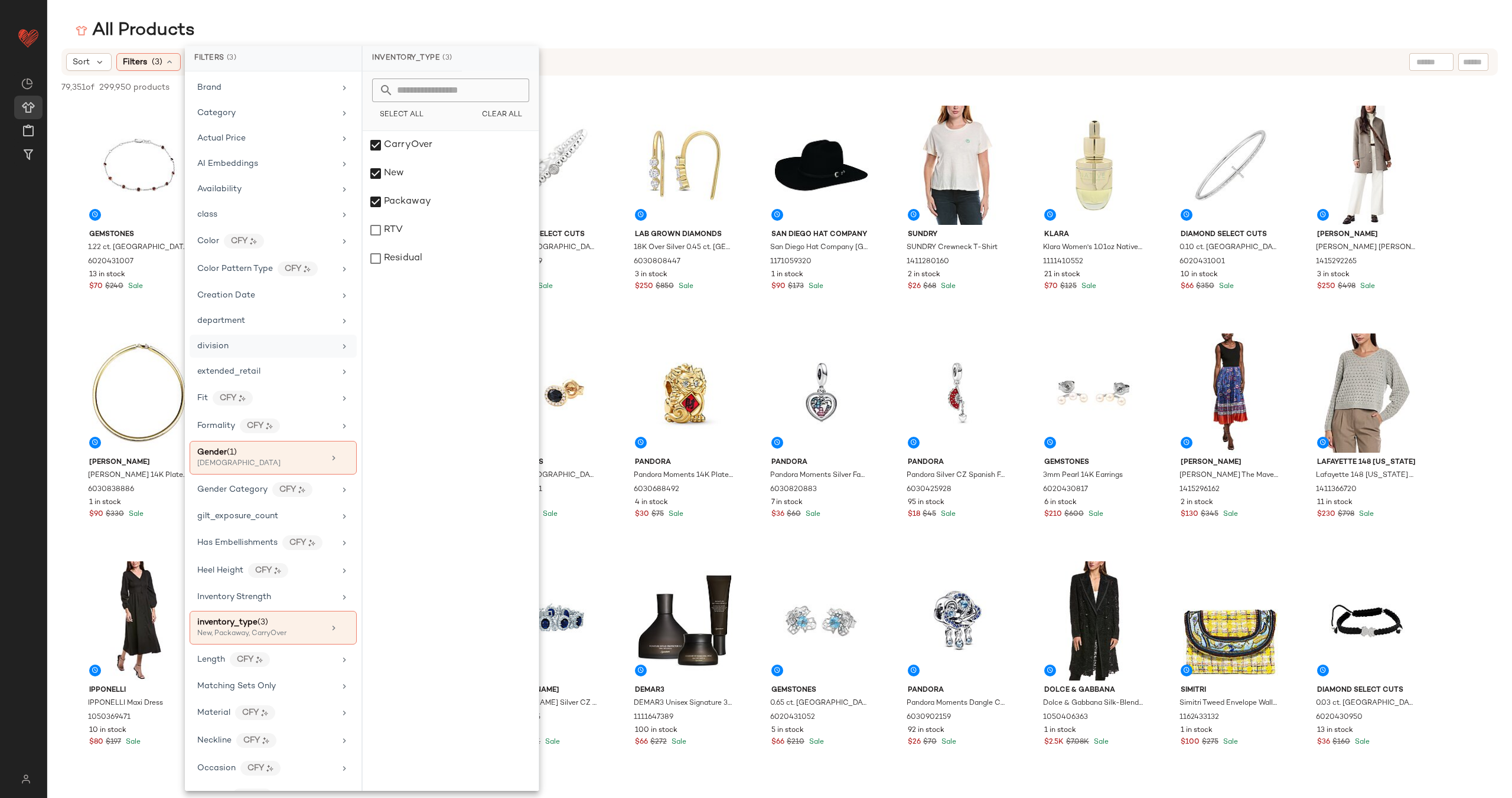
click at [287, 354] on div "division" at bounding box center [273, 347] width 167 height 23
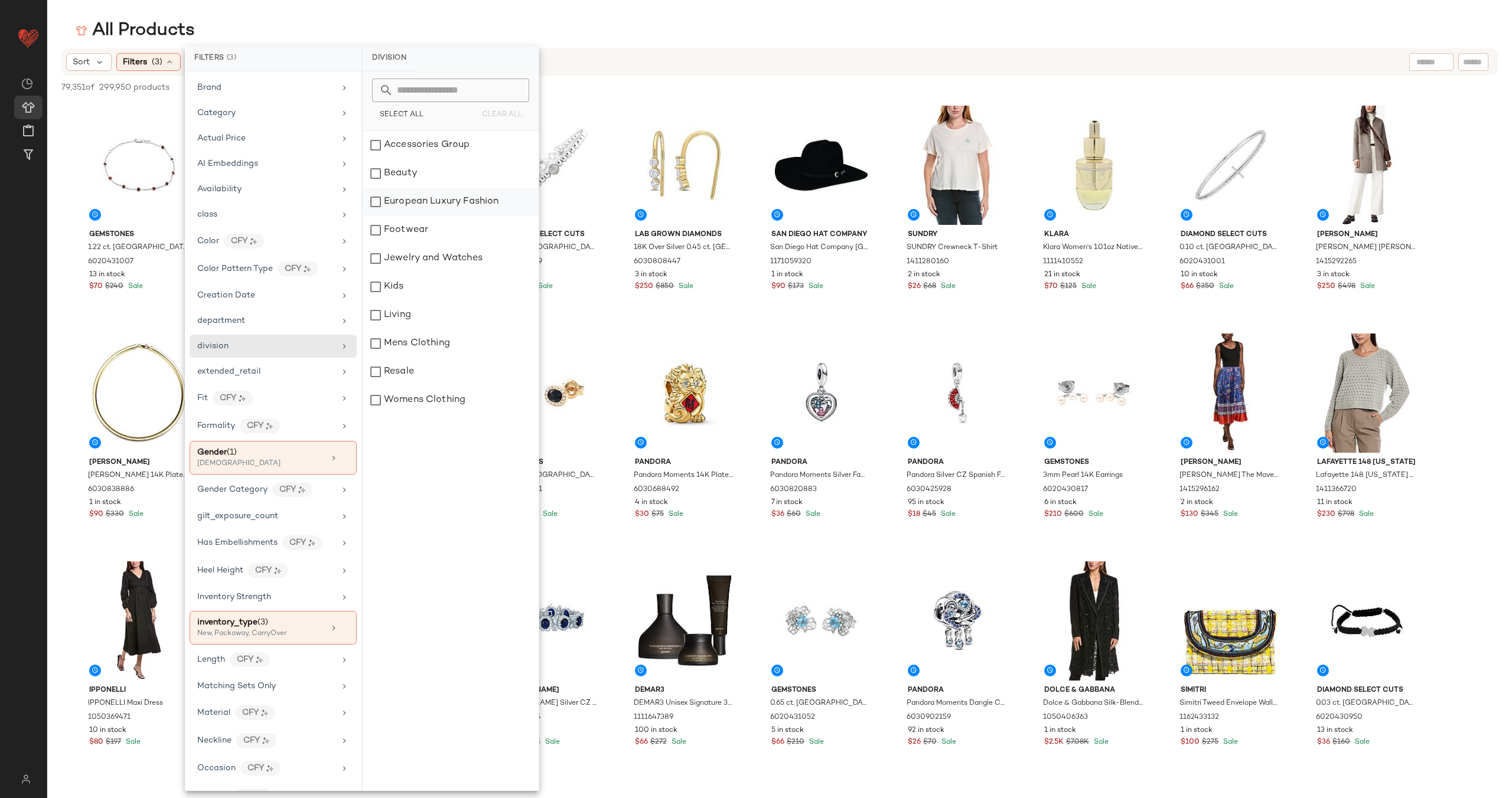
click at [447, 203] on div "European Luxury Fashion" at bounding box center [451, 201] width 176 height 28
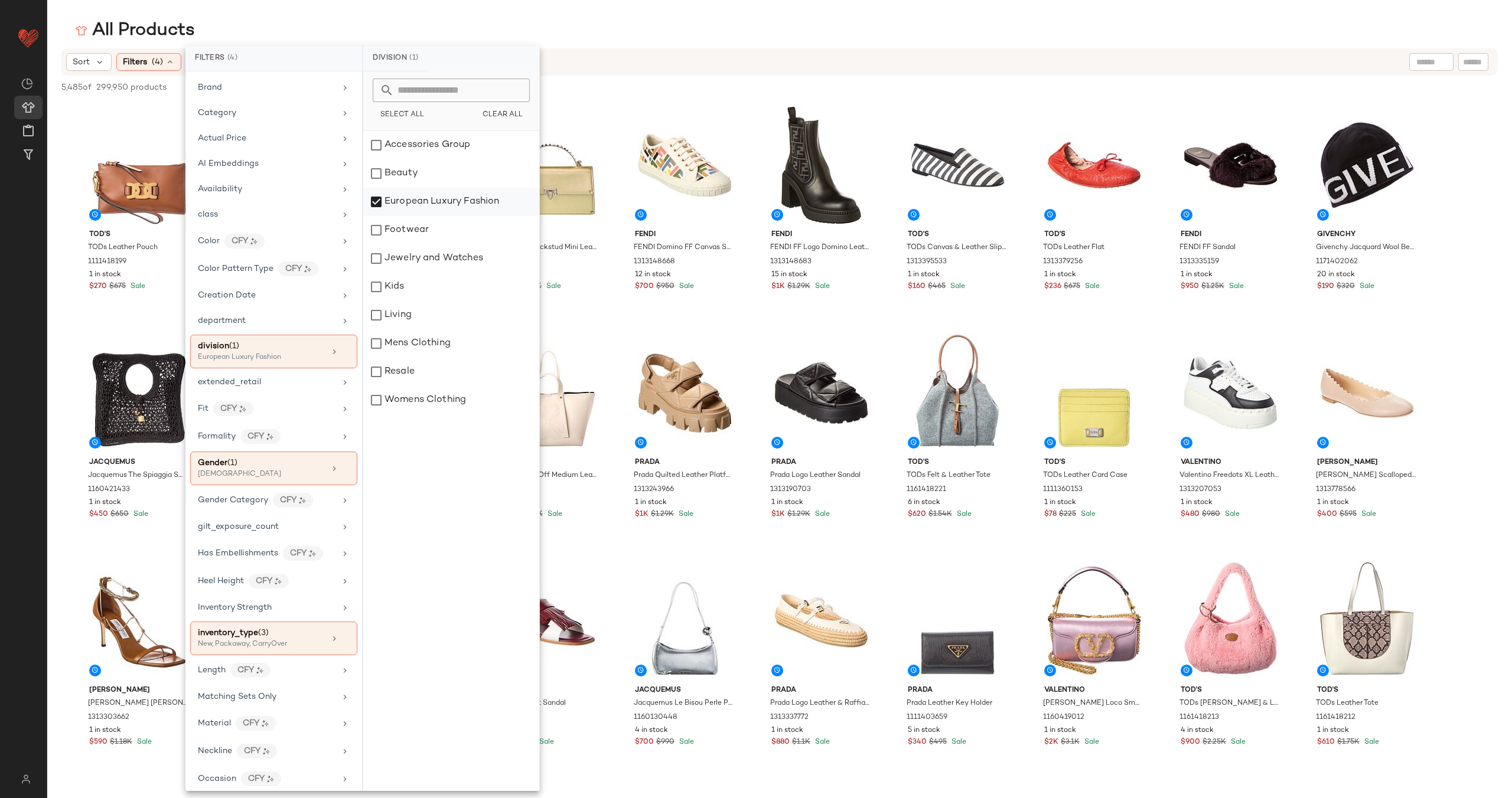
click at [445, 203] on div "European Luxury Fashion" at bounding box center [451, 201] width 176 height 28
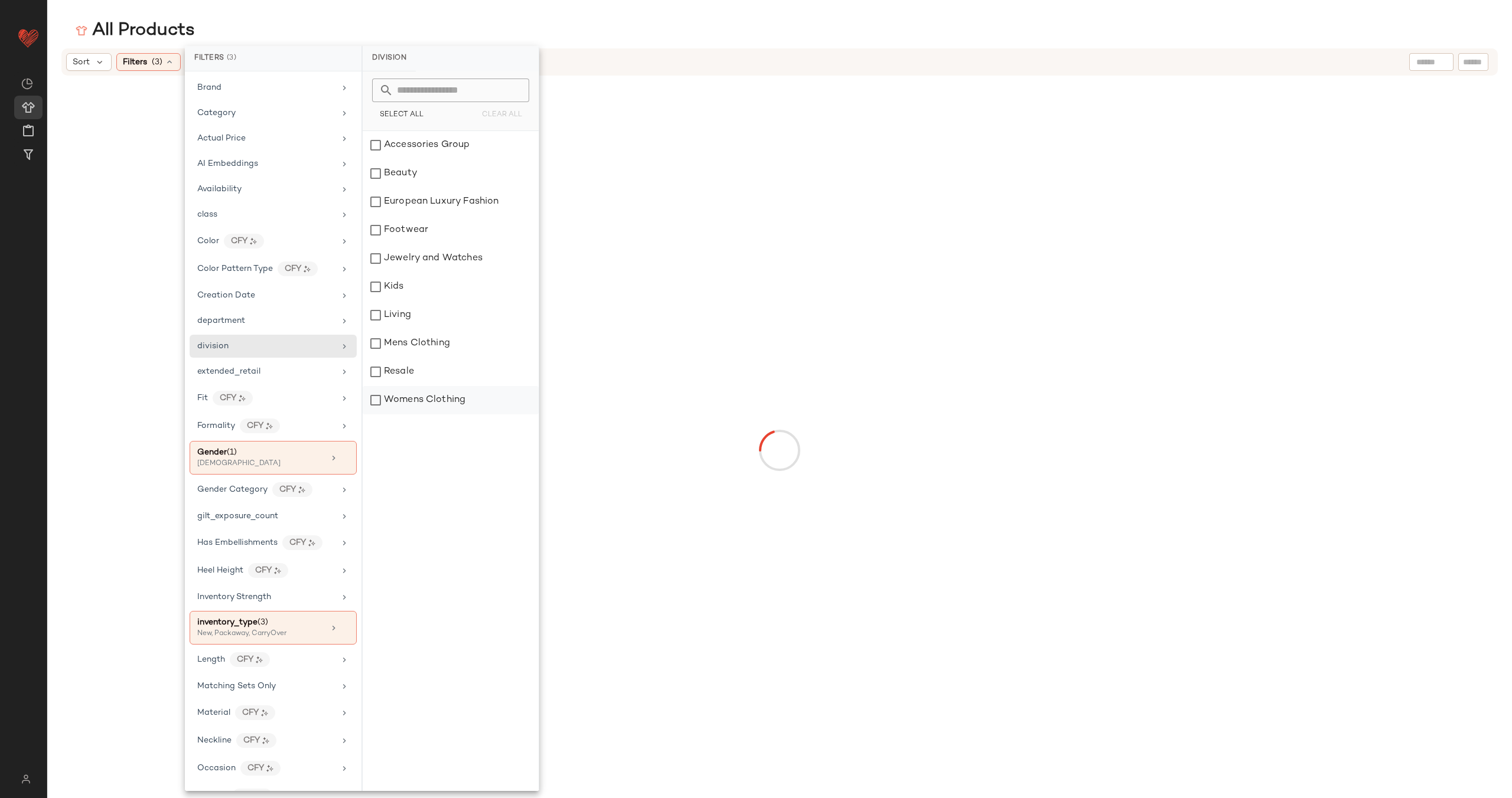
click at [425, 400] on div "Womens Clothing" at bounding box center [451, 400] width 176 height 28
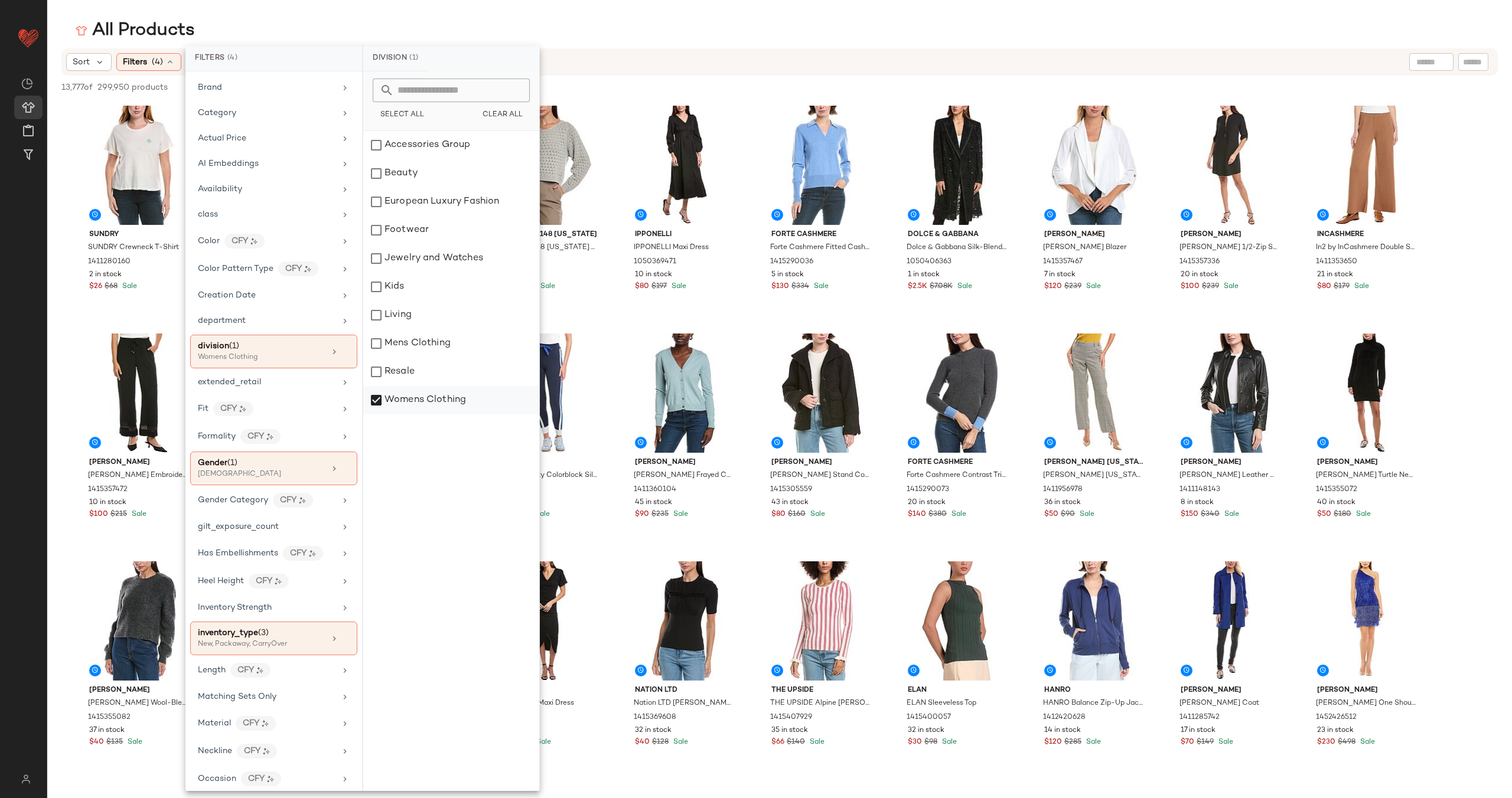
click at [420, 402] on div "Womens Clothing" at bounding box center [451, 400] width 176 height 28
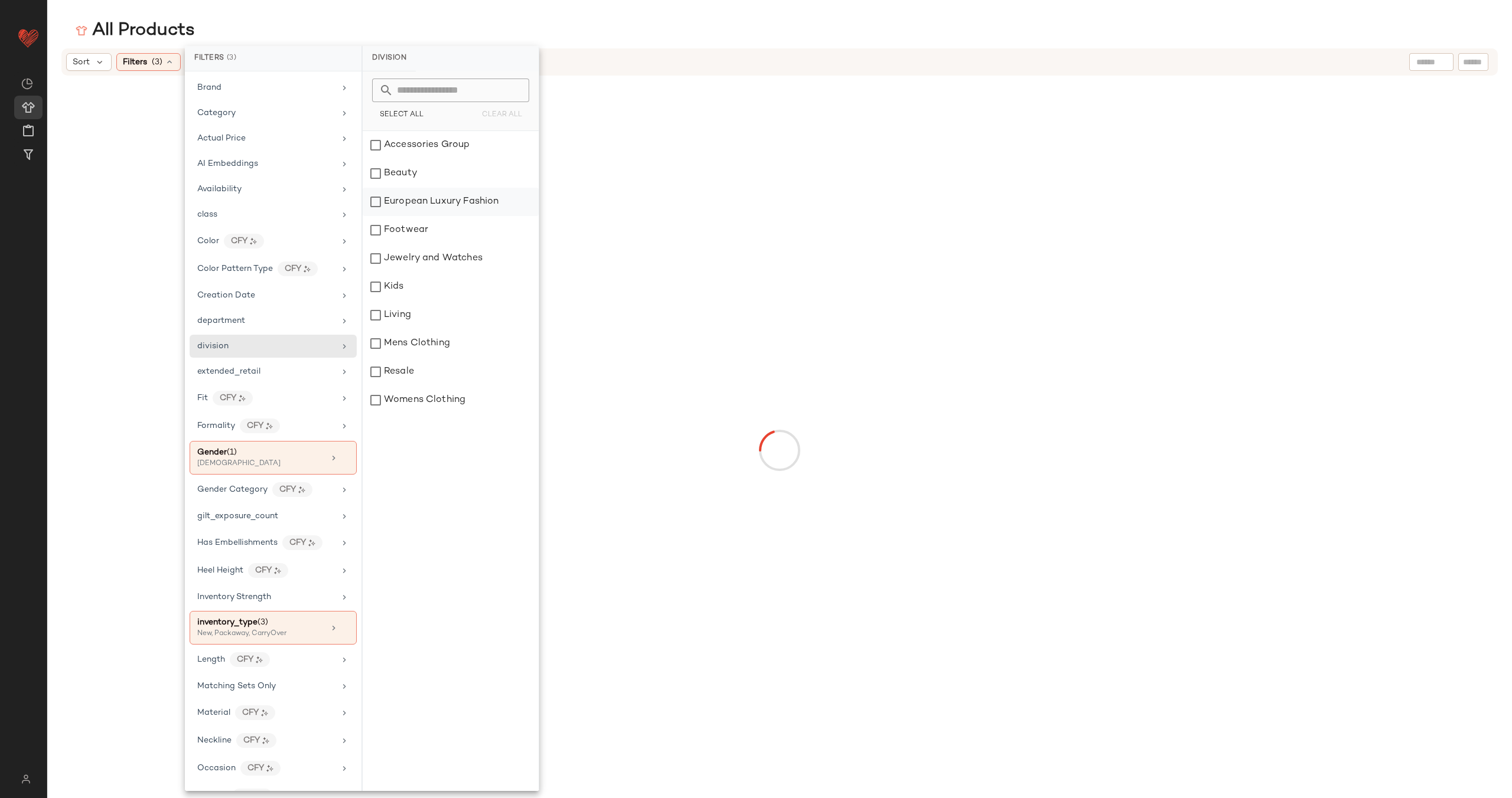
click at [445, 197] on div "European Luxury Fashion" at bounding box center [451, 201] width 176 height 28
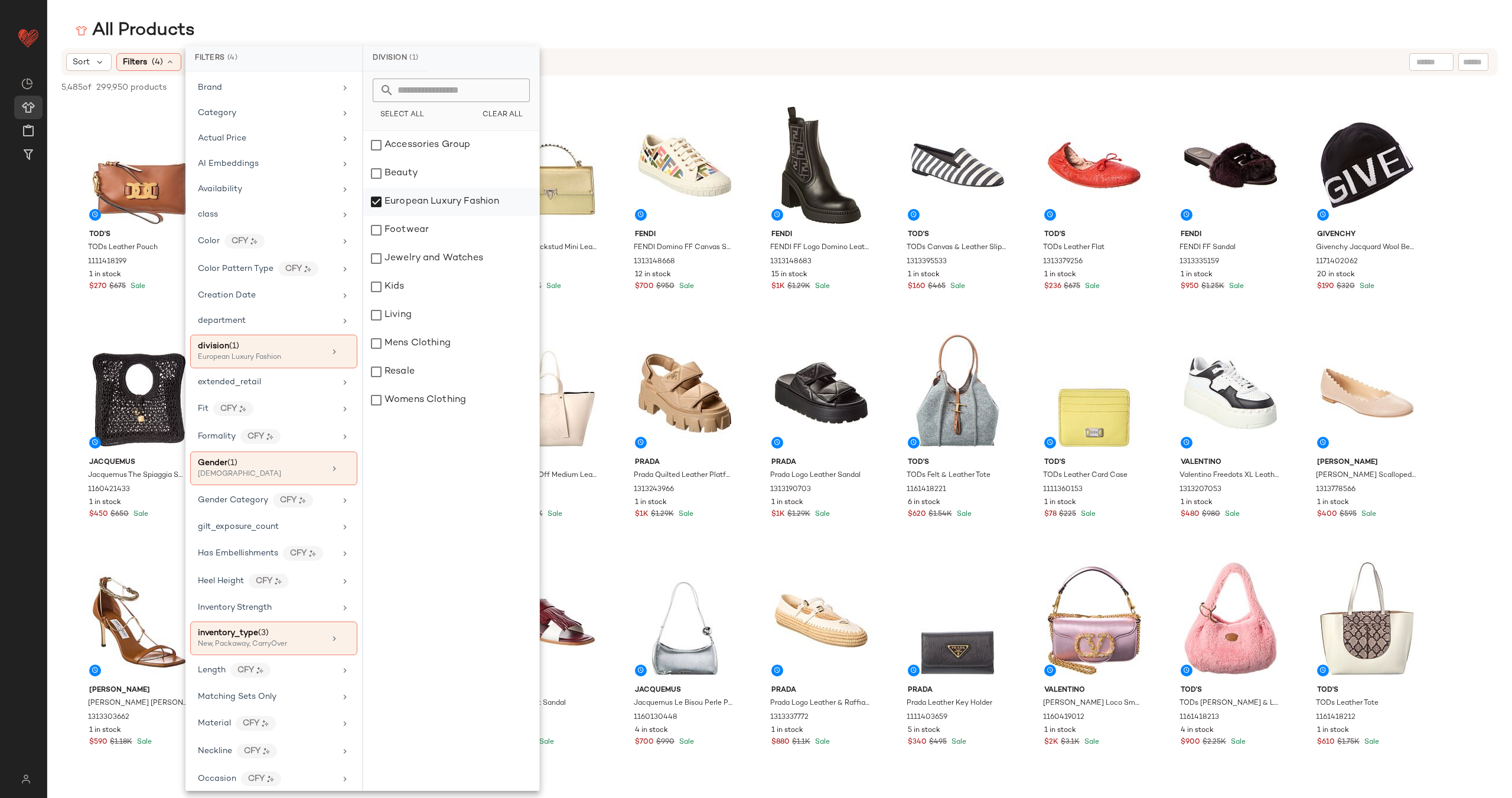
click at [433, 201] on div "European Luxury Fashion" at bounding box center [451, 201] width 176 height 28
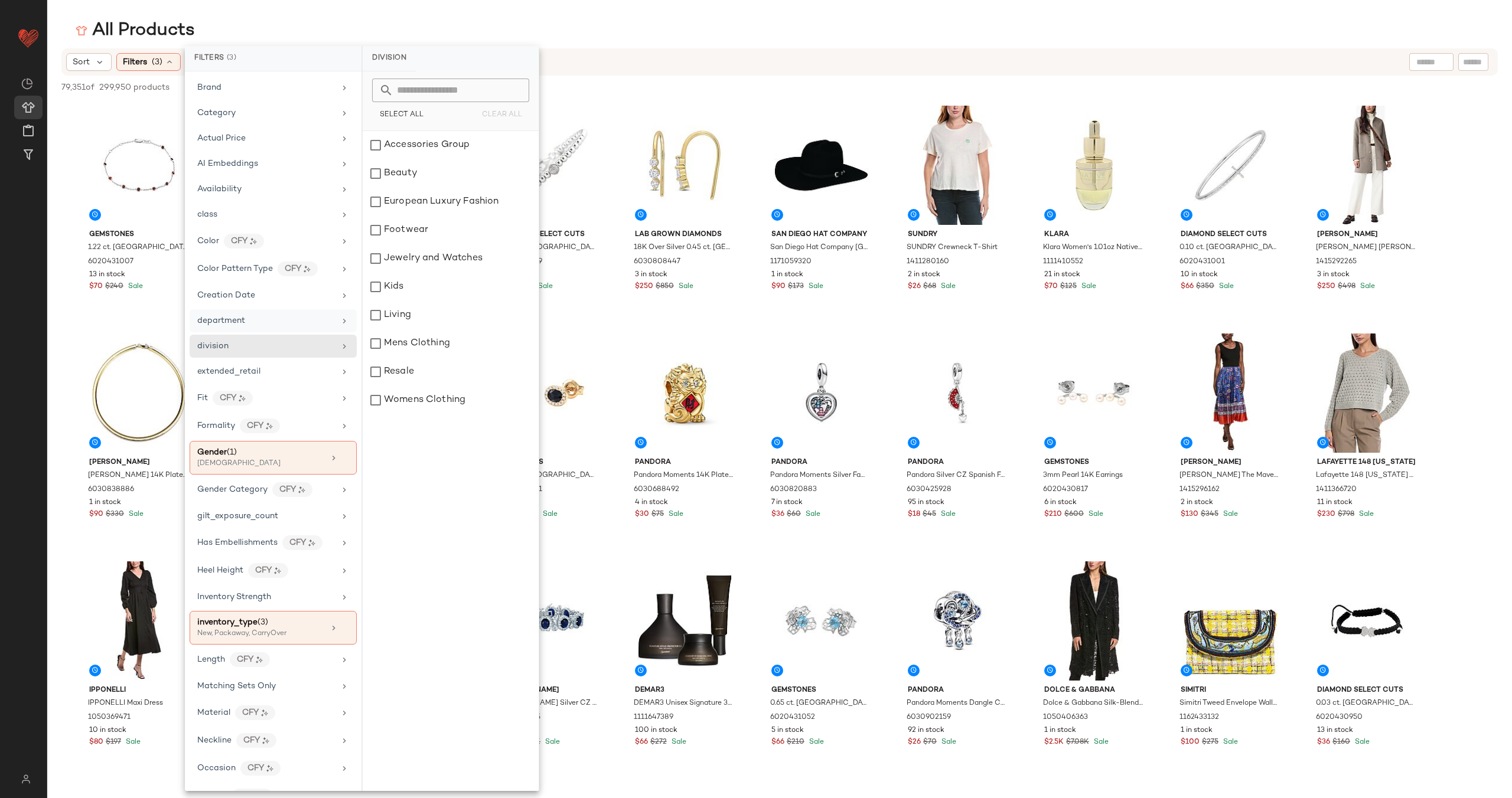
click at [321, 323] on div "department" at bounding box center [266, 321] width 137 height 12
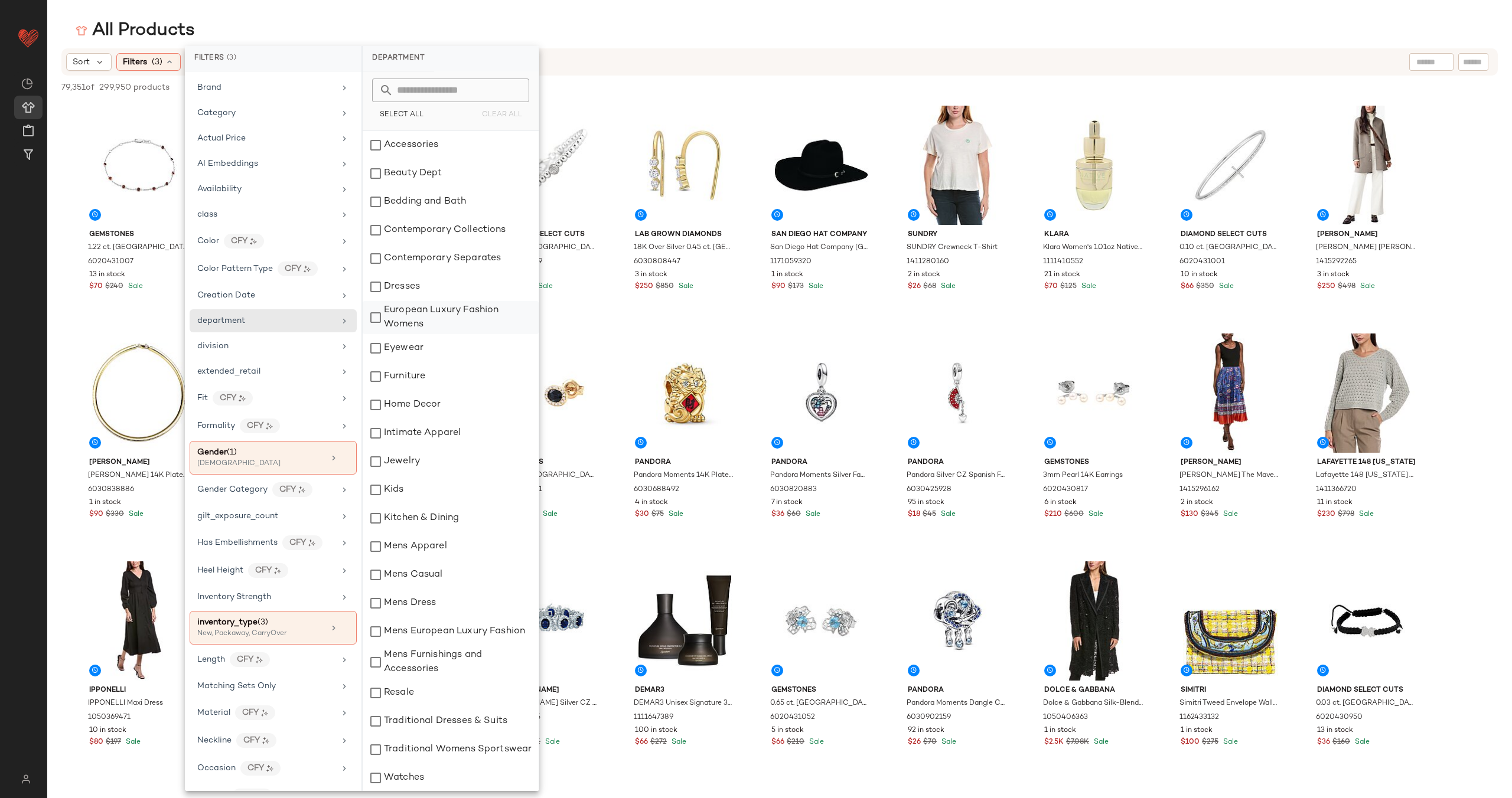
click at [451, 321] on div "European Luxury Fashion Womens" at bounding box center [451, 318] width 176 height 33
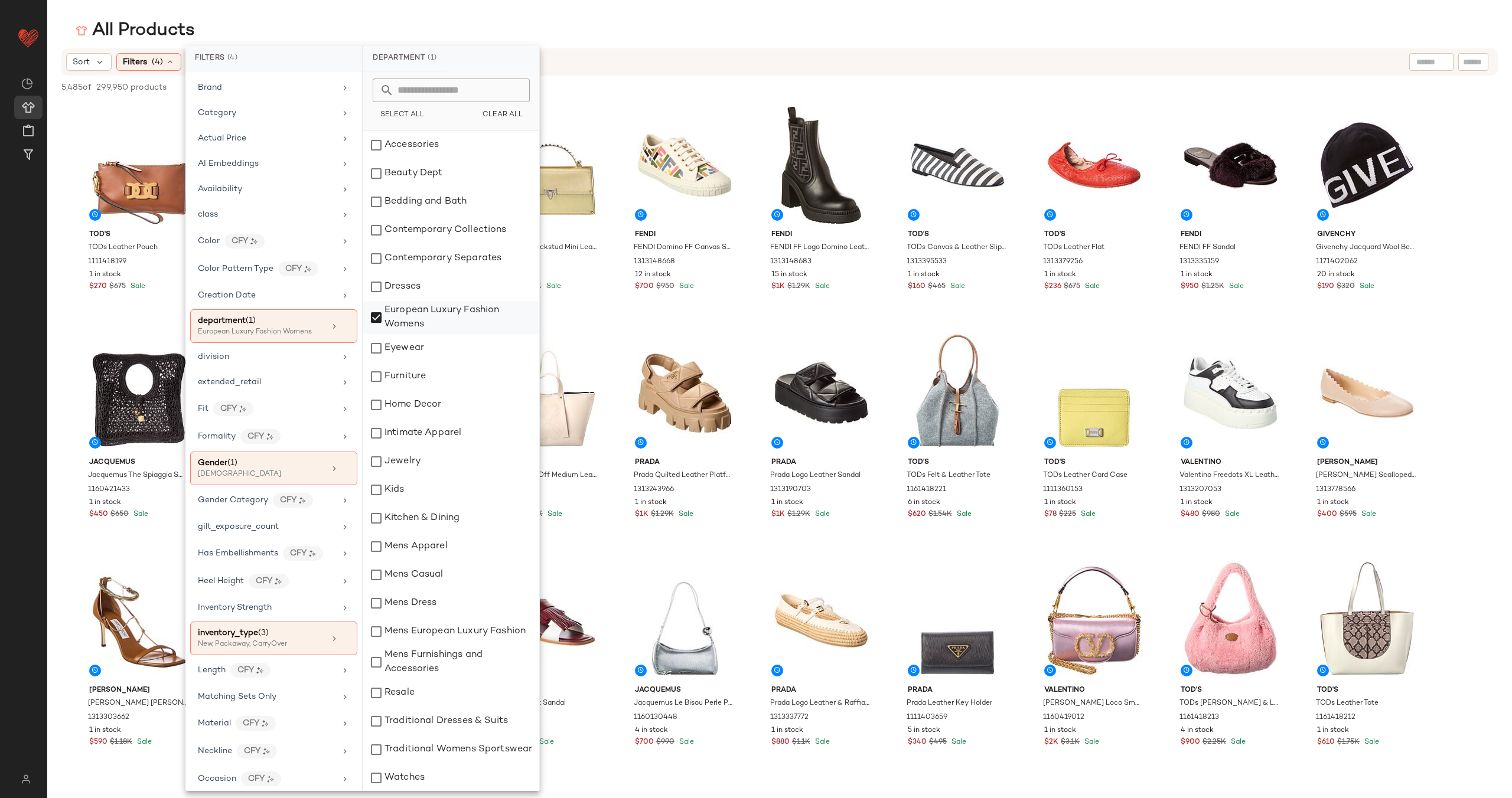
click at [451, 321] on div "European Luxury Fashion Womens" at bounding box center [451, 318] width 176 height 33
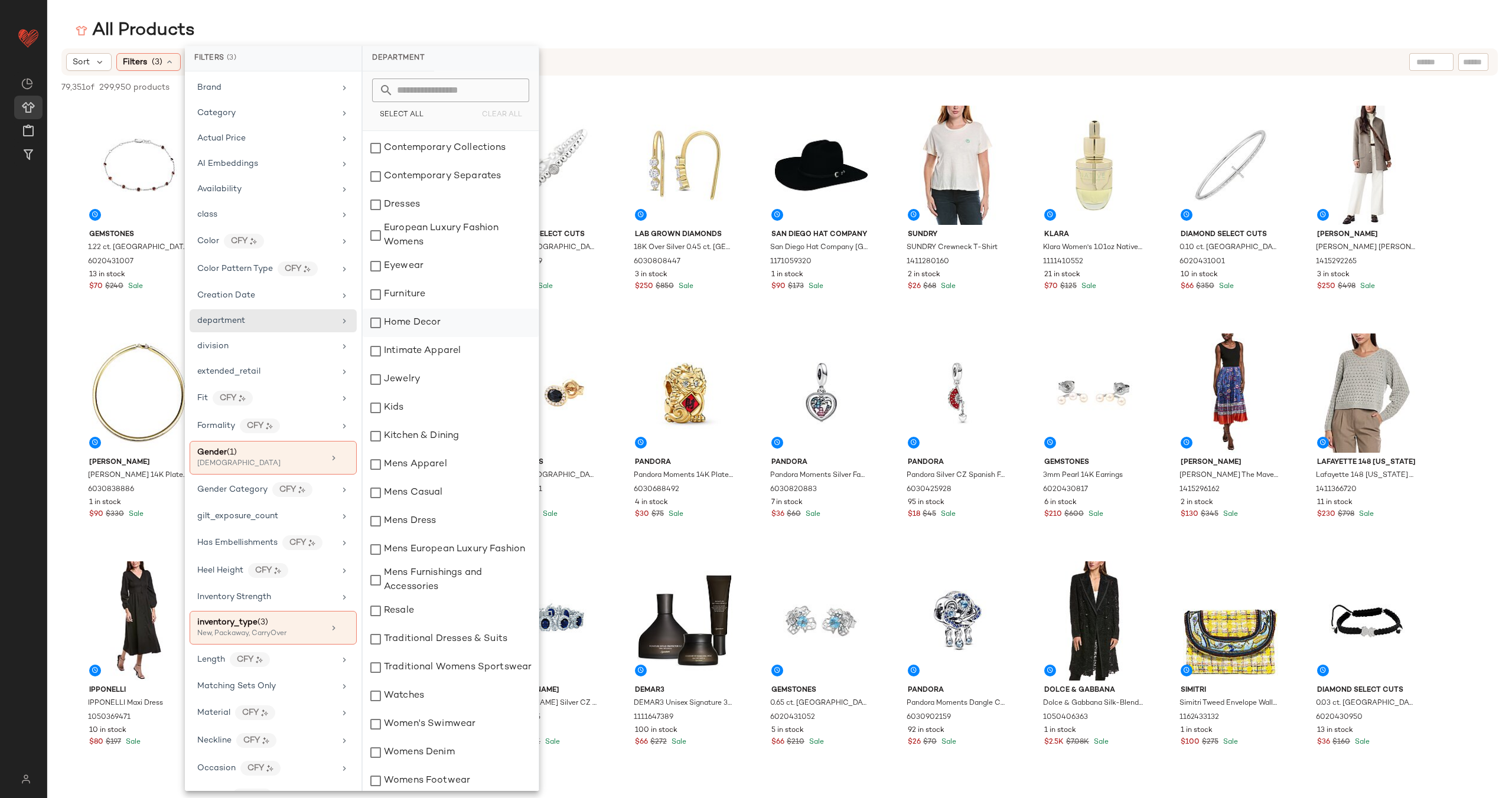
scroll to position [98, 0]
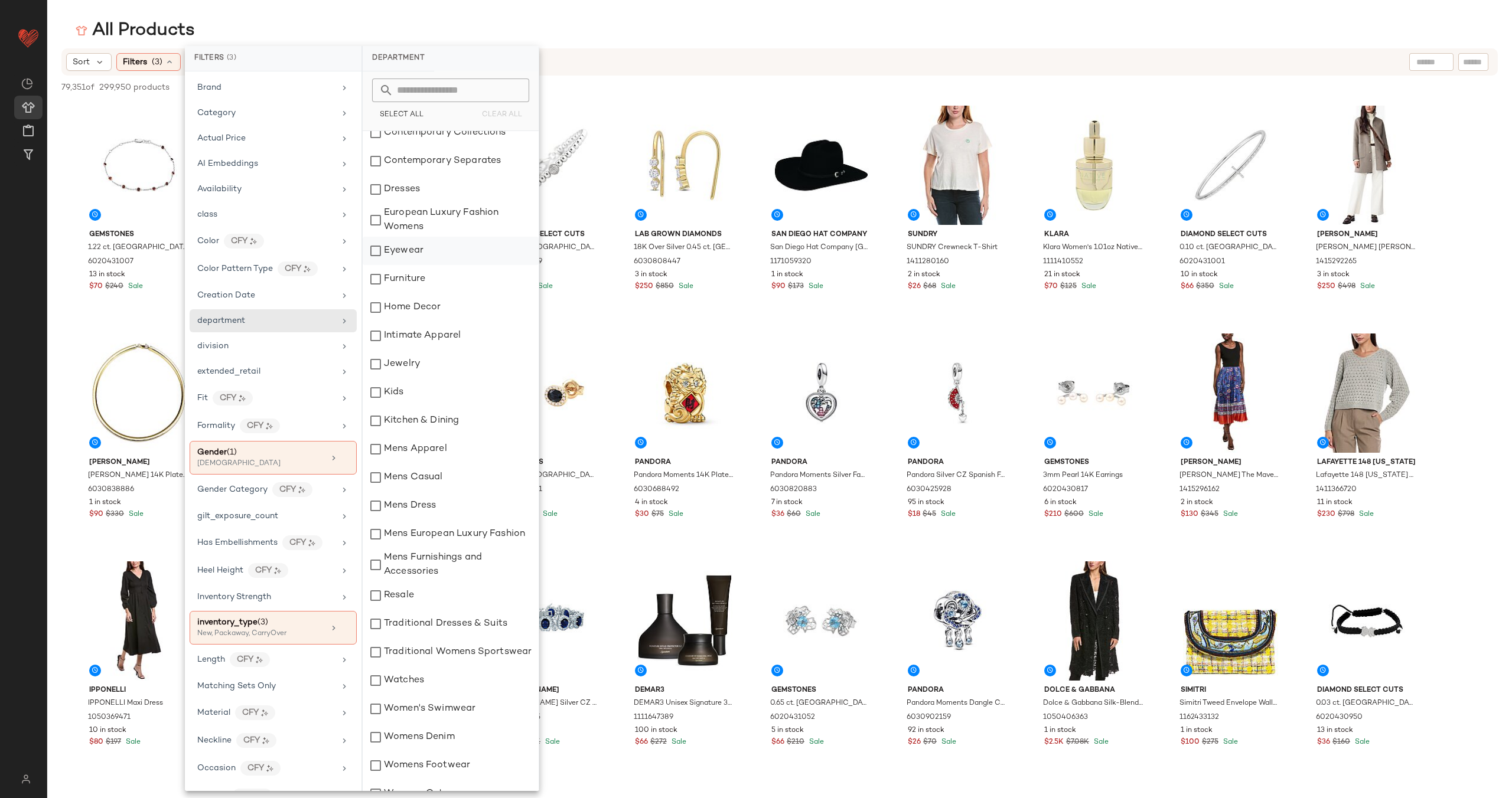
click at [435, 255] on div "Eyewear" at bounding box center [451, 251] width 176 height 28
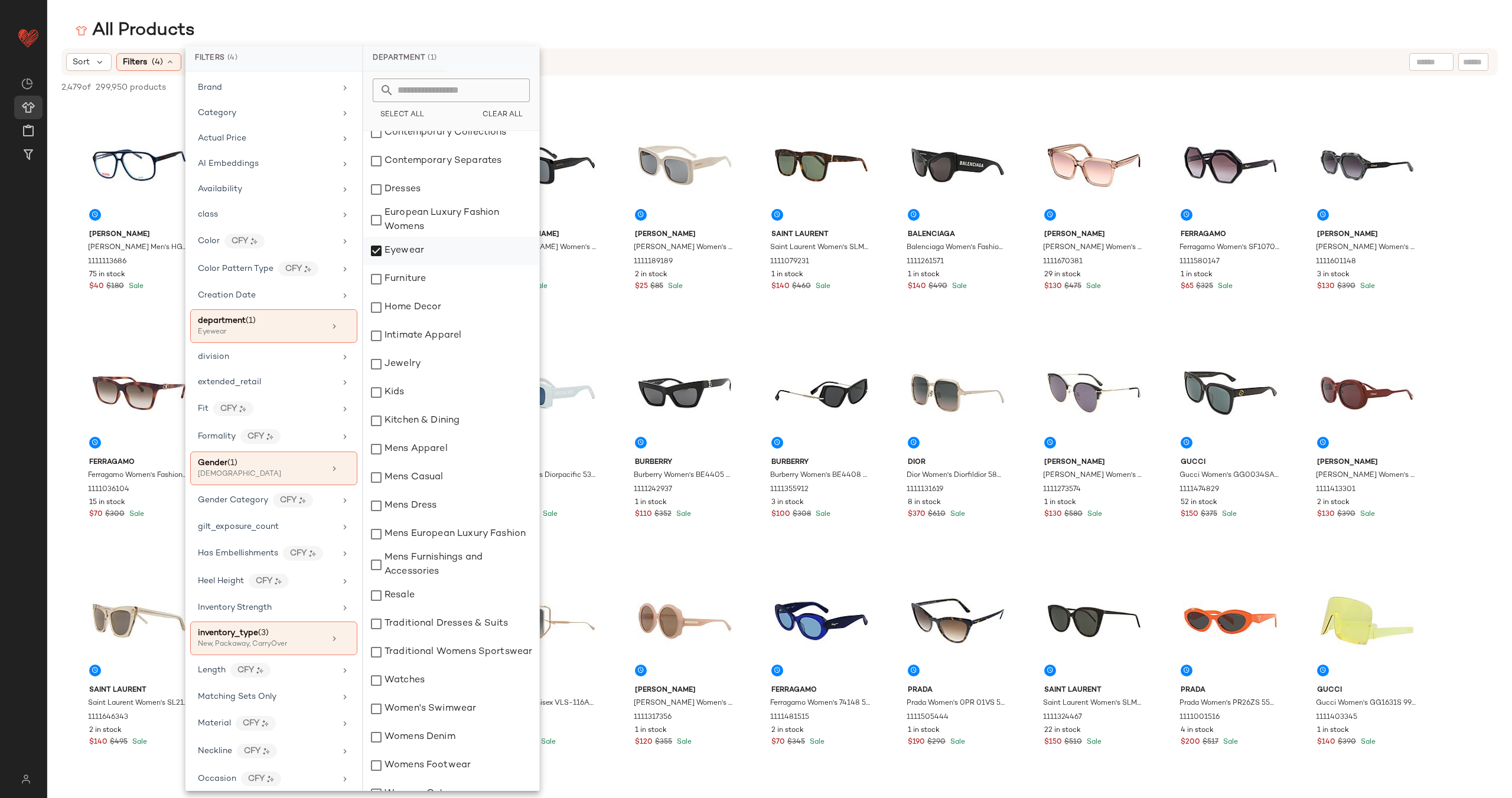
click at [435, 255] on div "Eyewear" at bounding box center [451, 251] width 176 height 28
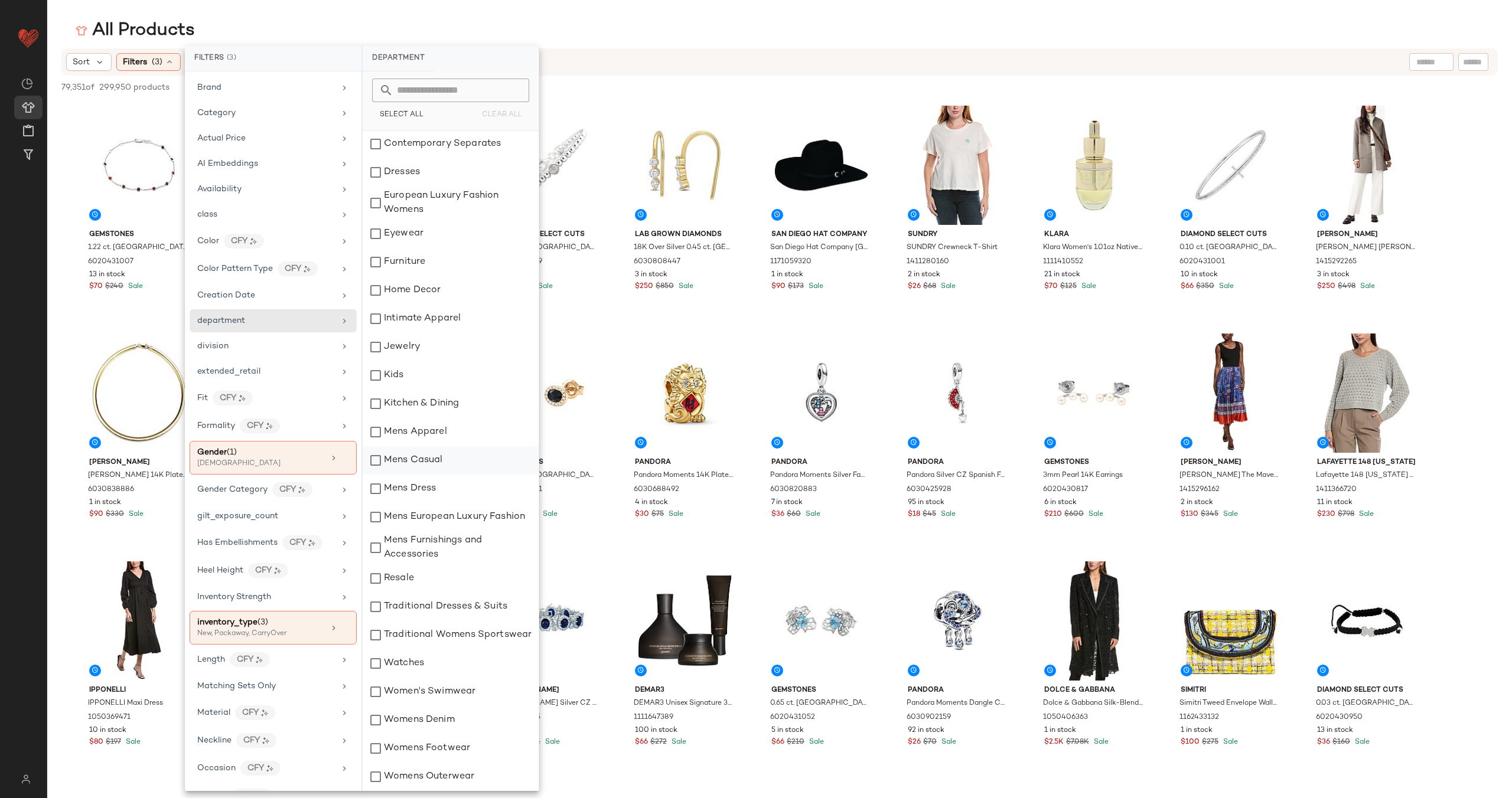
scroll to position [119, 0]
click at [435, 713] on div "Womens Denim" at bounding box center [451, 720] width 176 height 28
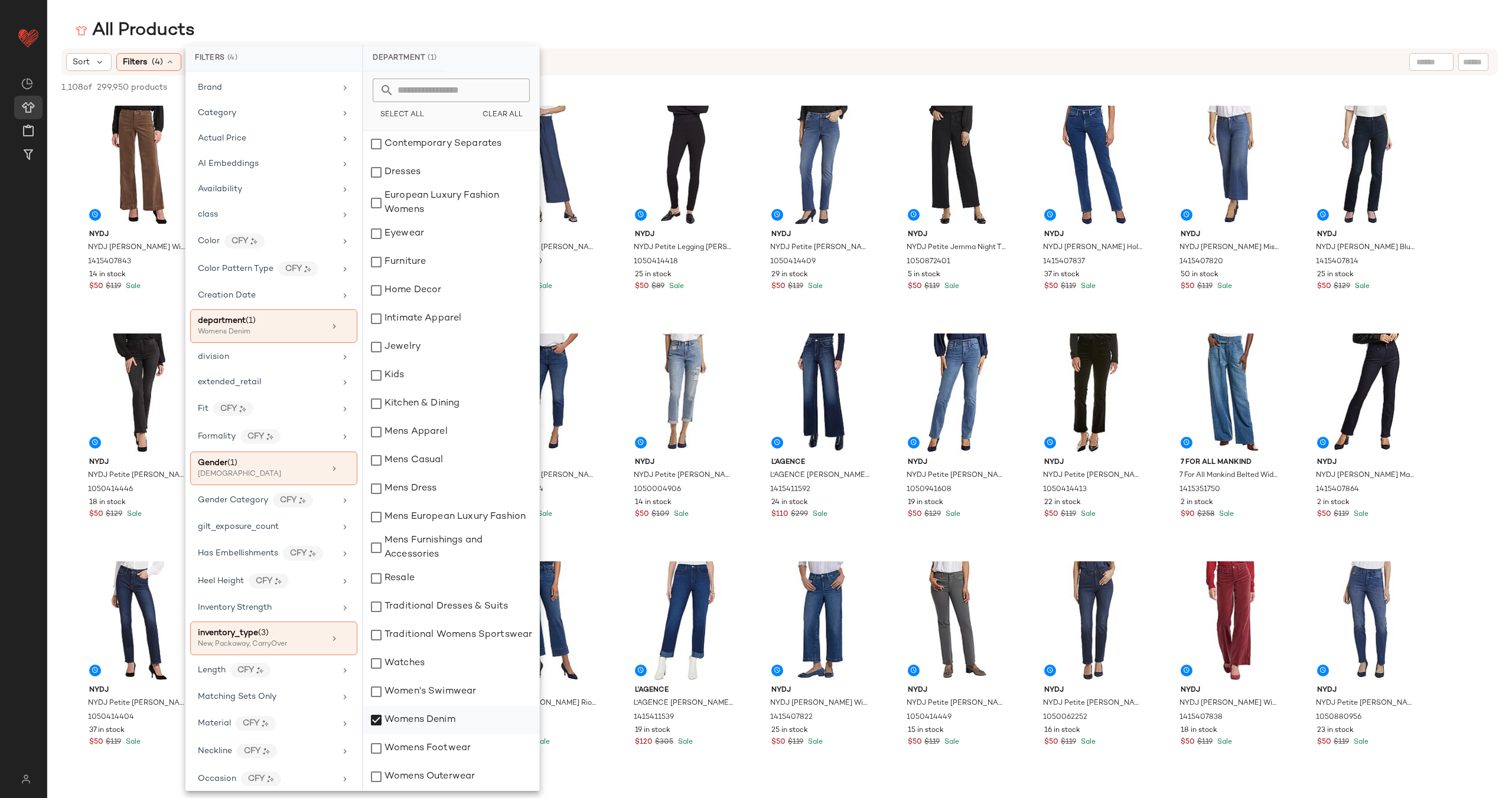
click at [429, 724] on div "Womens Denim" at bounding box center [451, 720] width 176 height 28
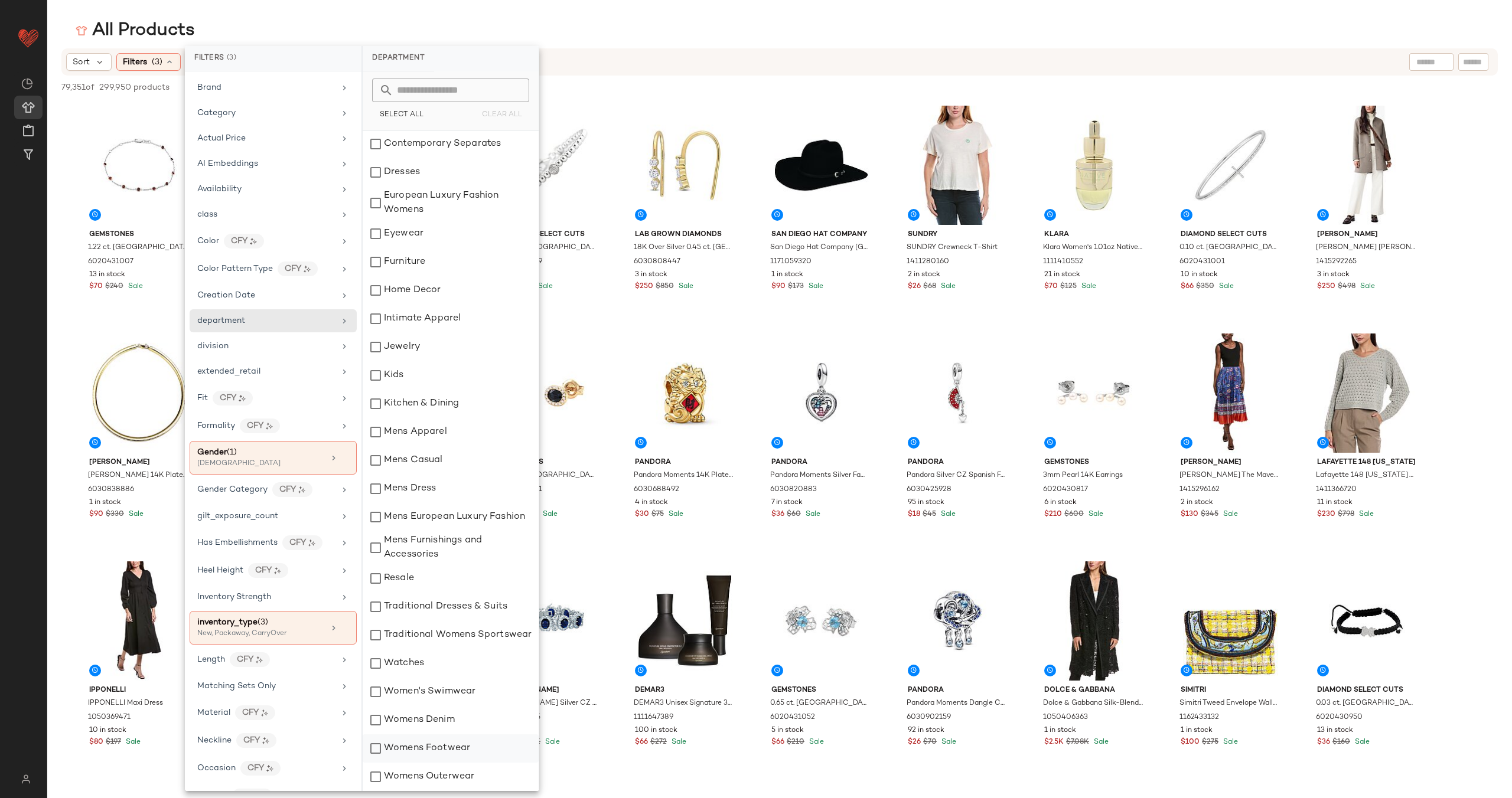
click at [429, 751] on div "Womens Footwear" at bounding box center [451, 749] width 176 height 28
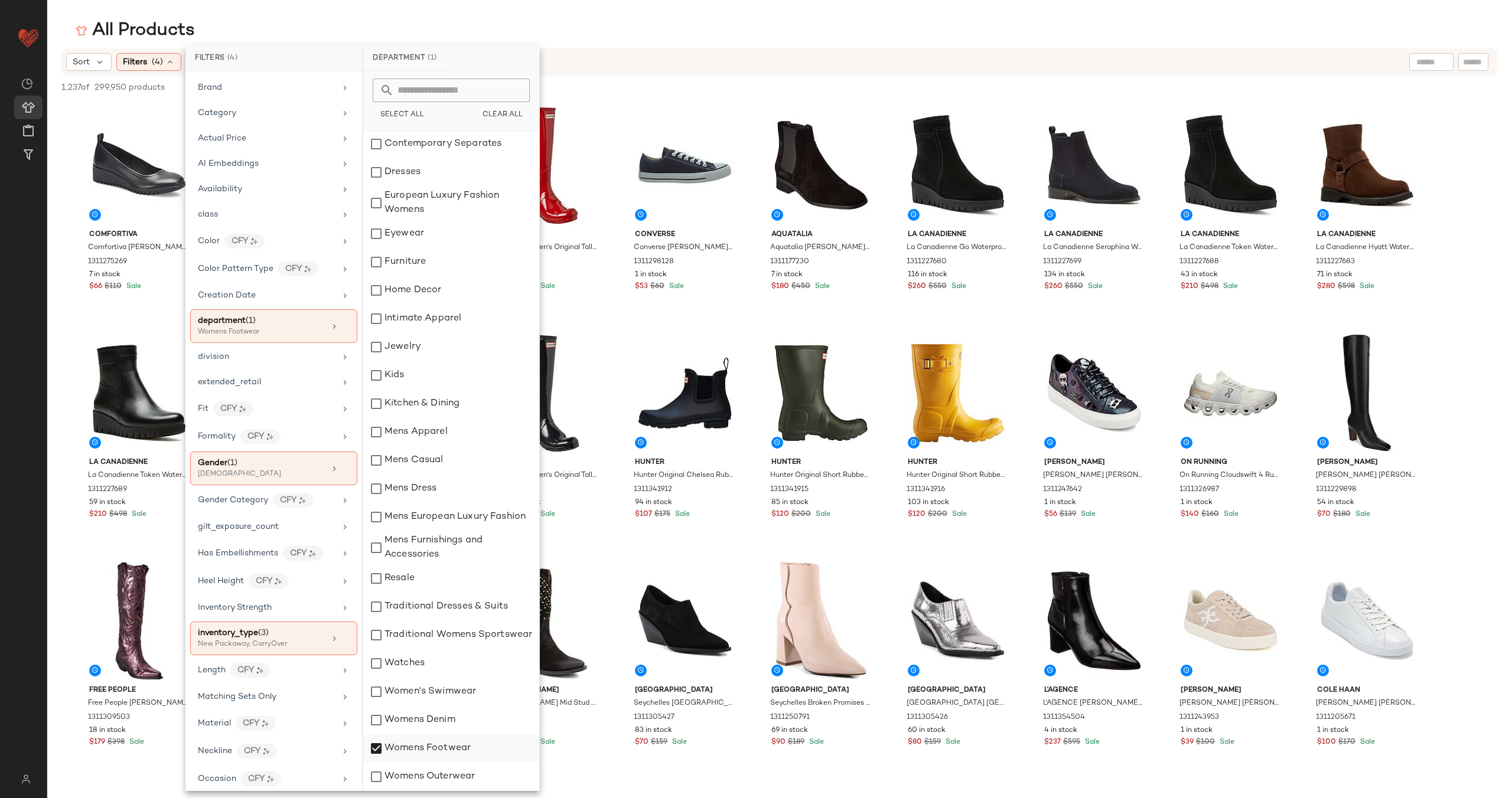
click at [433, 746] on div "Womens Footwear" at bounding box center [451, 749] width 176 height 28
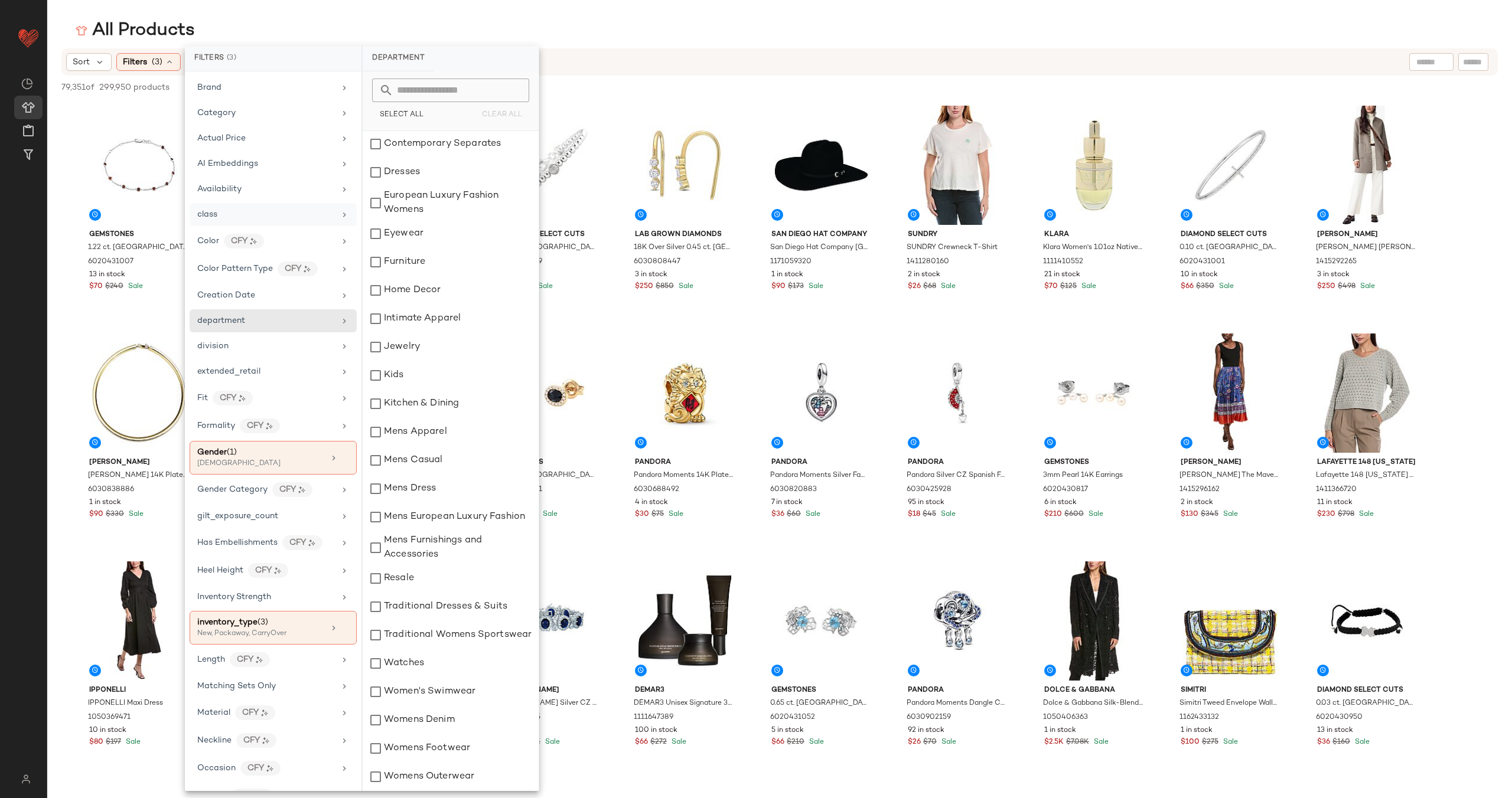
click at [310, 223] on div "class" at bounding box center [273, 215] width 167 height 23
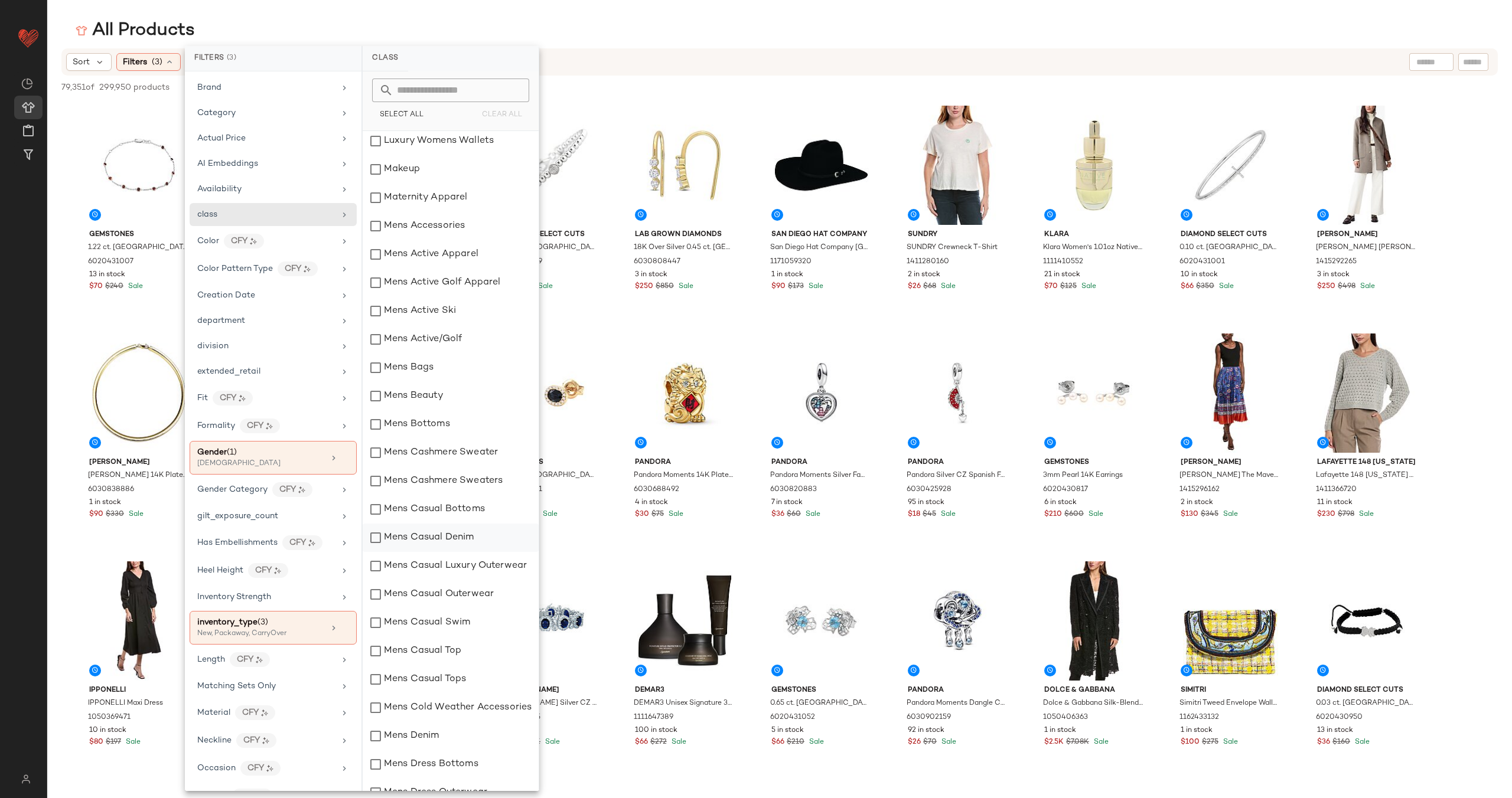
scroll to position [2270, 0]
click at [458, 255] on div "Luxury Womens Scarves" at bounding box center [451, 256] width 176 height 28
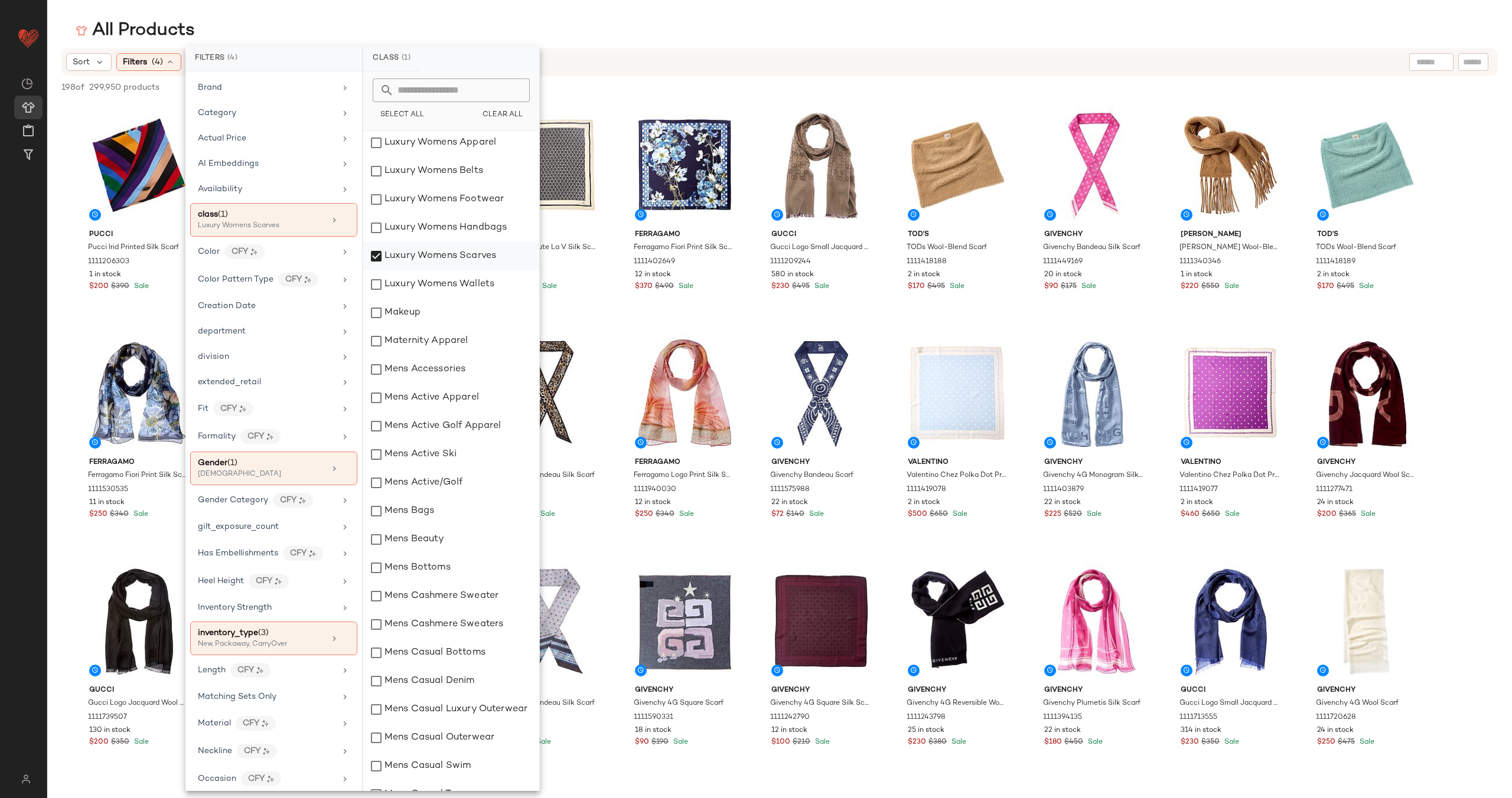
click at [458, 255] on div "Luxury Womens Scarves" at bounding box center [451, 256] width 176 height 28
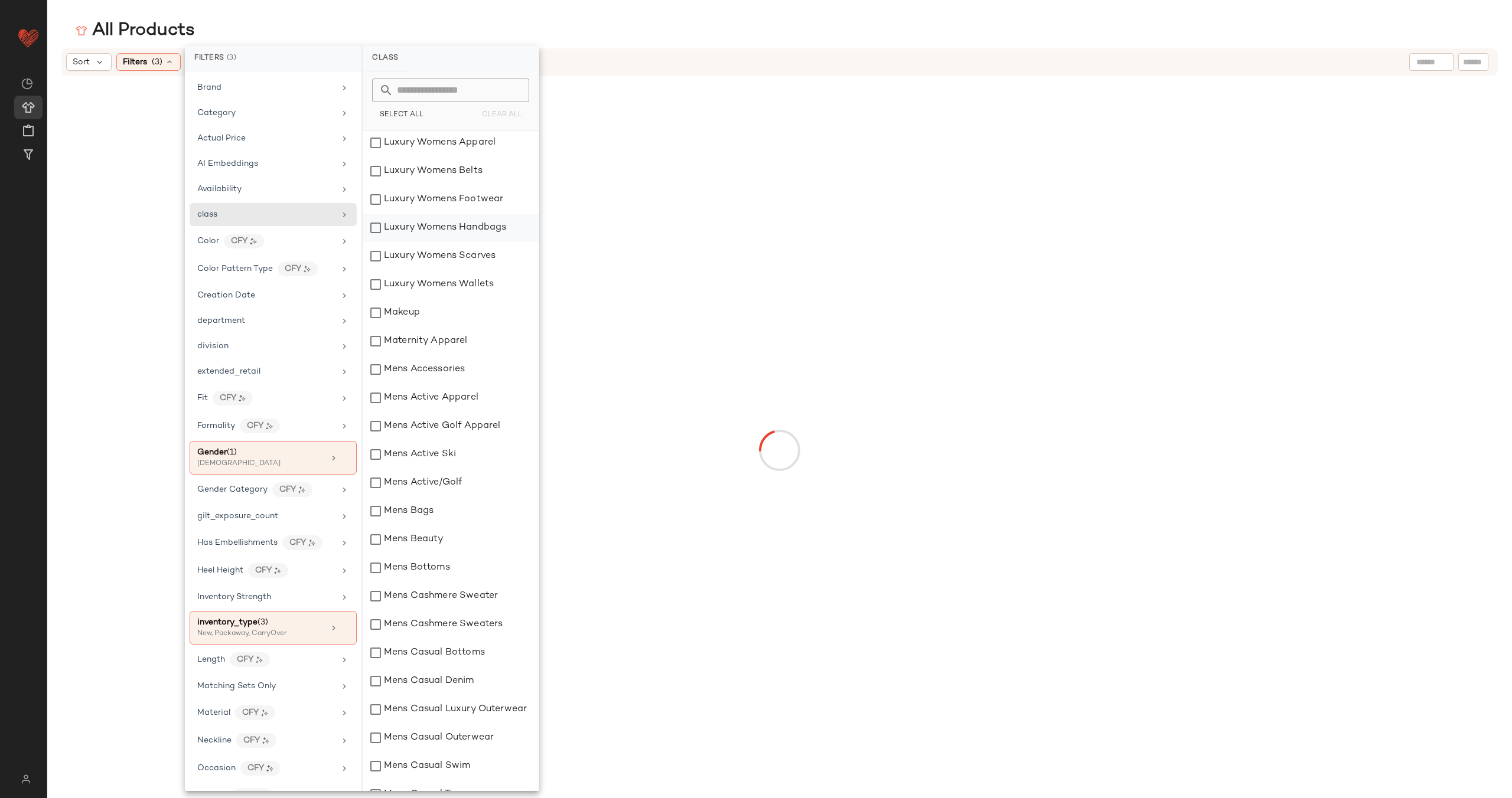
click at [458, 231] on div "Luxury Womens Handbags" at bounding box center [451, 227] width 176 height 28
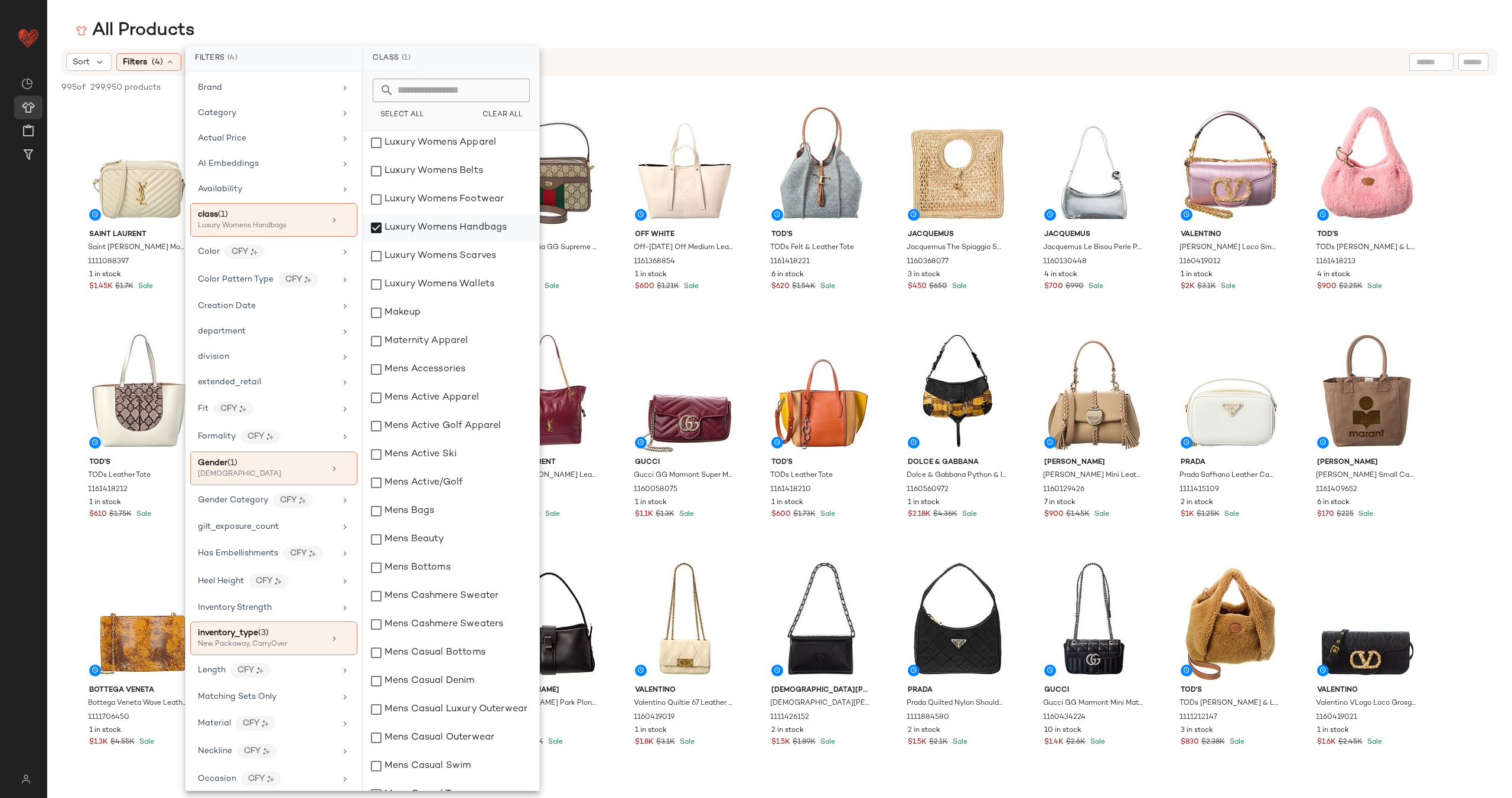
click at [458, 231] on div "Luxury Womens Handbags" at bounding box center [451, 227] width 176 height 28
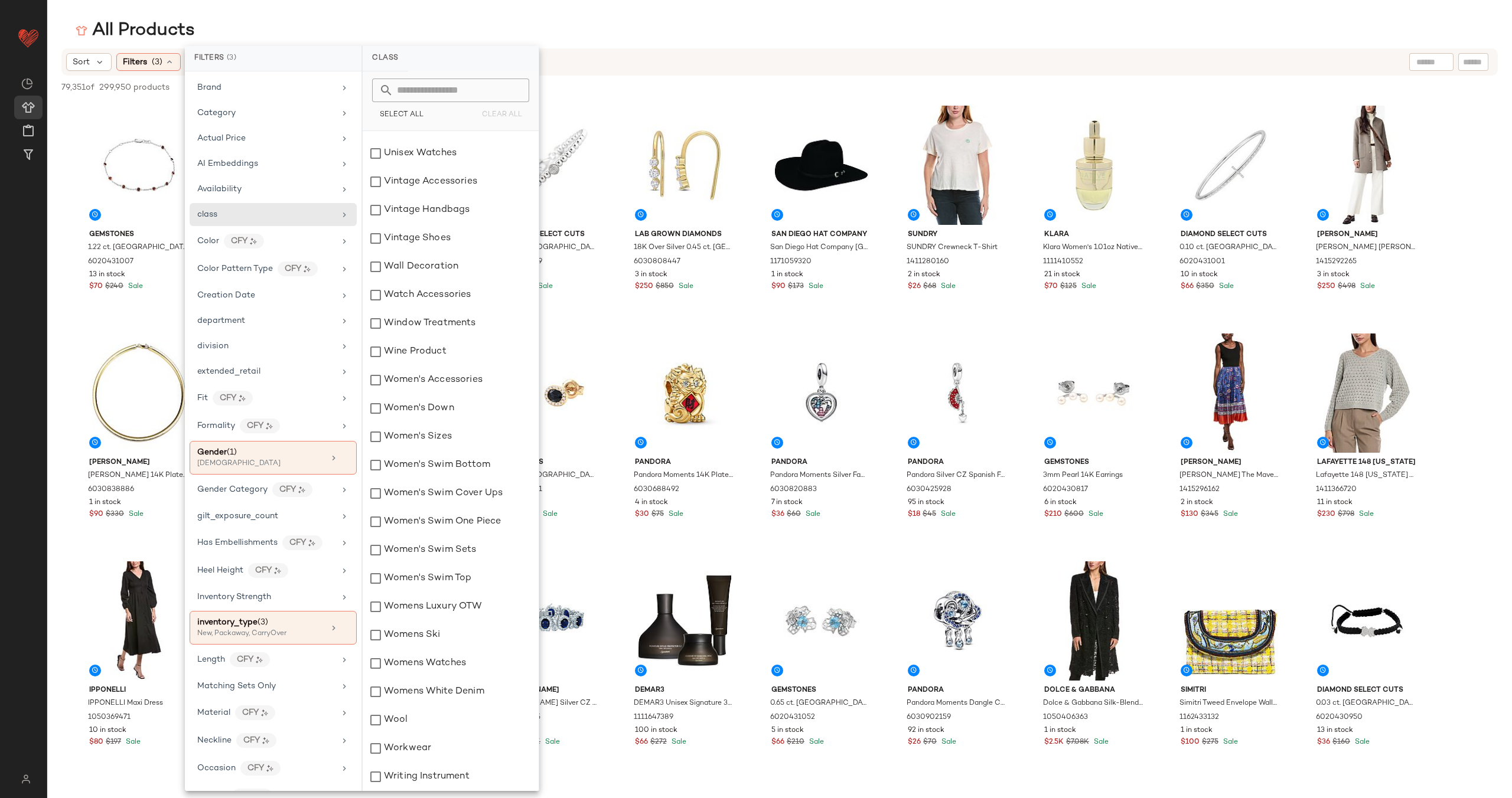
scroll to position [5599, 0]
click at [451, 774] on div "Writing Instrument" at bounding box center [451, 777] width 176 height 28
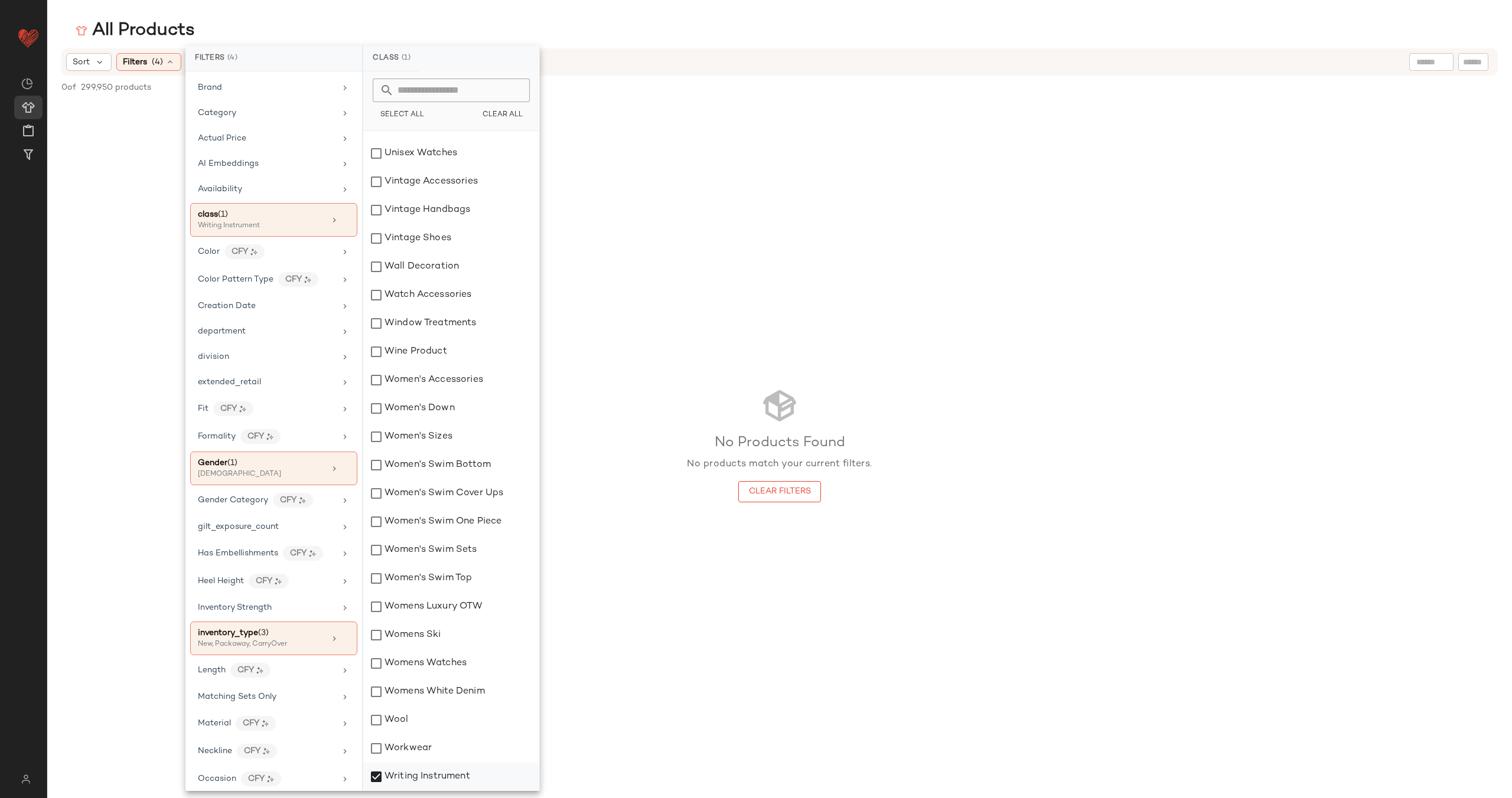
click at [451, 774] on div "Writing Instrument" at bounding box center [451, 777] width 176 height 28
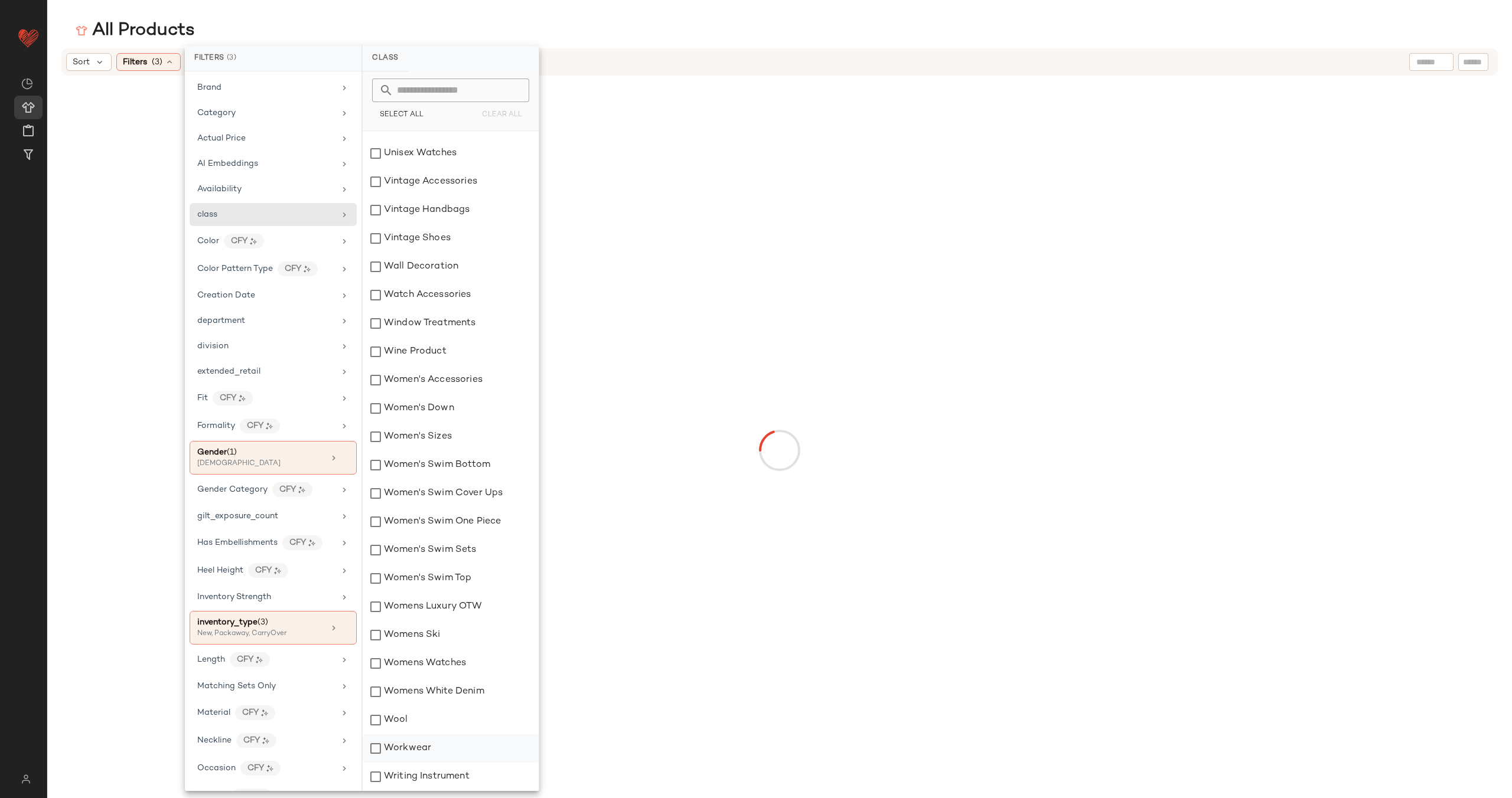
click at [451, 747] on div "Workwear" at bounding box center [451, 749] width 176 height 28
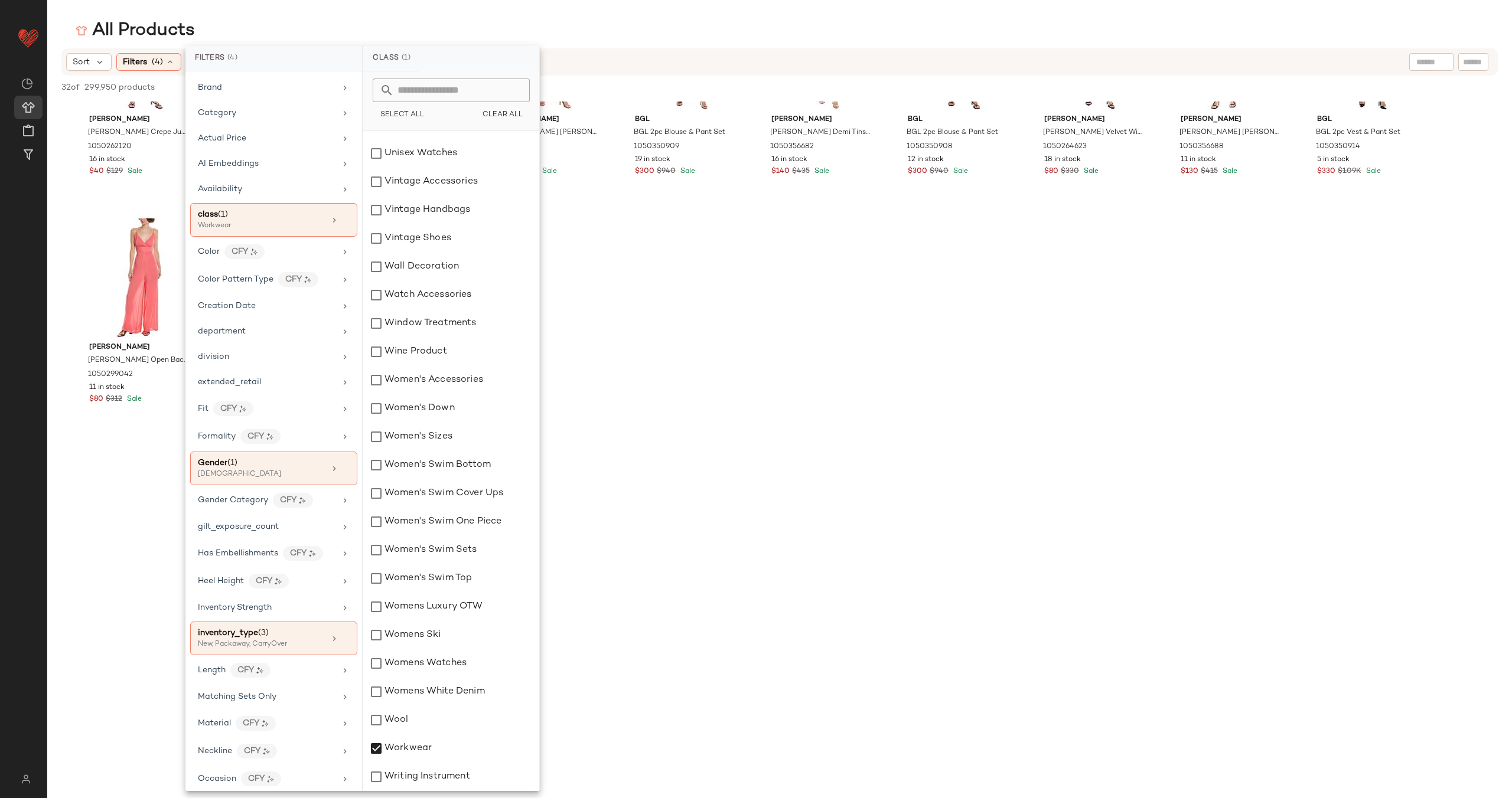
scroll to position [608, 0]
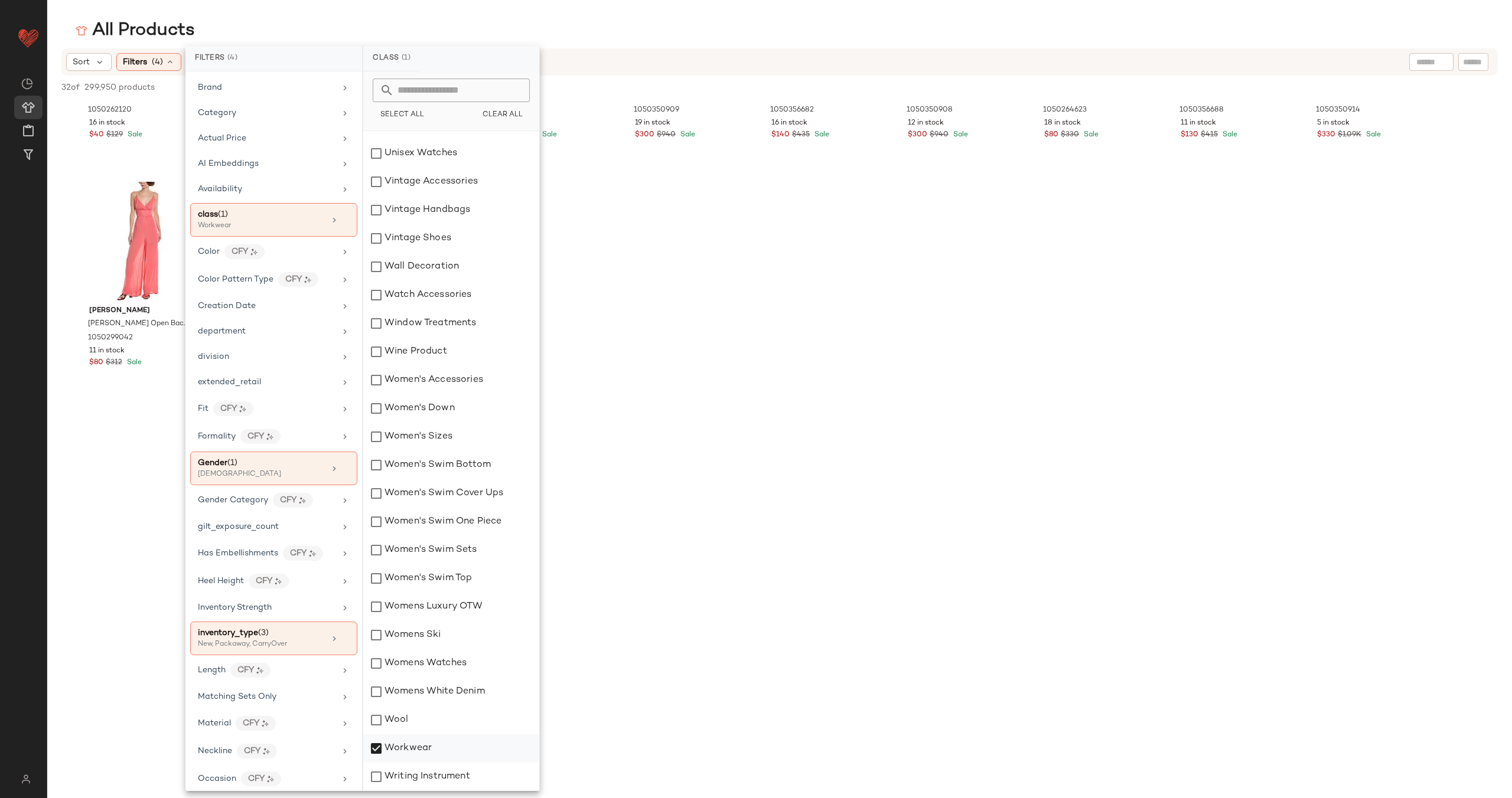
click at [434, 739] on div "Workwear" at bounding box center [451, 749] width 176 height 28
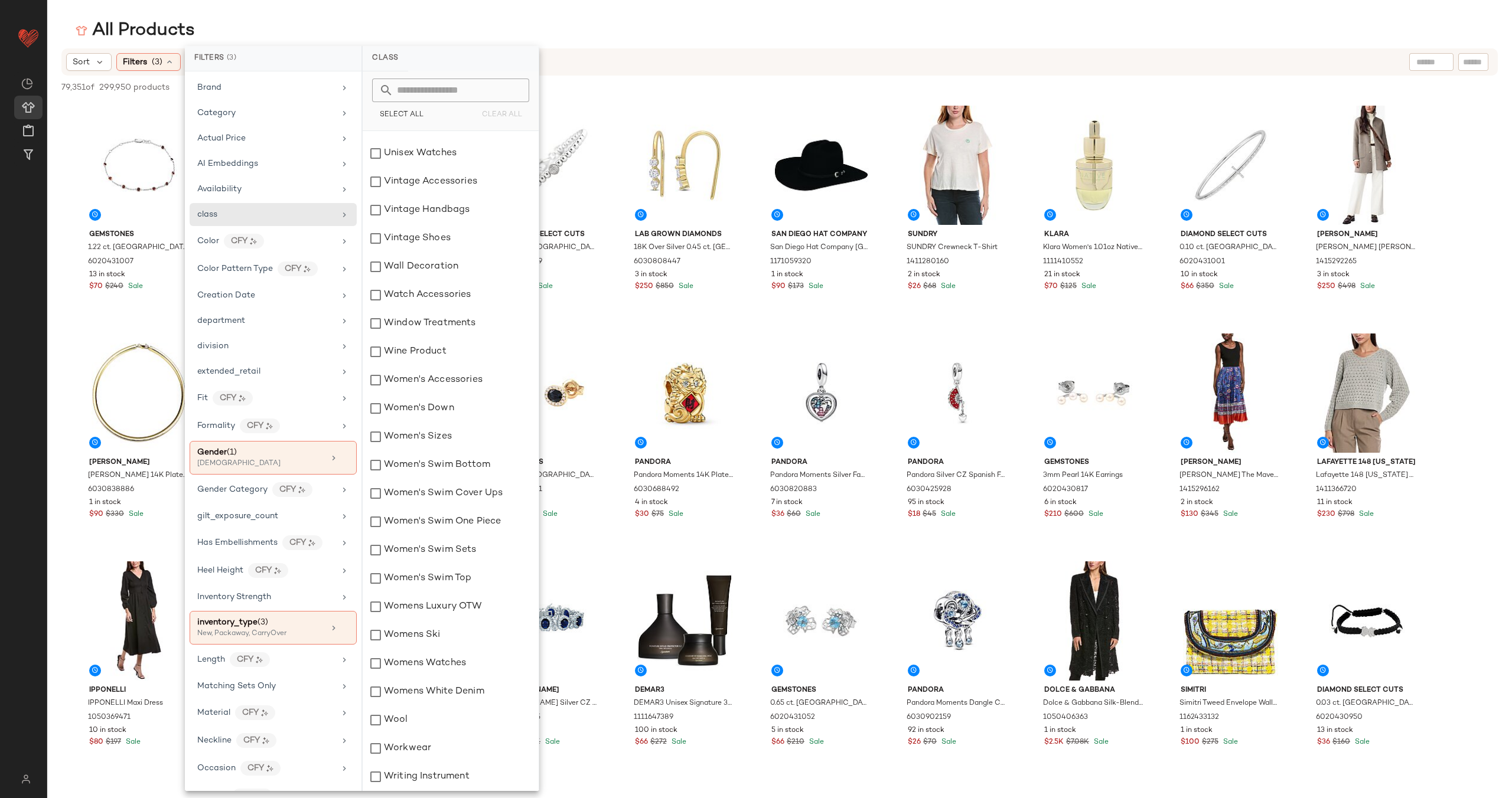
click at [620, 40] on div "All Products" at bounding box center [780, 31] width 1465 height 23
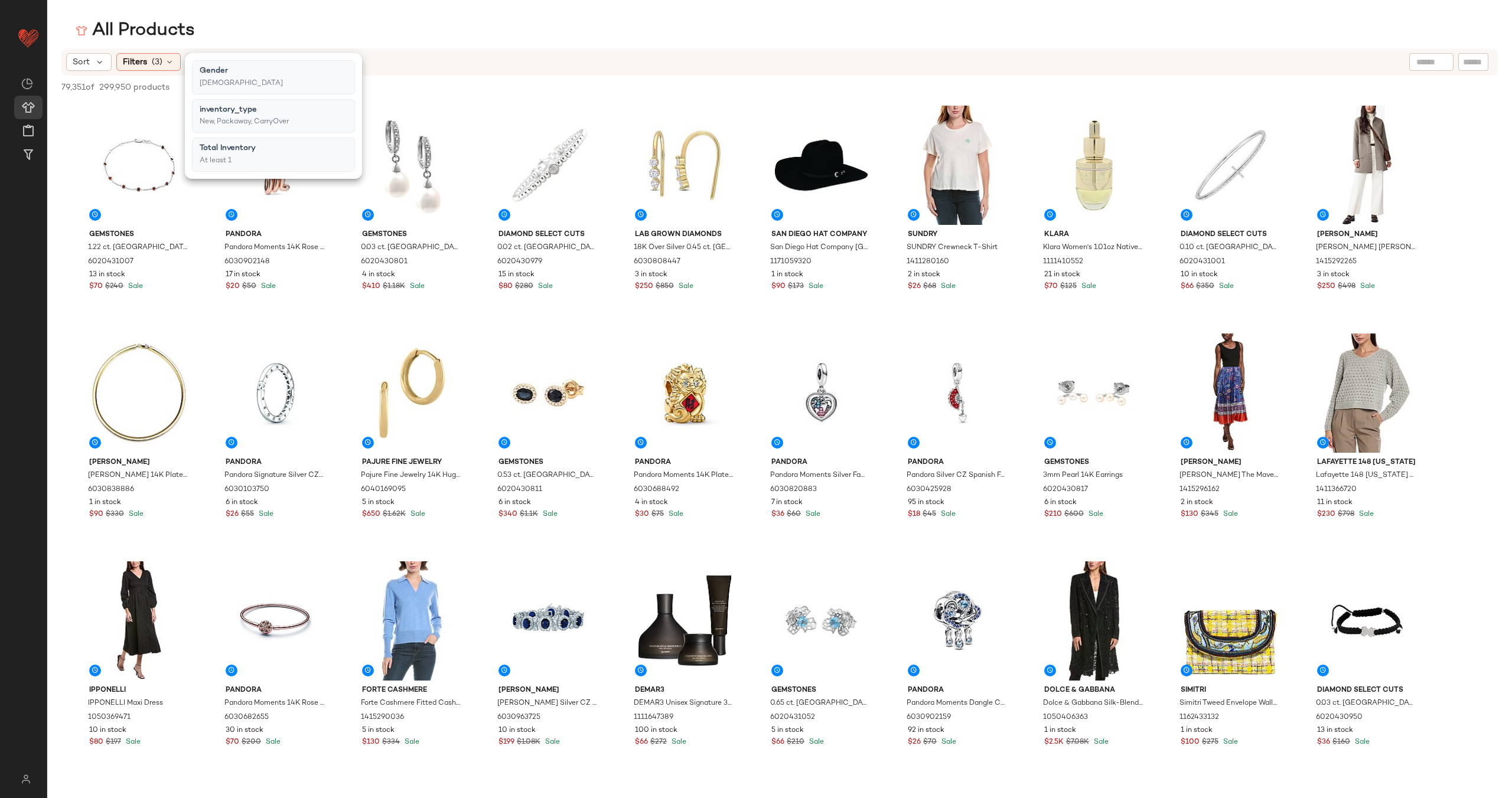
click at [592, 47] on div "All Products Sort Filters (3) Reset 79,351 of 299,950 products • 0 selected Des…" at bounding box center [756, 409] width 1512 height 779
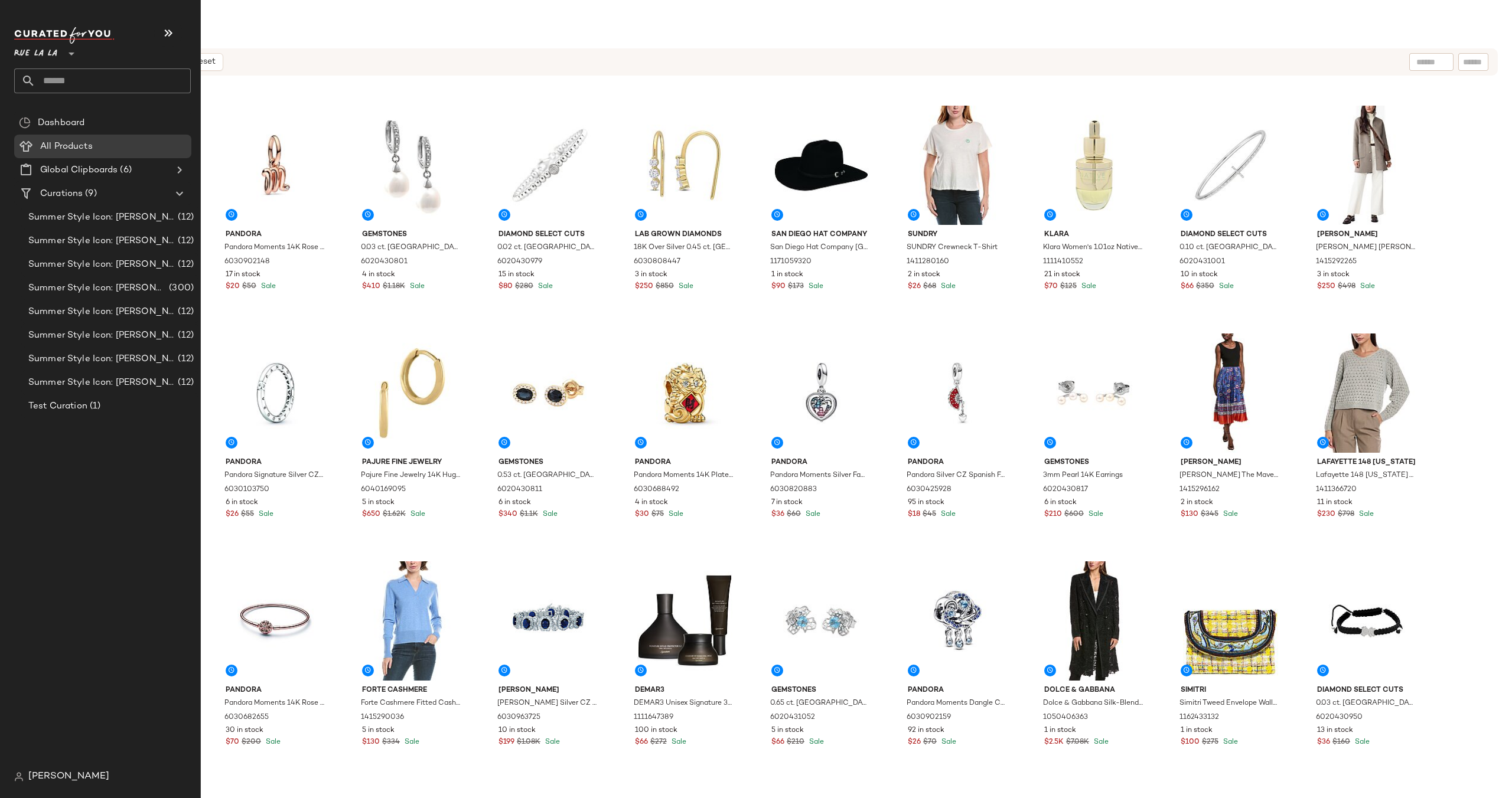
click at [55, 56] on span "Rue La La" at bounding box center [36, 50] width 43 height 21
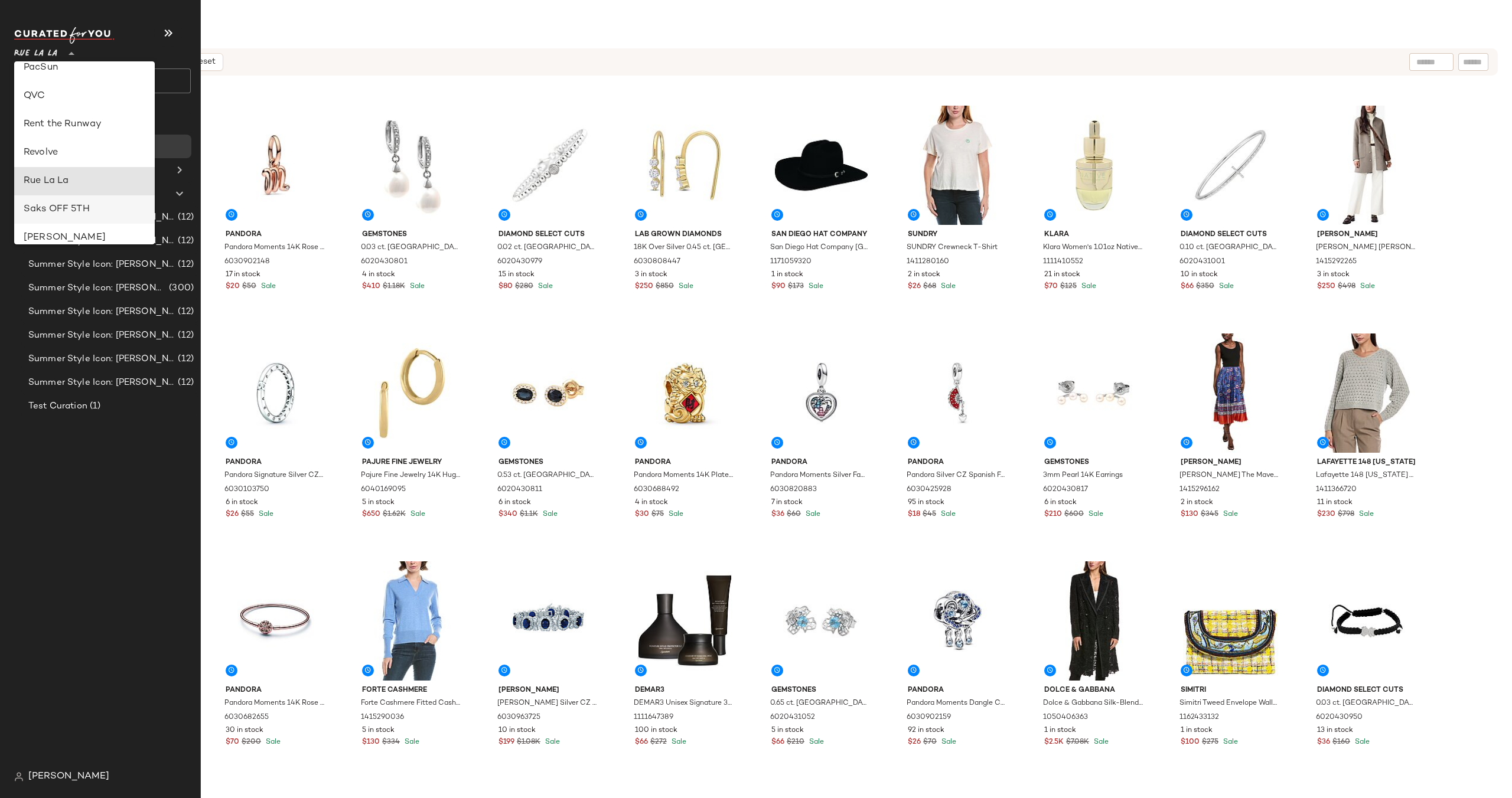
scroll to position [484, 0]
click at [82, 161] on div "Revolve" at bounding box center [84, 163] width 122 height 14
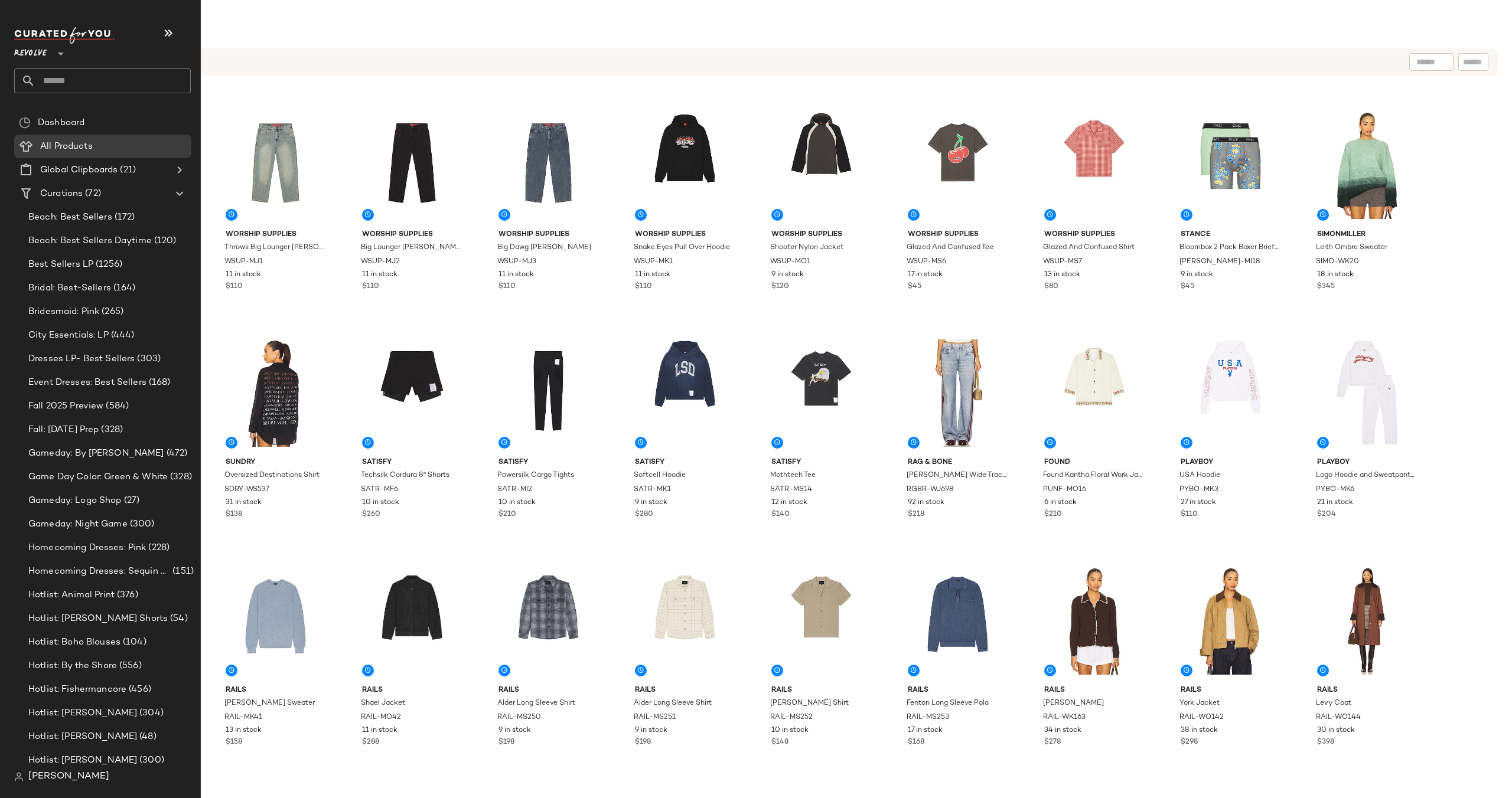
click at [42, 55] on span "Revolve" at bounding box center [30, 50] width 32 height 21
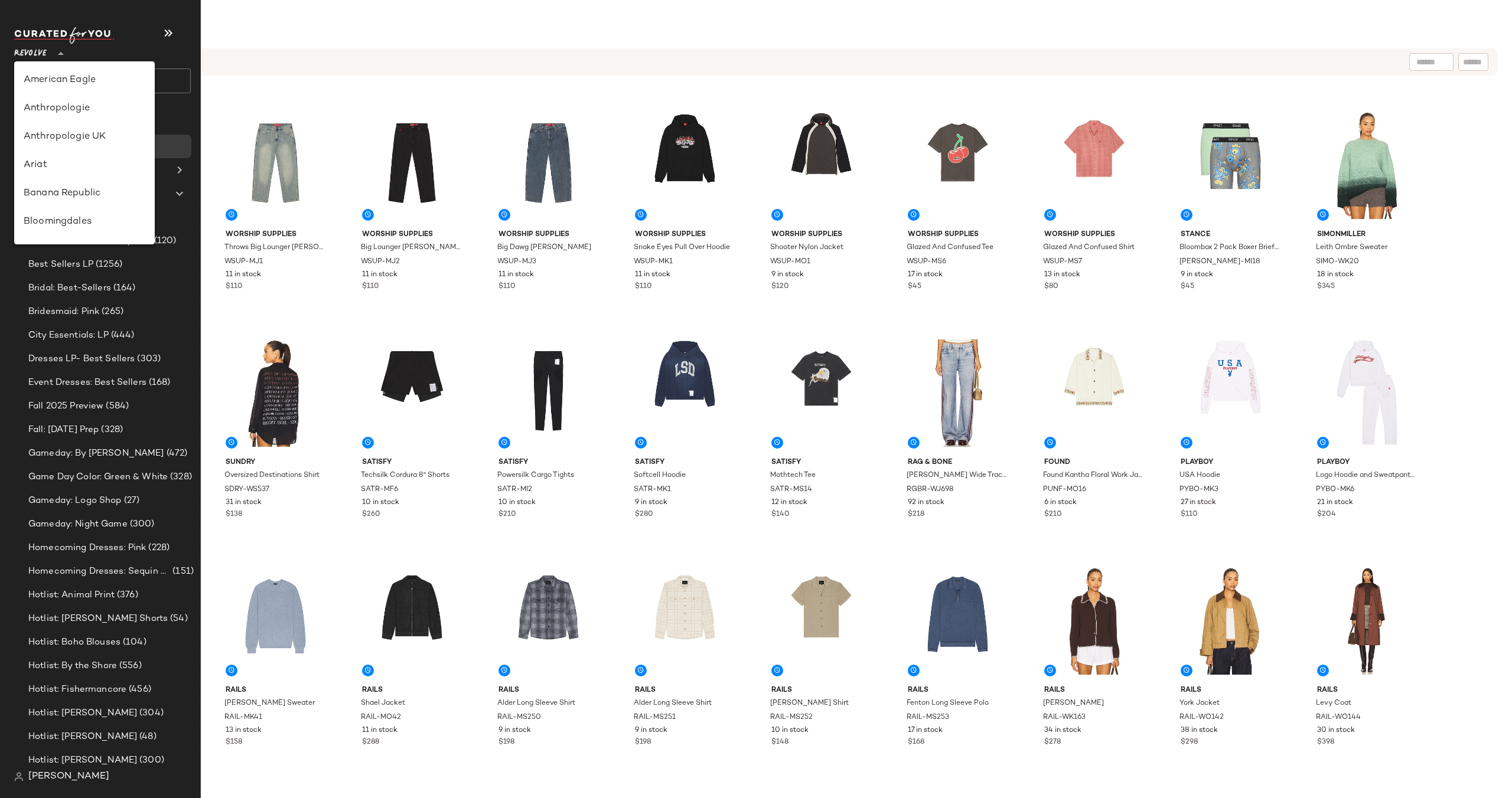
scroll to position [567, 0]
click at [98, 109] on div "Rue La La" at bounding box center [84, 109] width 122 height 14
type input "**"
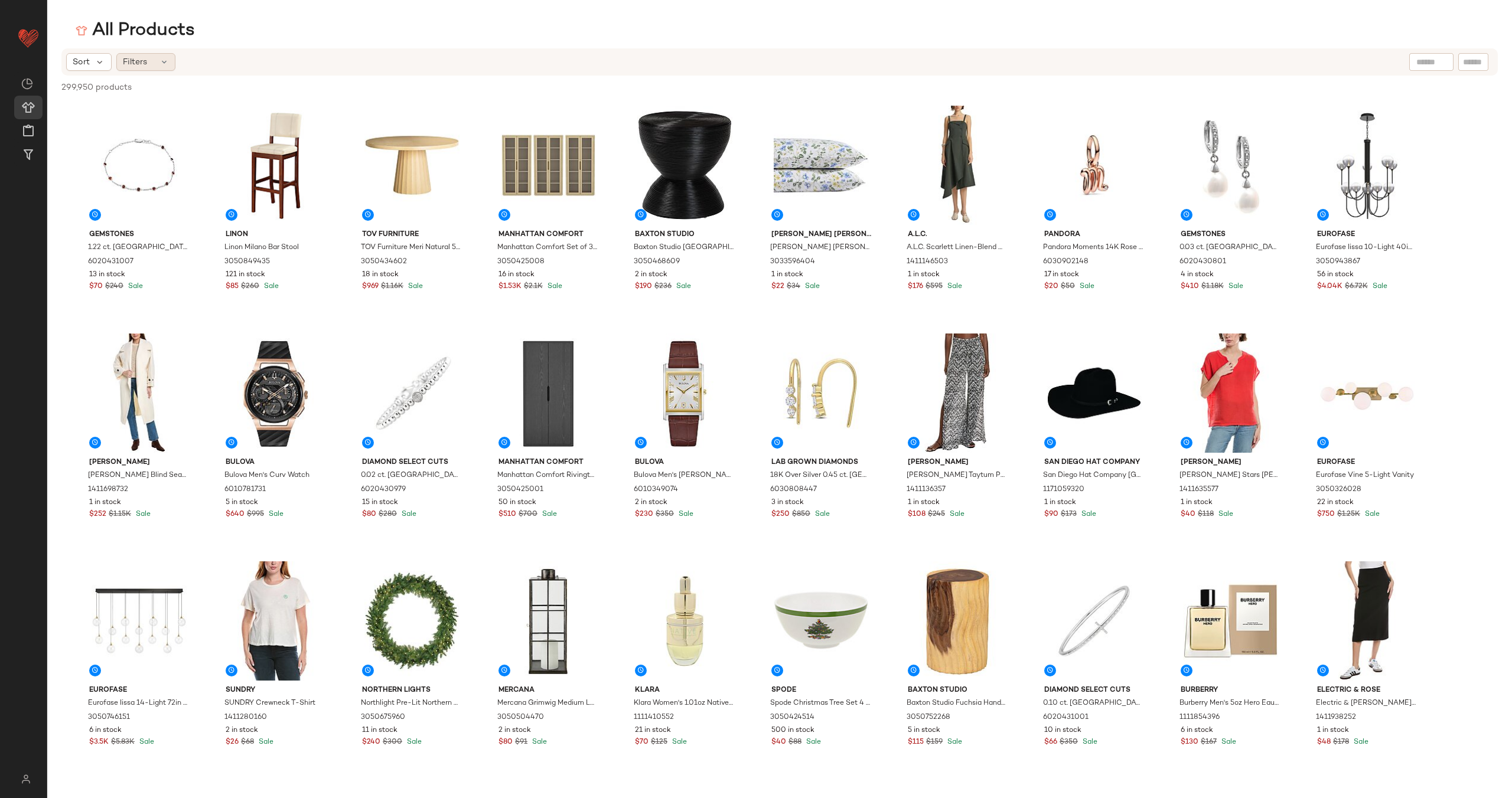
click at [154, 64] on div "Filters" at bounding box center [146, 62] width 59 height 18
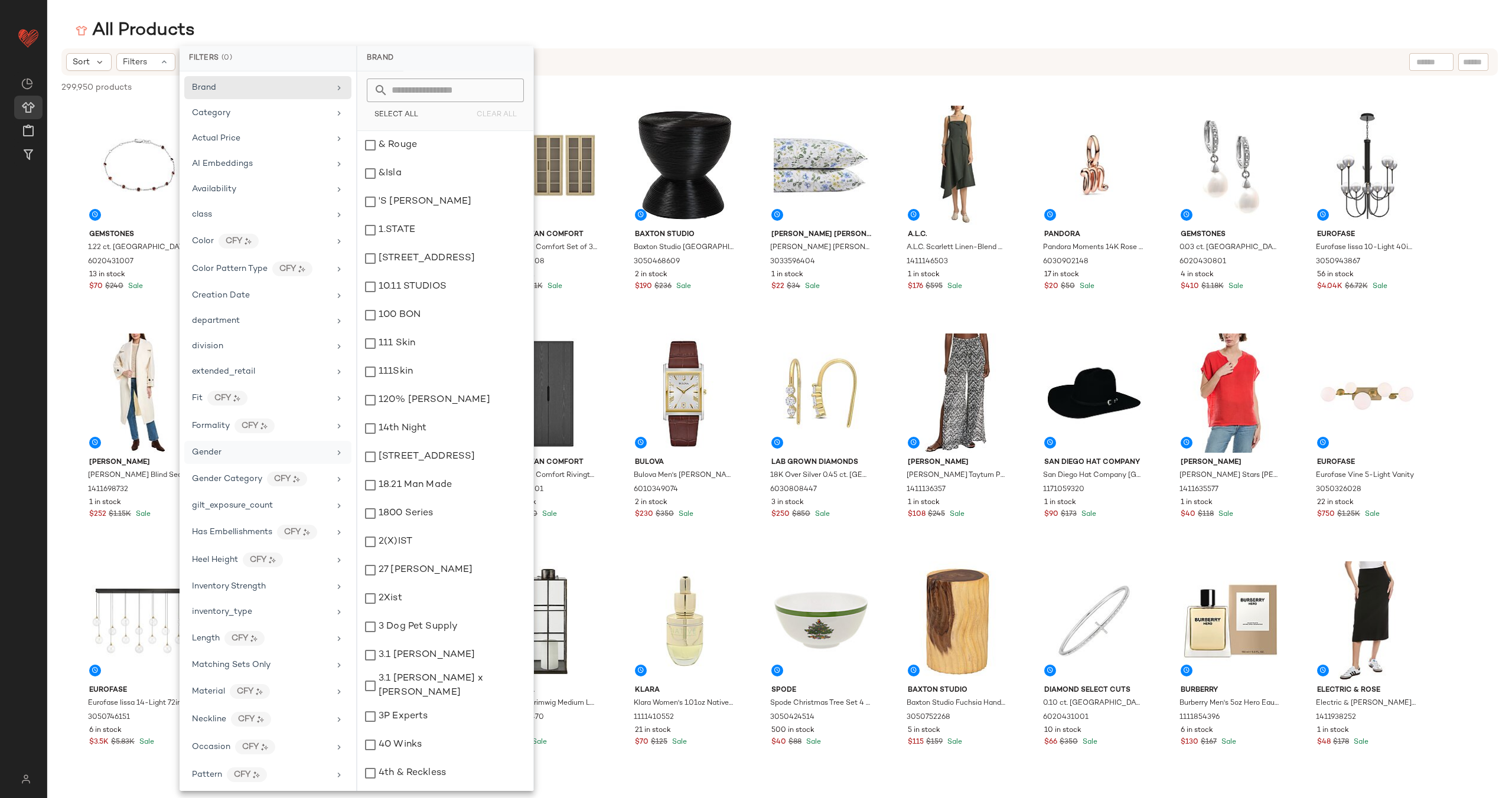
click at [273, 454] on div "Gender" at bounding box center [260, 453] width 137 height 12
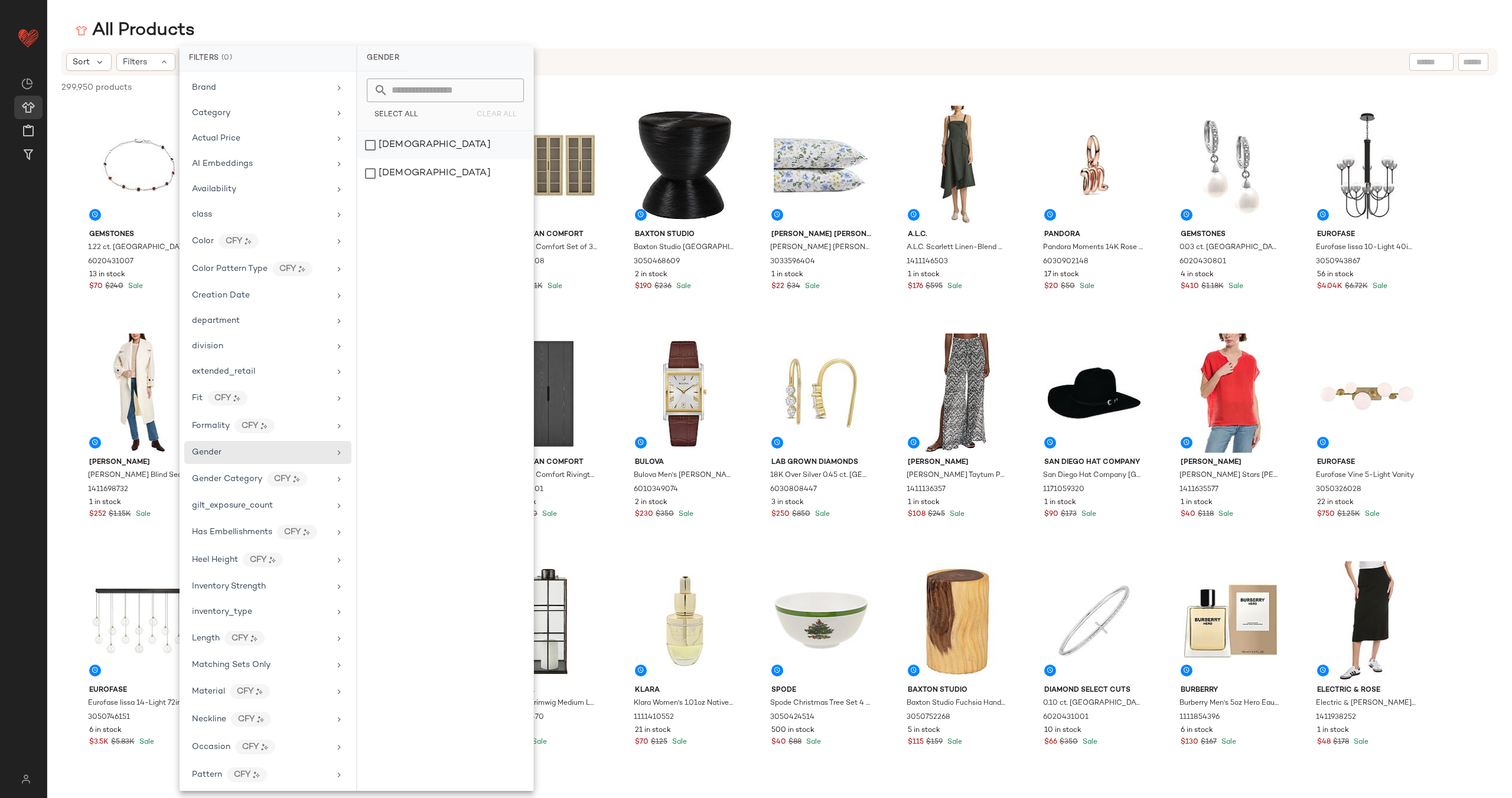
click at [458, 141] on div "[DEMOGRAPHIC_DATA]" at bounding box center [445, 145] width 176 height 28
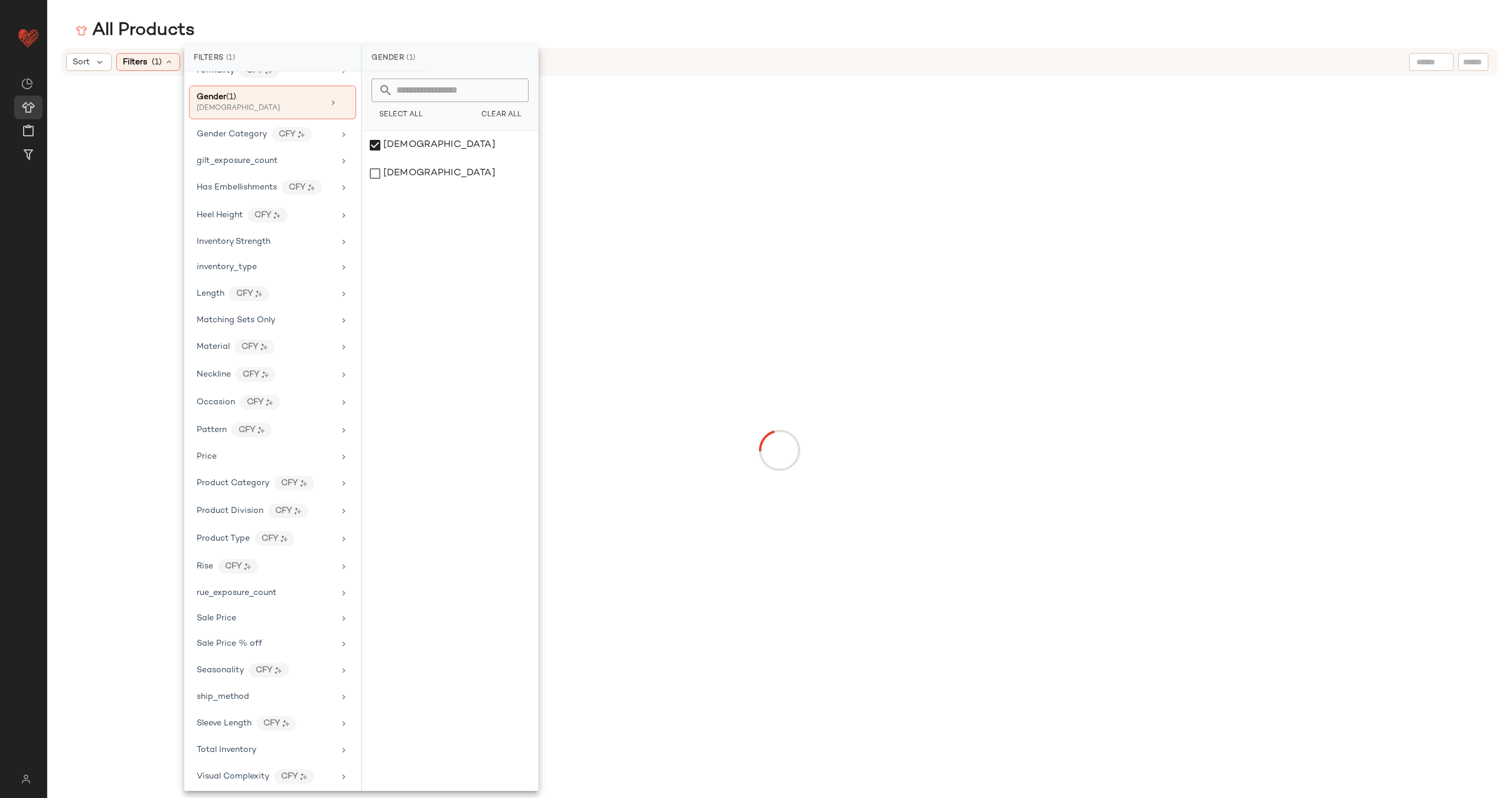
scroll to position [361, 0]
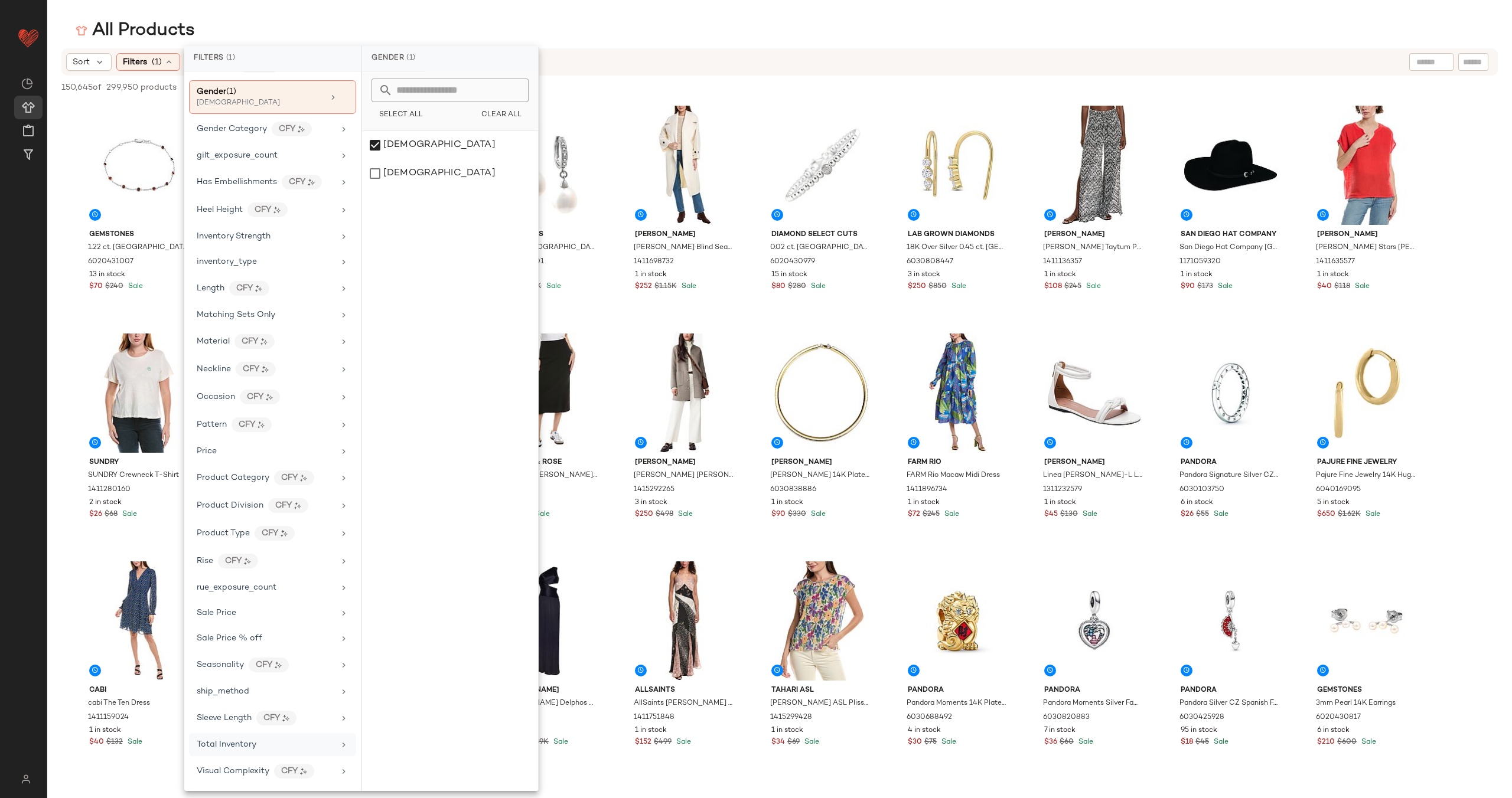
click at [278, 745] on div "Total Inventory" at bounding box center [265, 745] width 137 height 12
click at [482, 113] on button "At least 1" at bounding box center [450, 111] width 157 height 16
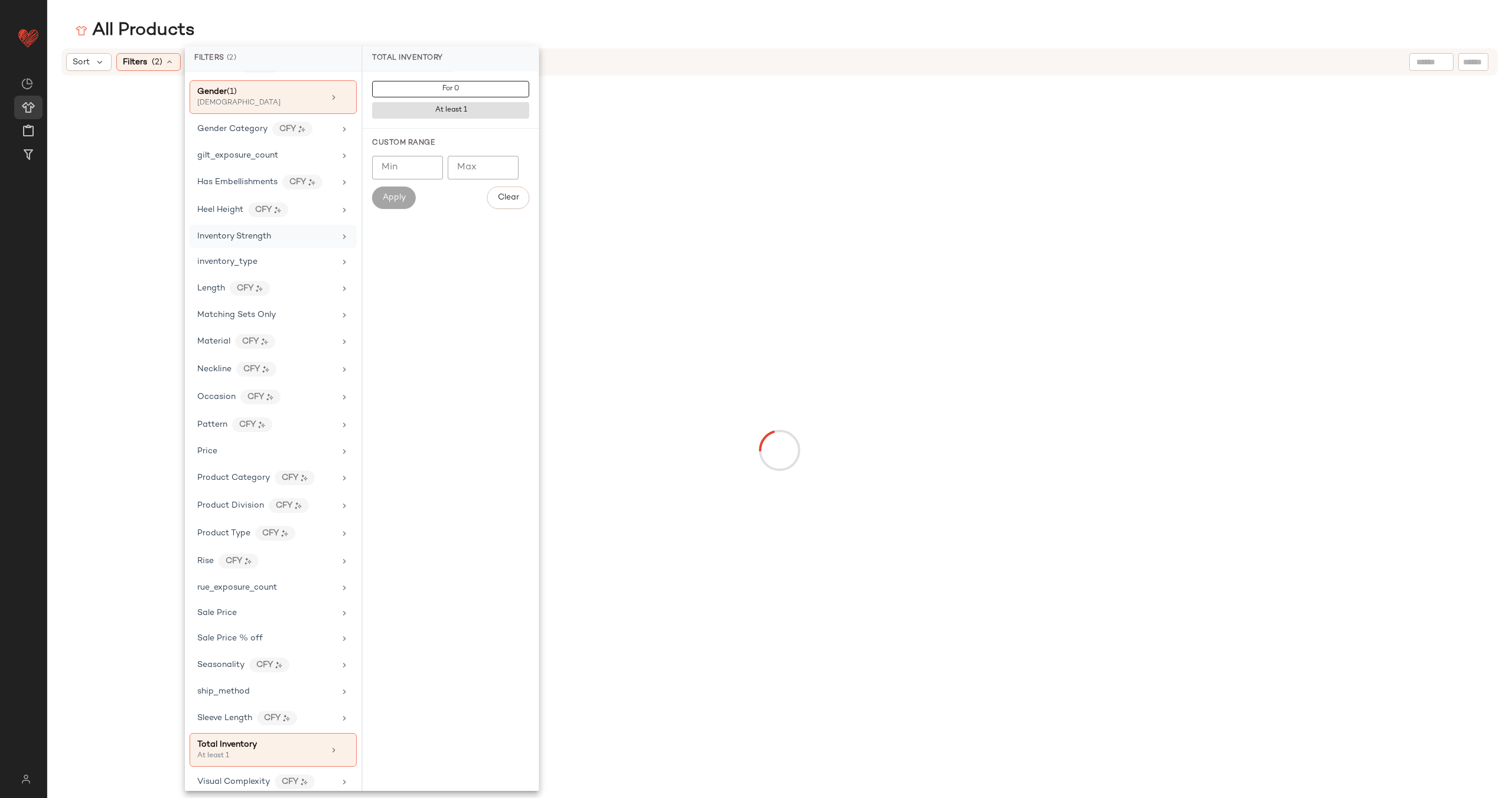
click at [282, 231] on div "Inventory Strength" at bounding box center [266, 236] width 137 height 12
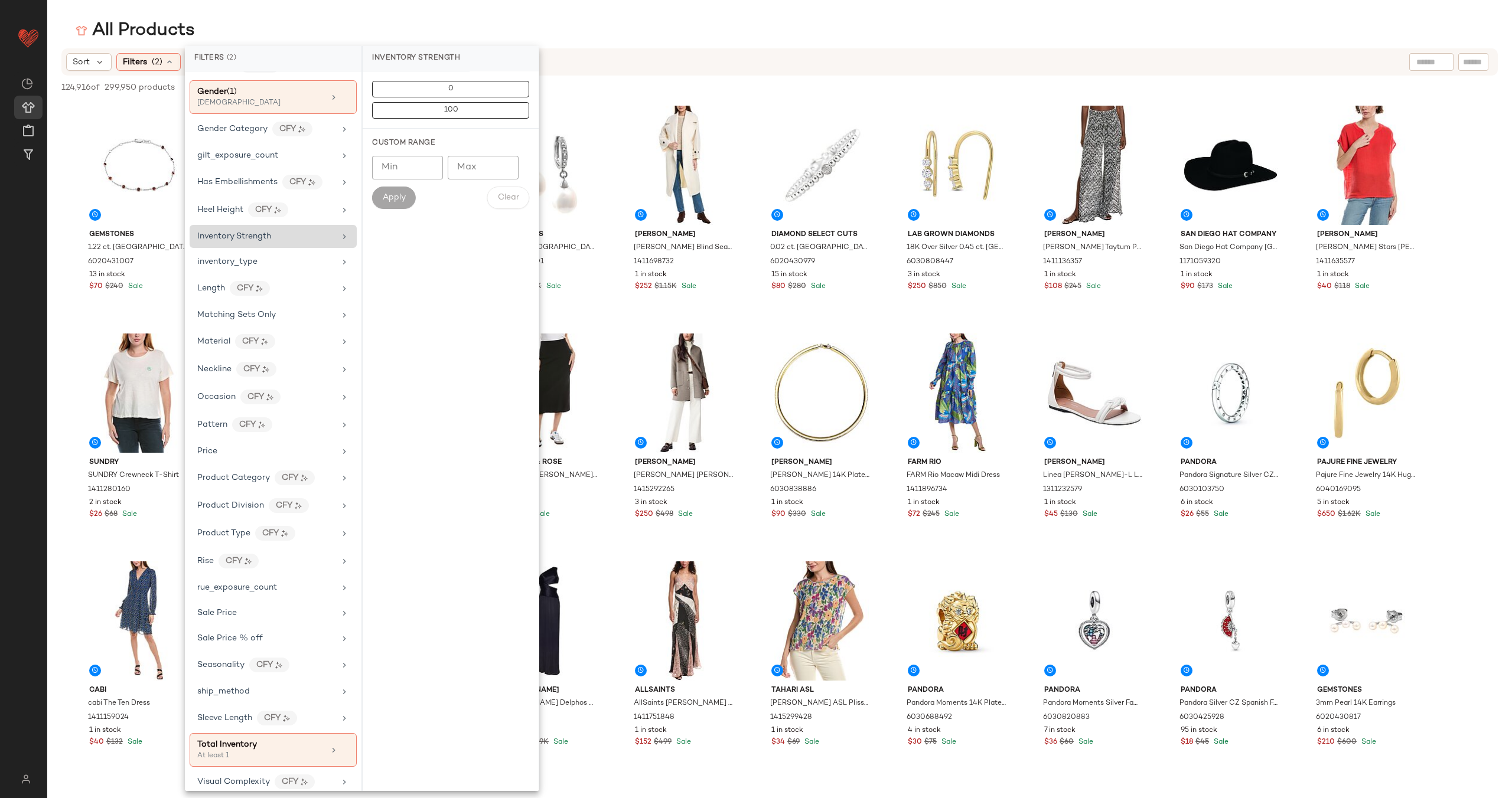
click at [311, 238] on div "Inventory Strength" at bounding box center [266, 236] width 137 height 12
click at [311, 252] on div "inventory_type" at bounding box center [273, 262] width 167 height 23
click at [402, 147] on div "CarryOver" at bounding box center [451, 145] width 176 height 28
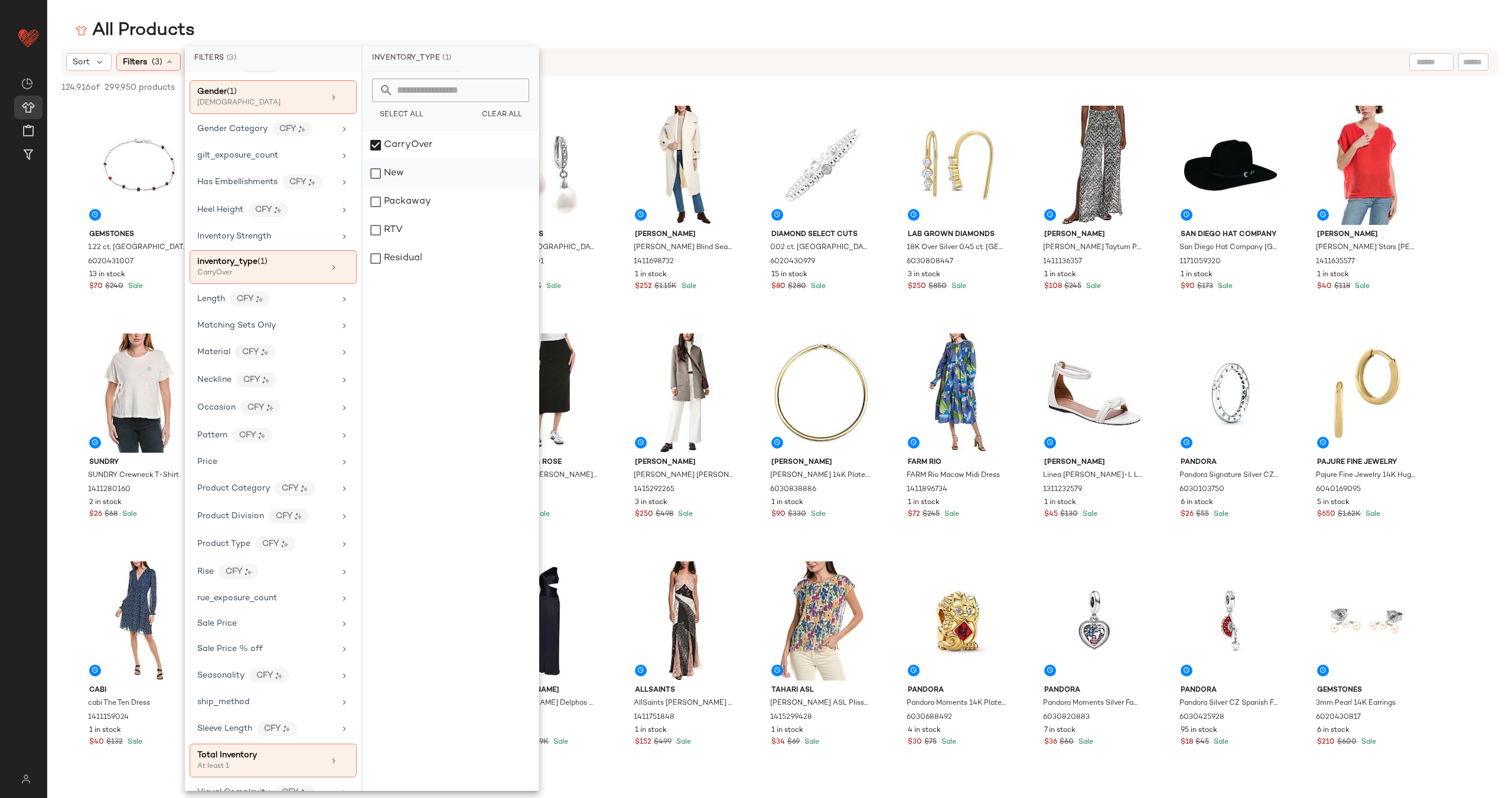
click at [411, 177] on div "New" at bounding box center [451, 173] width 176 height 28
click at [418, 201] on div "Packaway" at bounding box center [451, 201] width 176 height 28
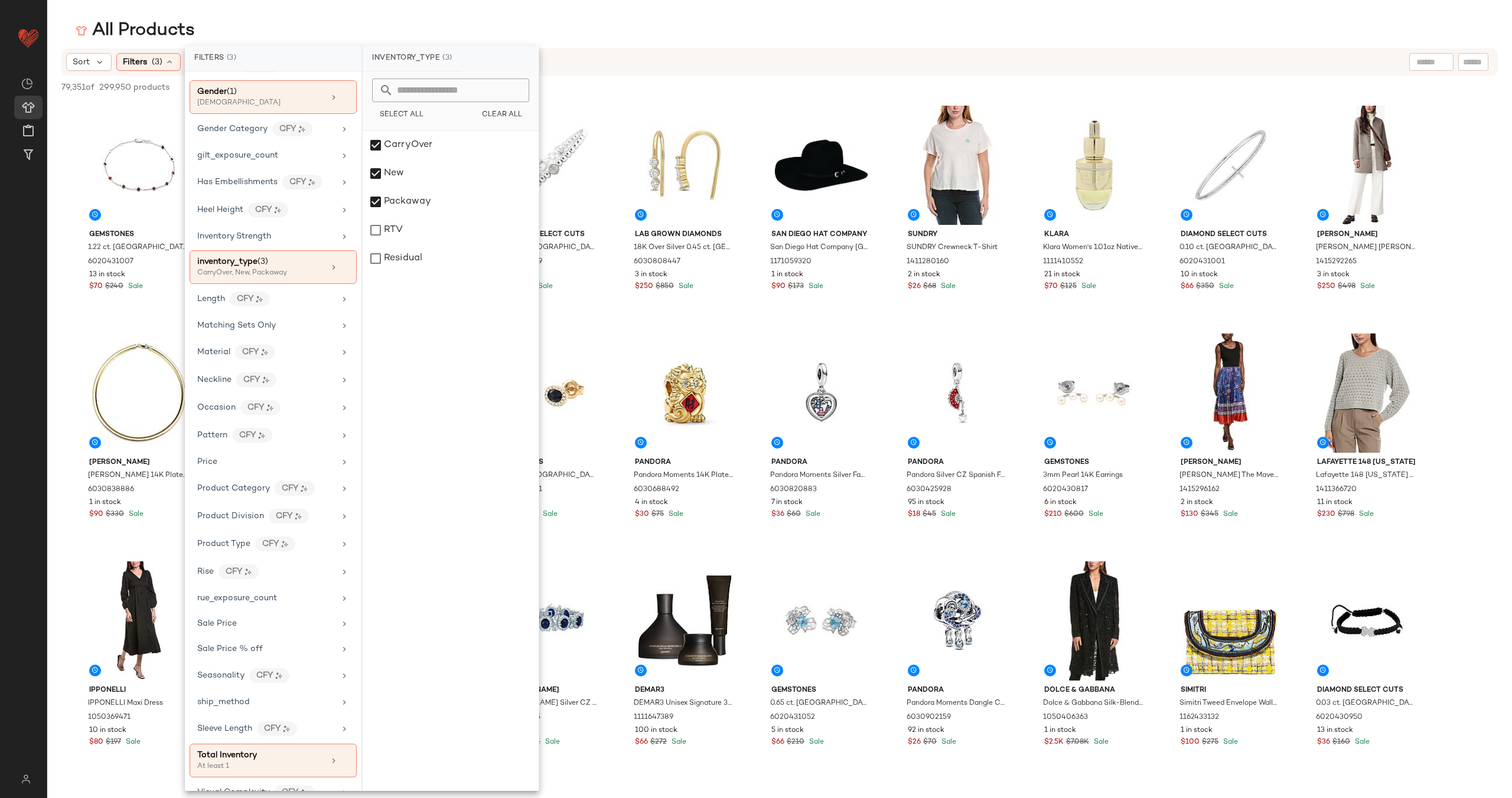
click at [657, 85] on div "79,351 of 299,950 products • 0 selected Deselect All" at bounding box center [780, 89] width 1465 height 26
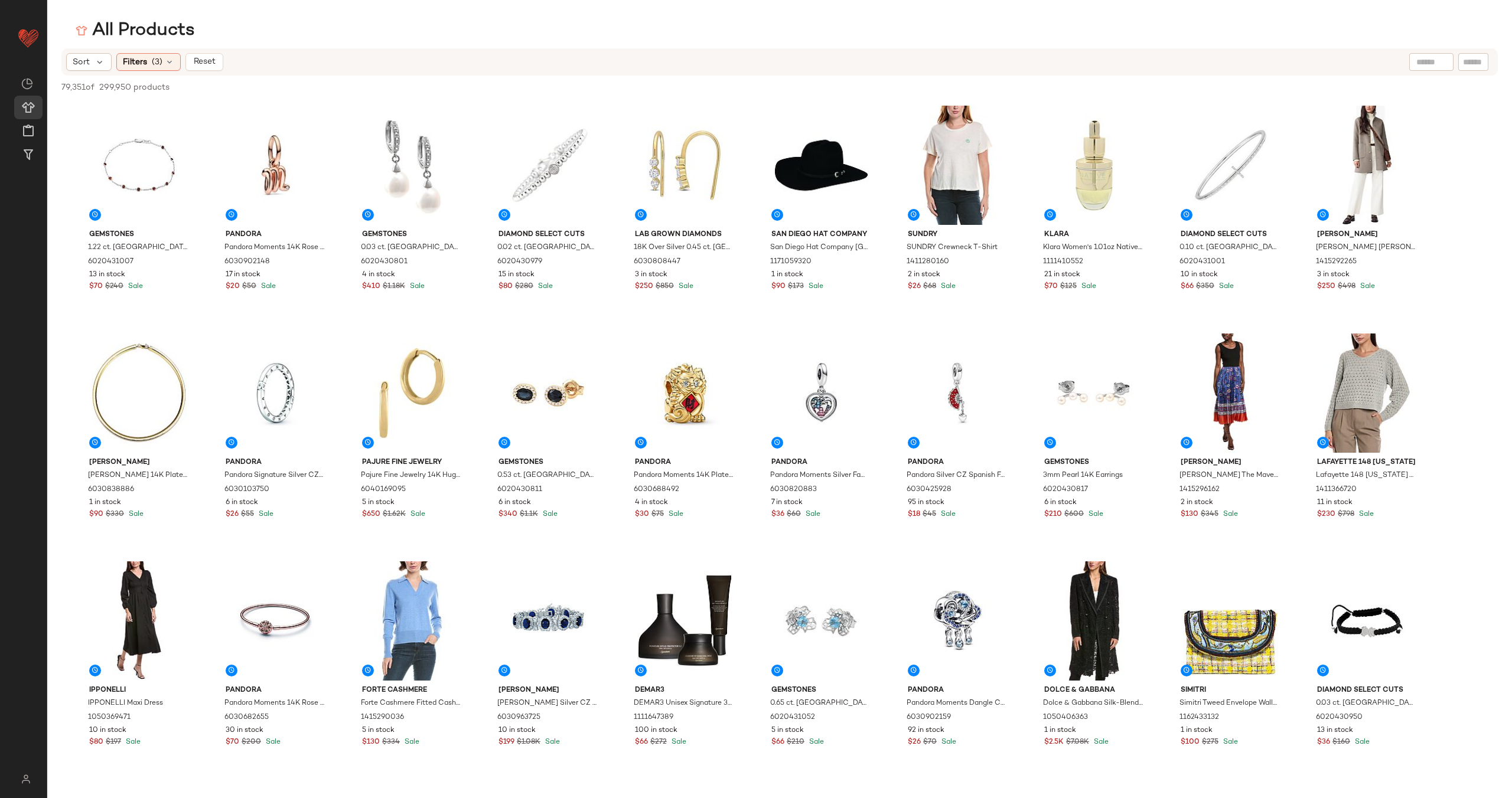
click at [1424, 66] on input "text" at bounding box center [1432, 62] width 30 height 12
paste input "**********"
type input "**********"
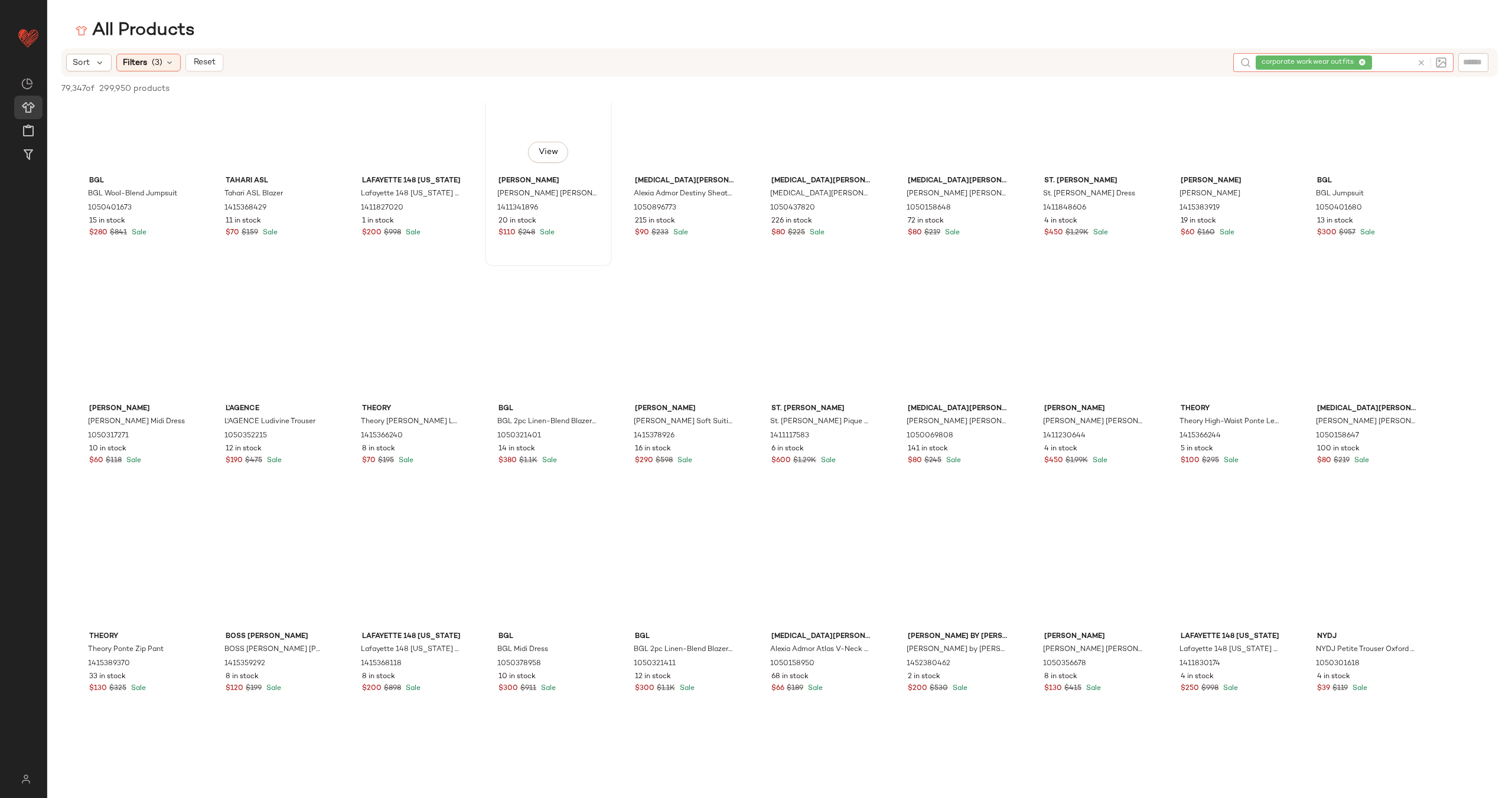
scroll to position [2687, 0]
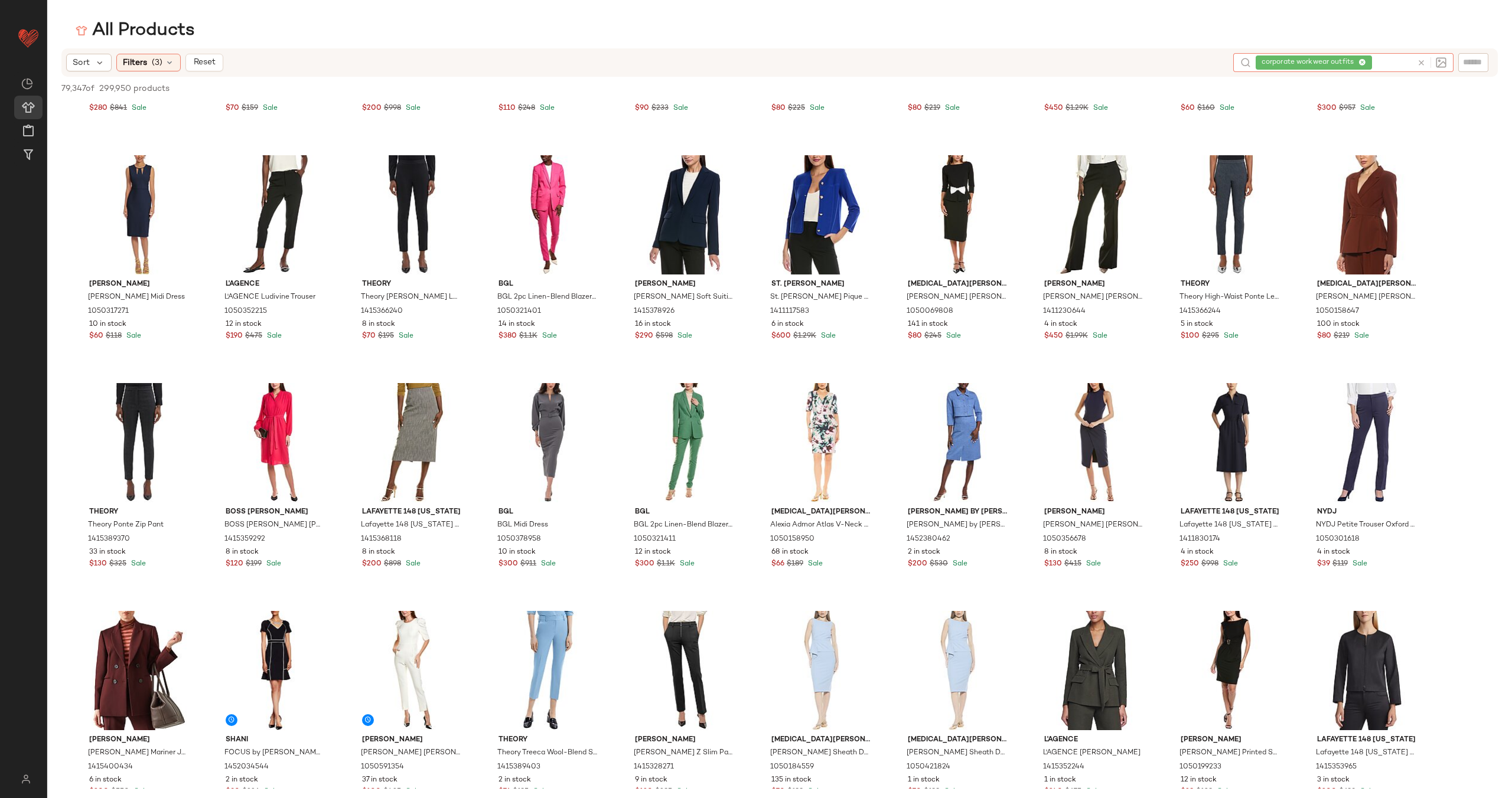
click at [1423, 64] on icon at bounding box center [1421, 62] width 9 height 9
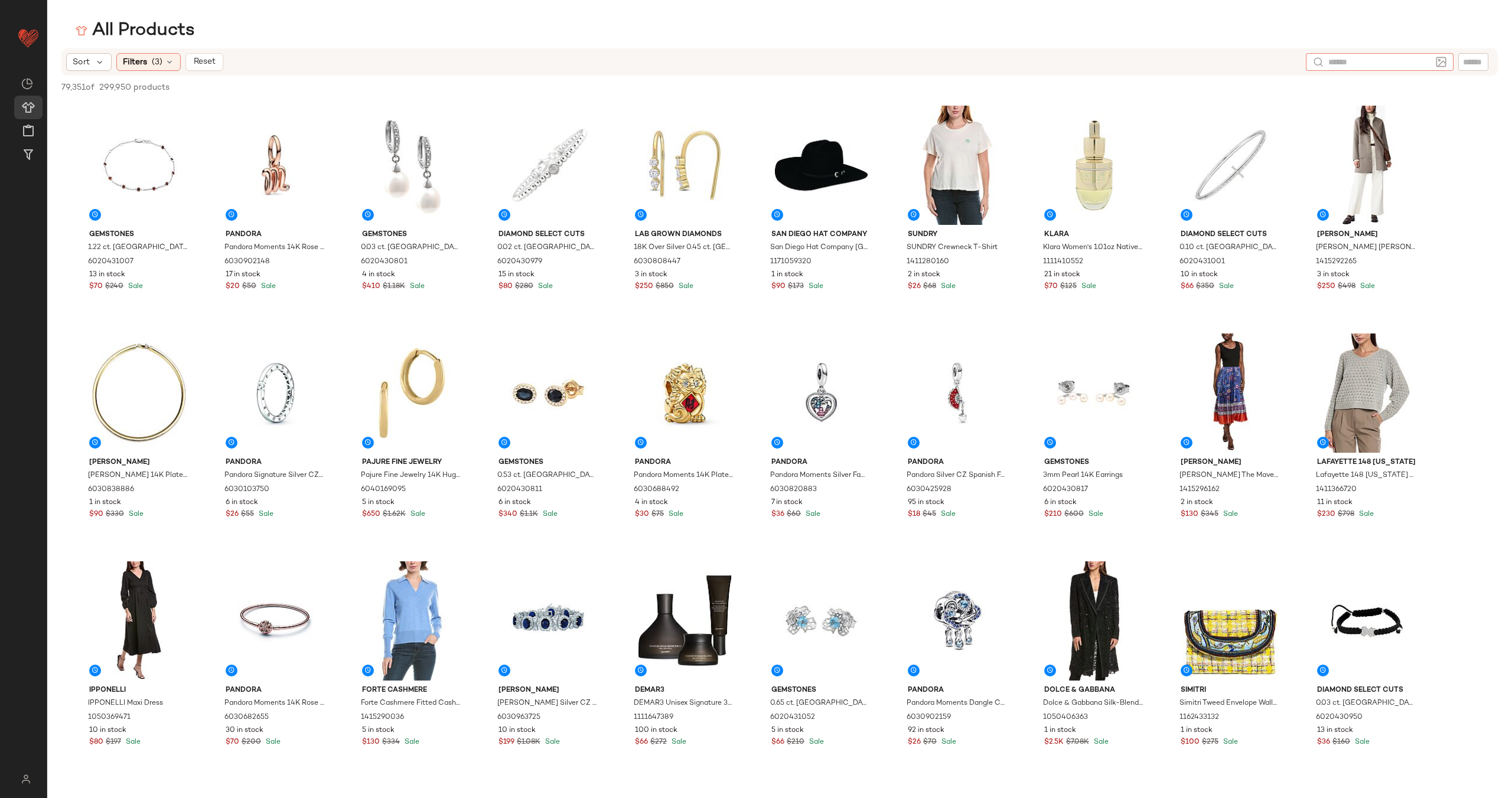
paste input "**********"
type input "**********"
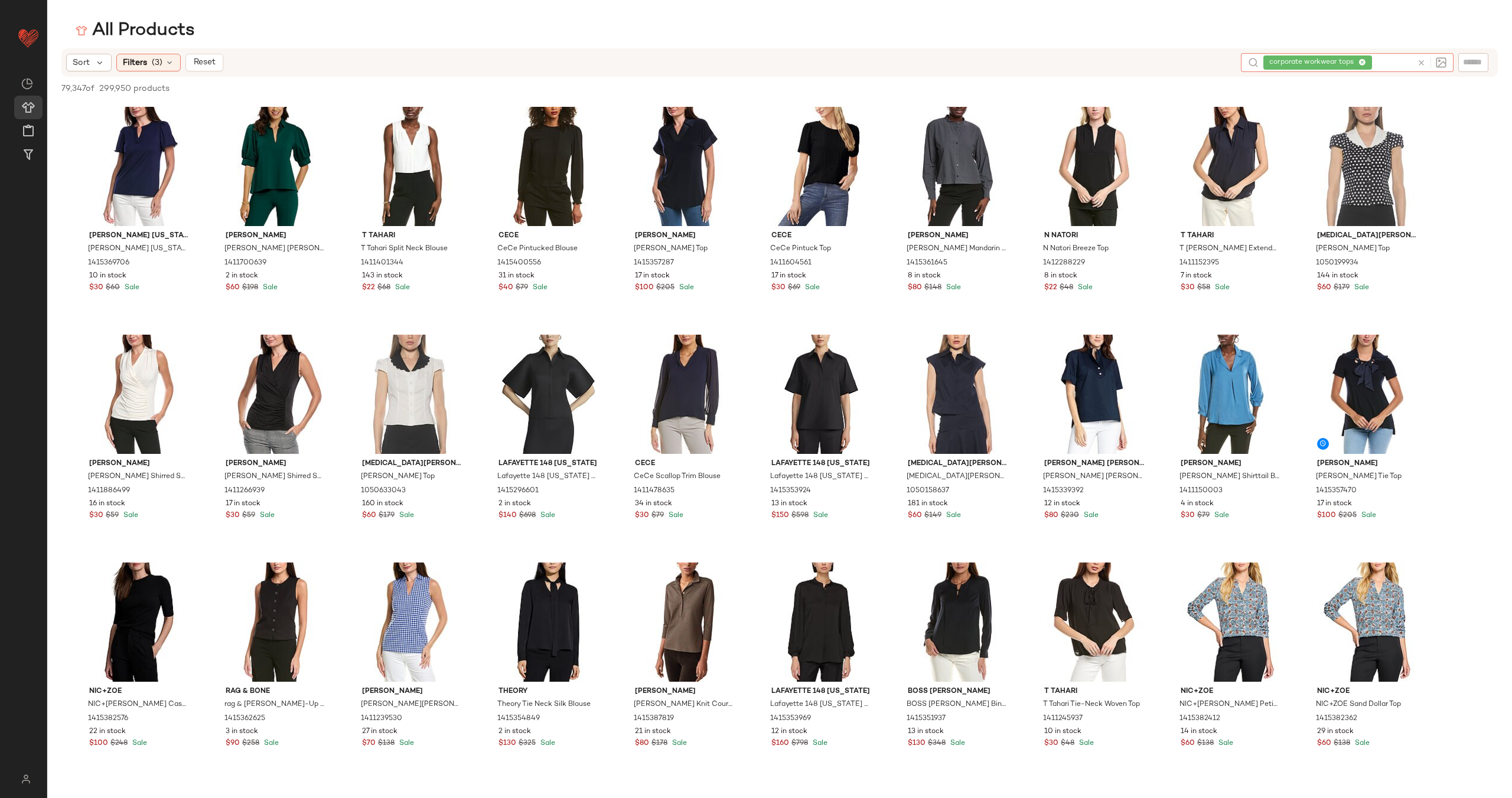
click at [1422, 60] on icon at bounding box center [1421, 62] width 9 height 9
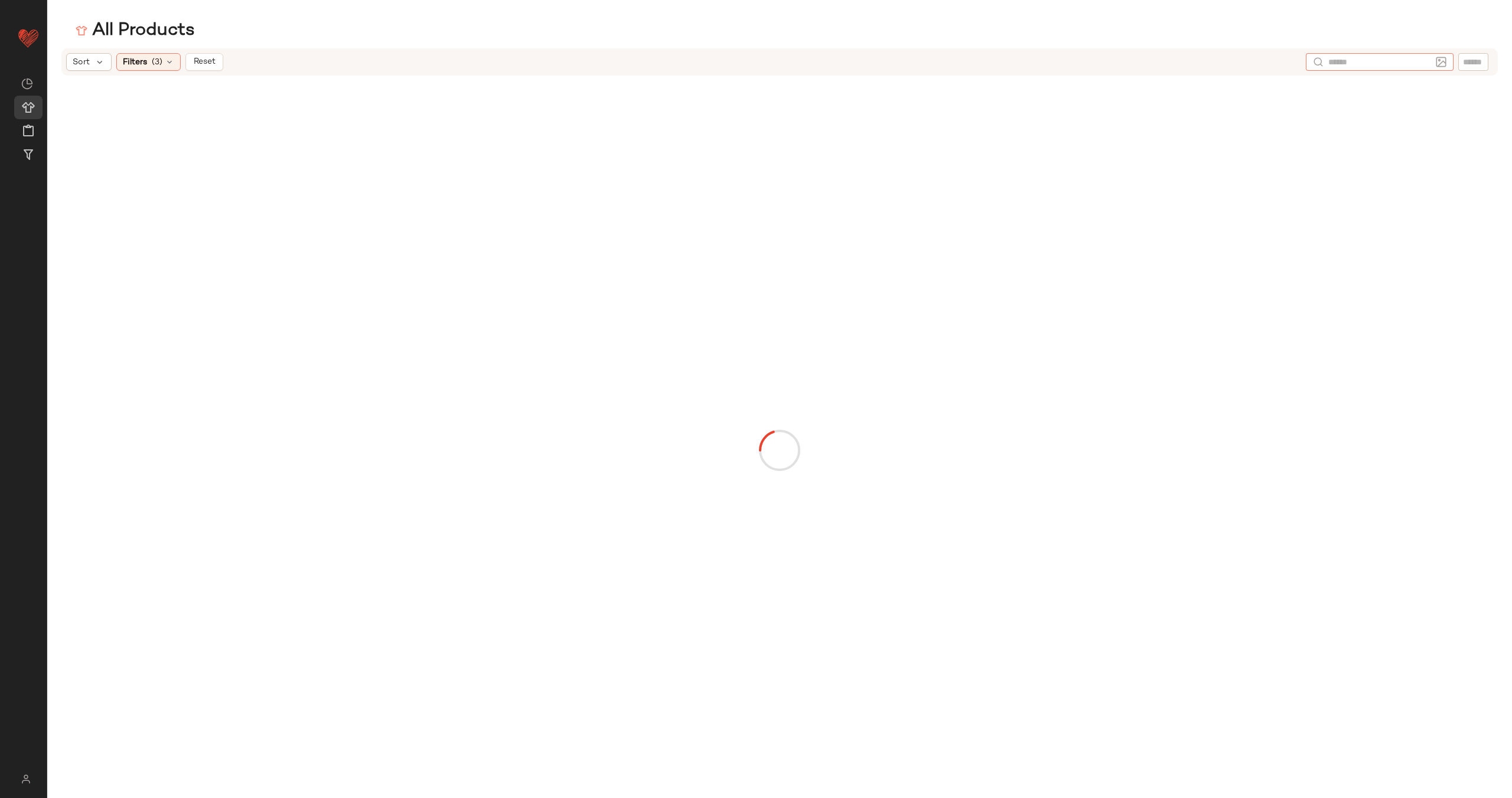
paste input "**********"
type input "**********"
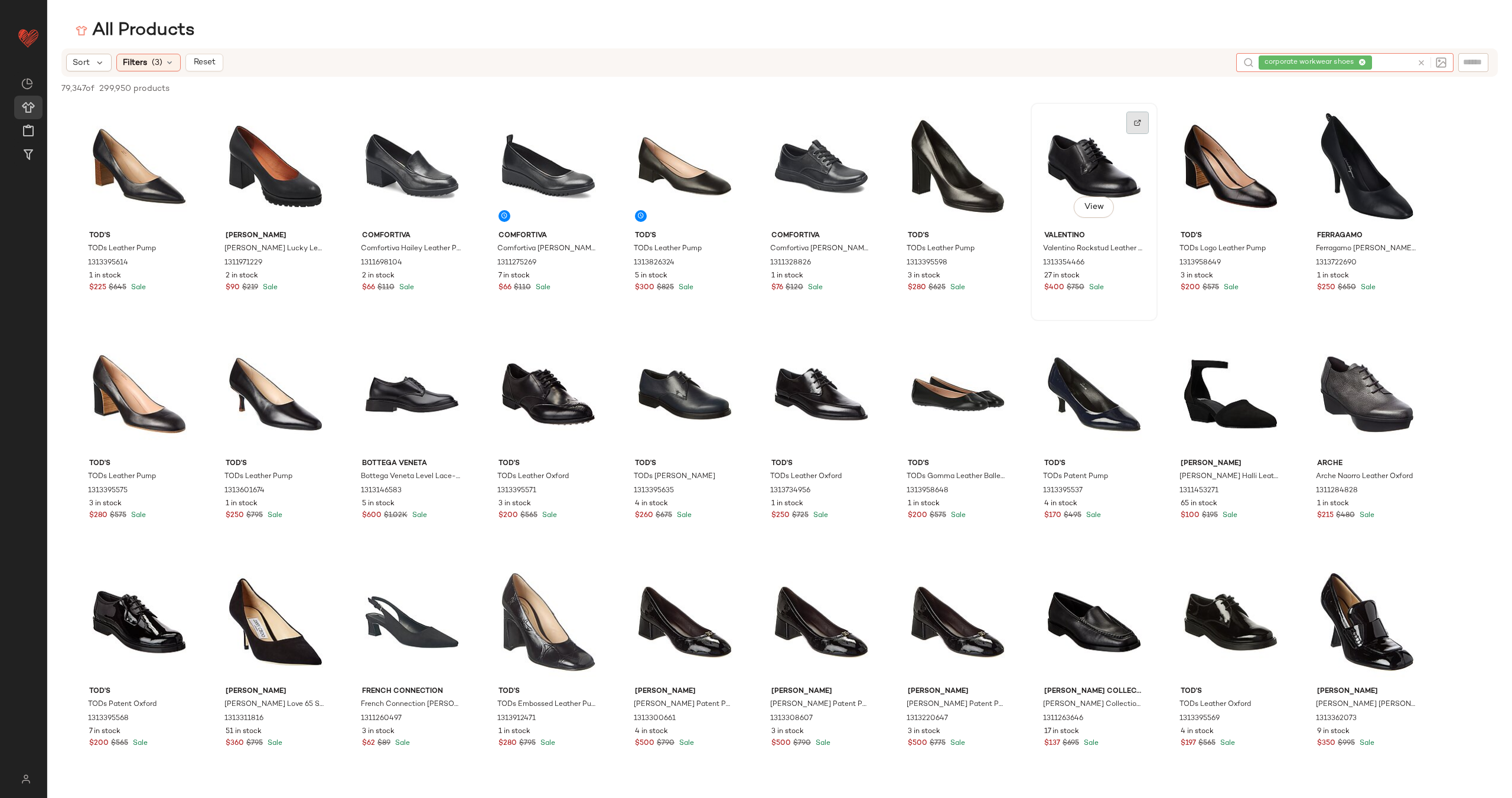
click at [1131, 120] on div at bounding box center [1138, 123] width 23 height 23
click at [1417, 62] on icon at bounding box center [1421, 62] width 9 height 9
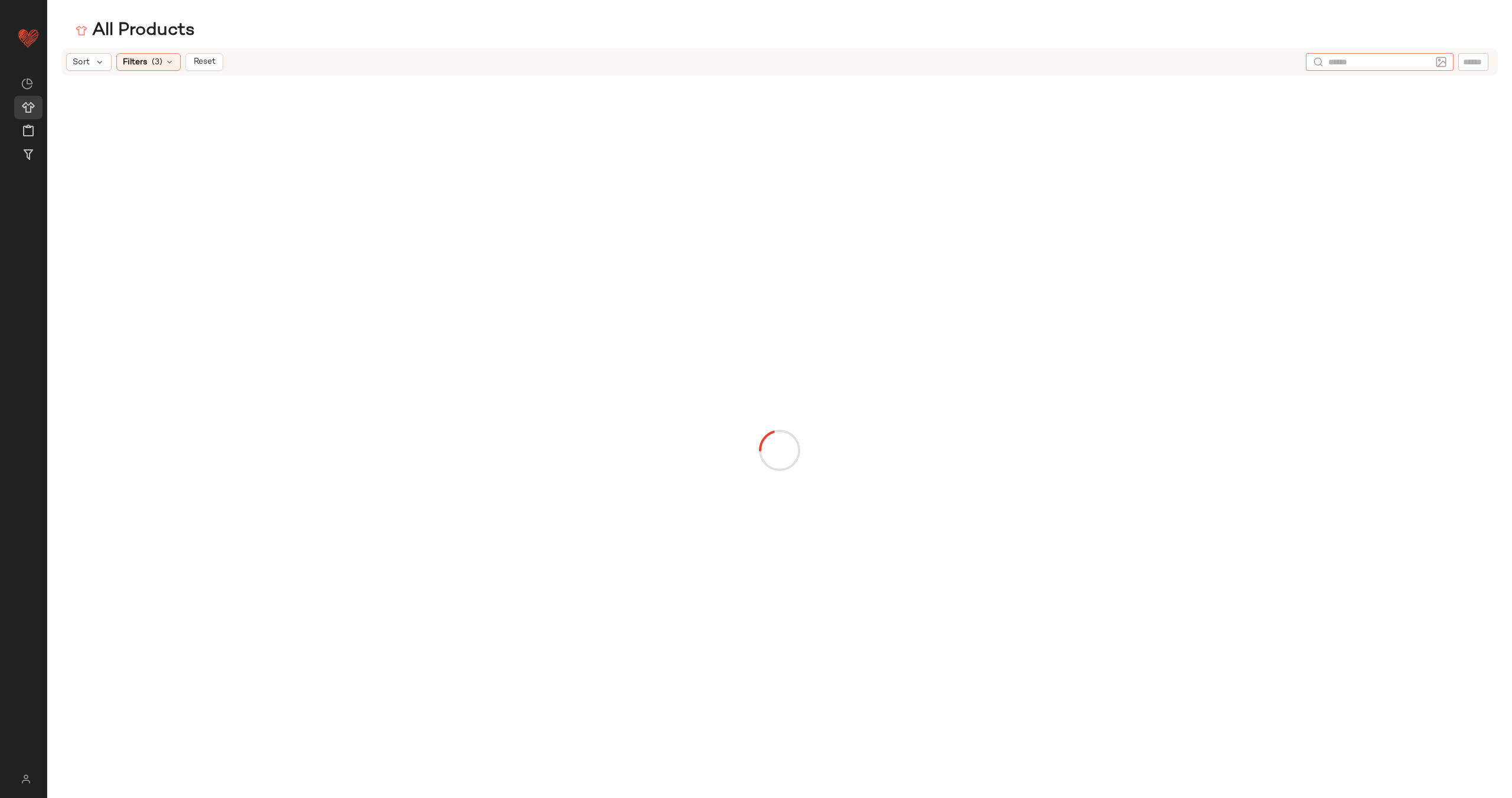
paste input "**********"
type input "**********"
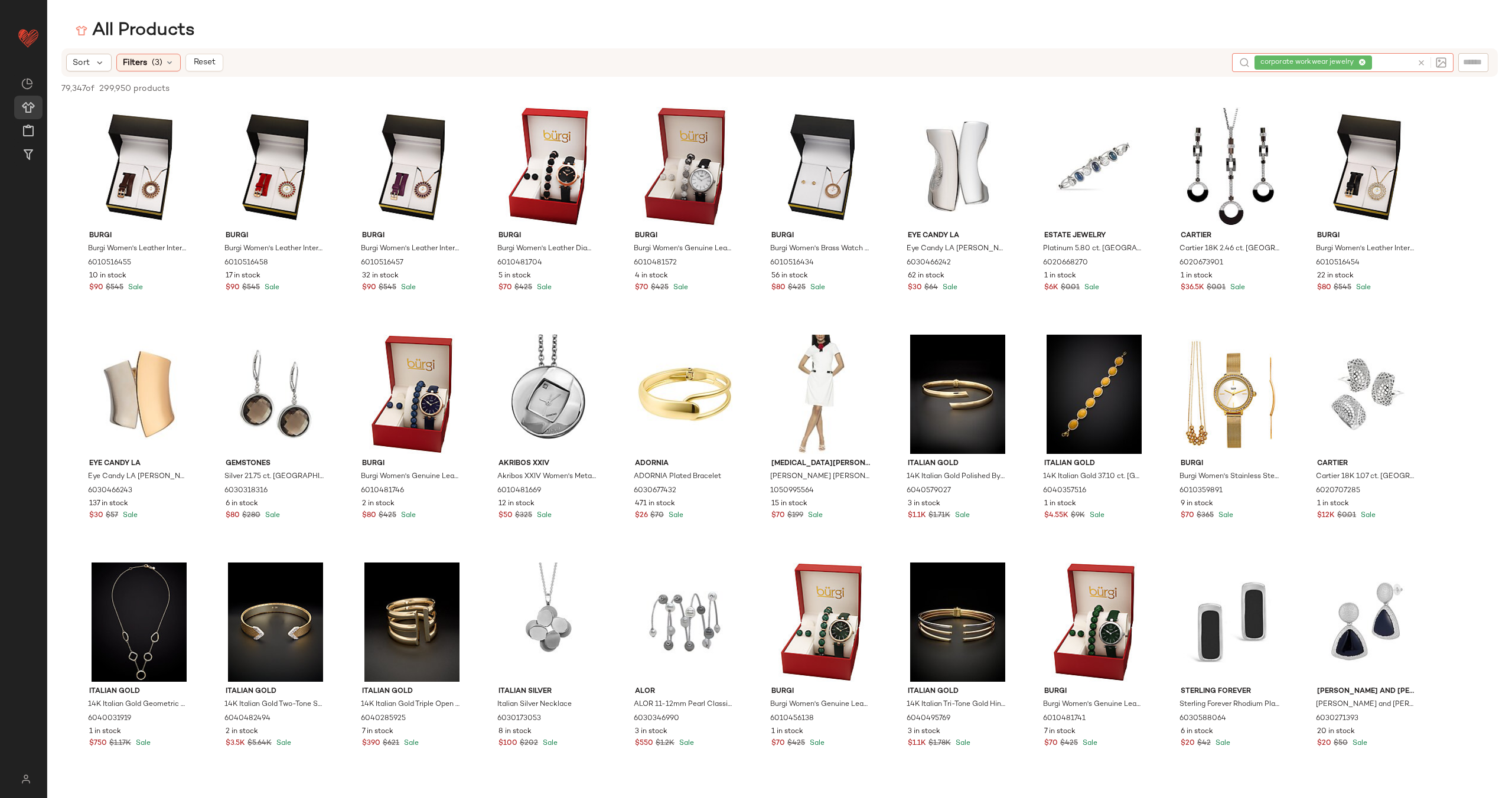
click at [1424, 62] on icon at bounding box center [1421, 62] width 9 height 9
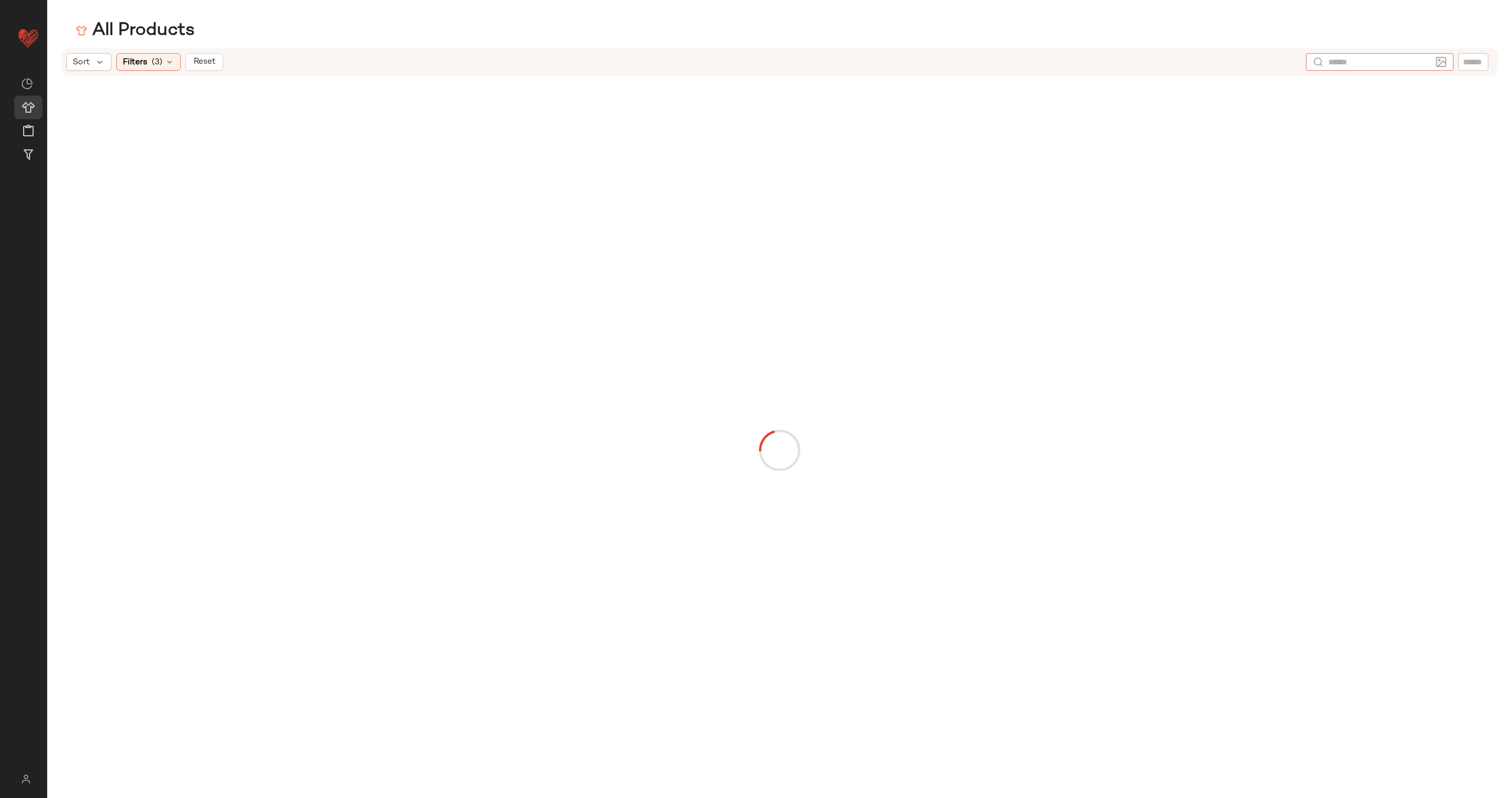
paste input "**********"
type input "**********"
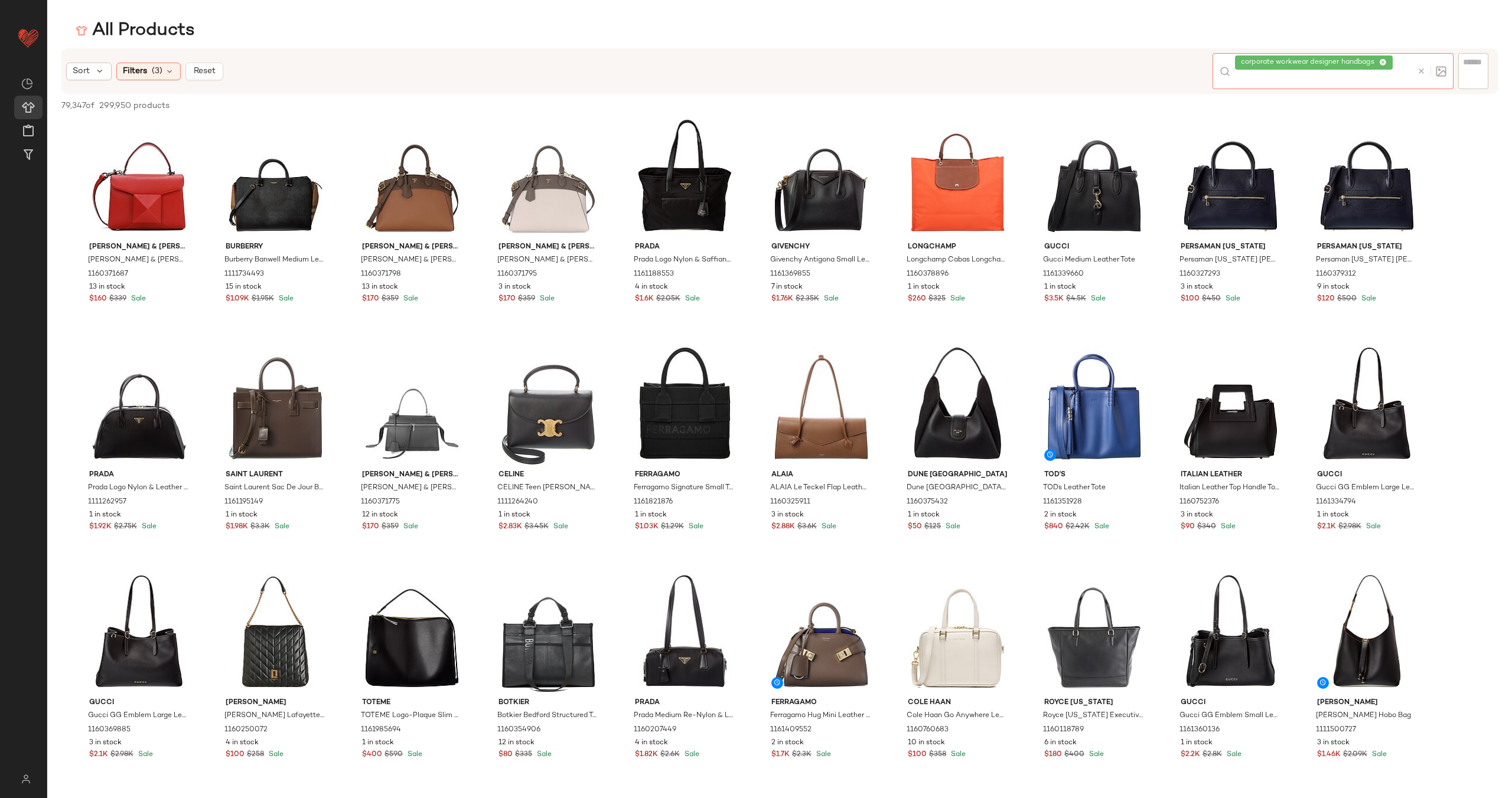
scroll to position [687, 0]
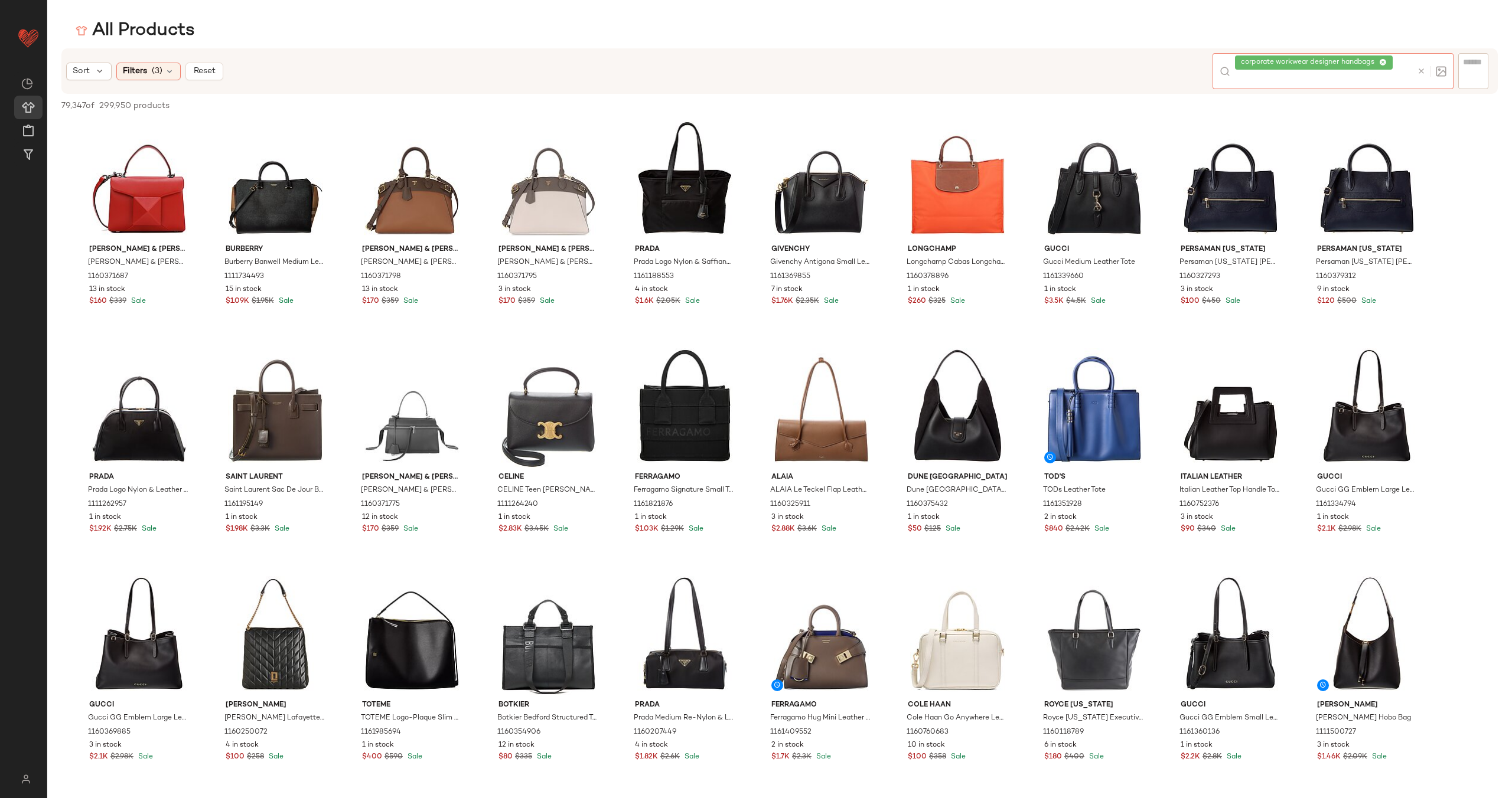
click at [1419, 69] on icon at bounding box center [1421, 71] width 9 height 9
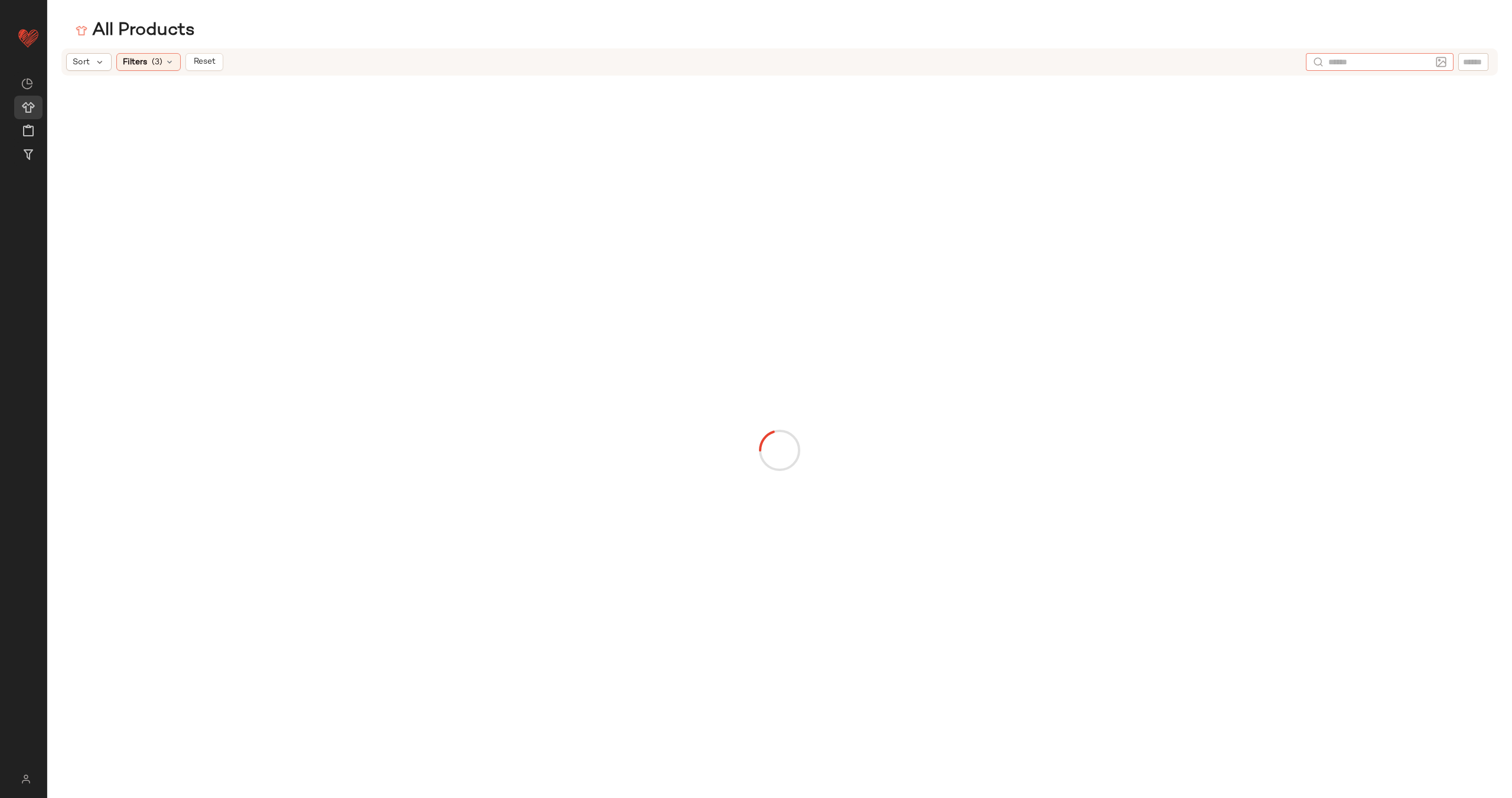
paste input "**********"
type input "**********"
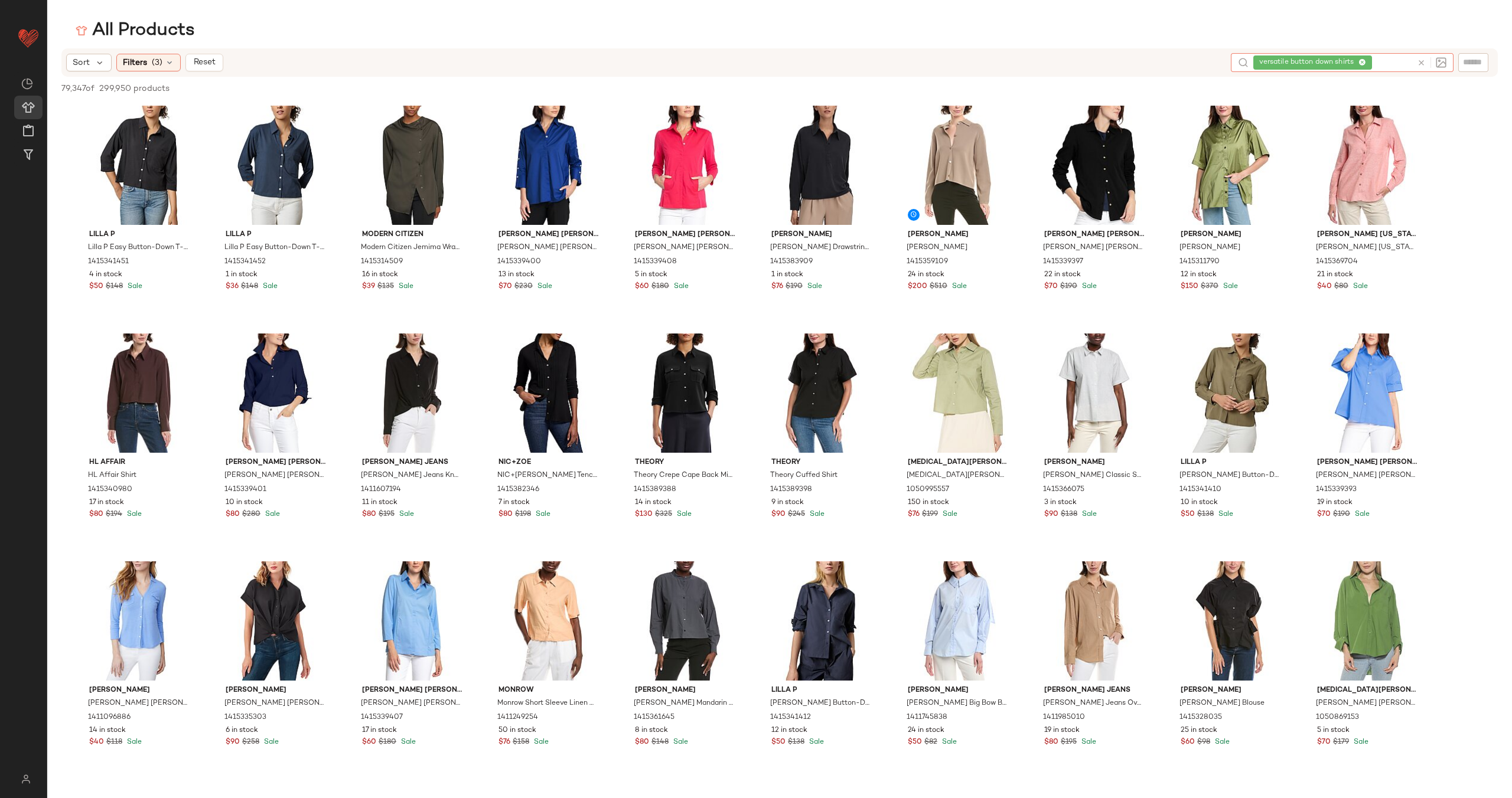
scroll to position [0, 0]
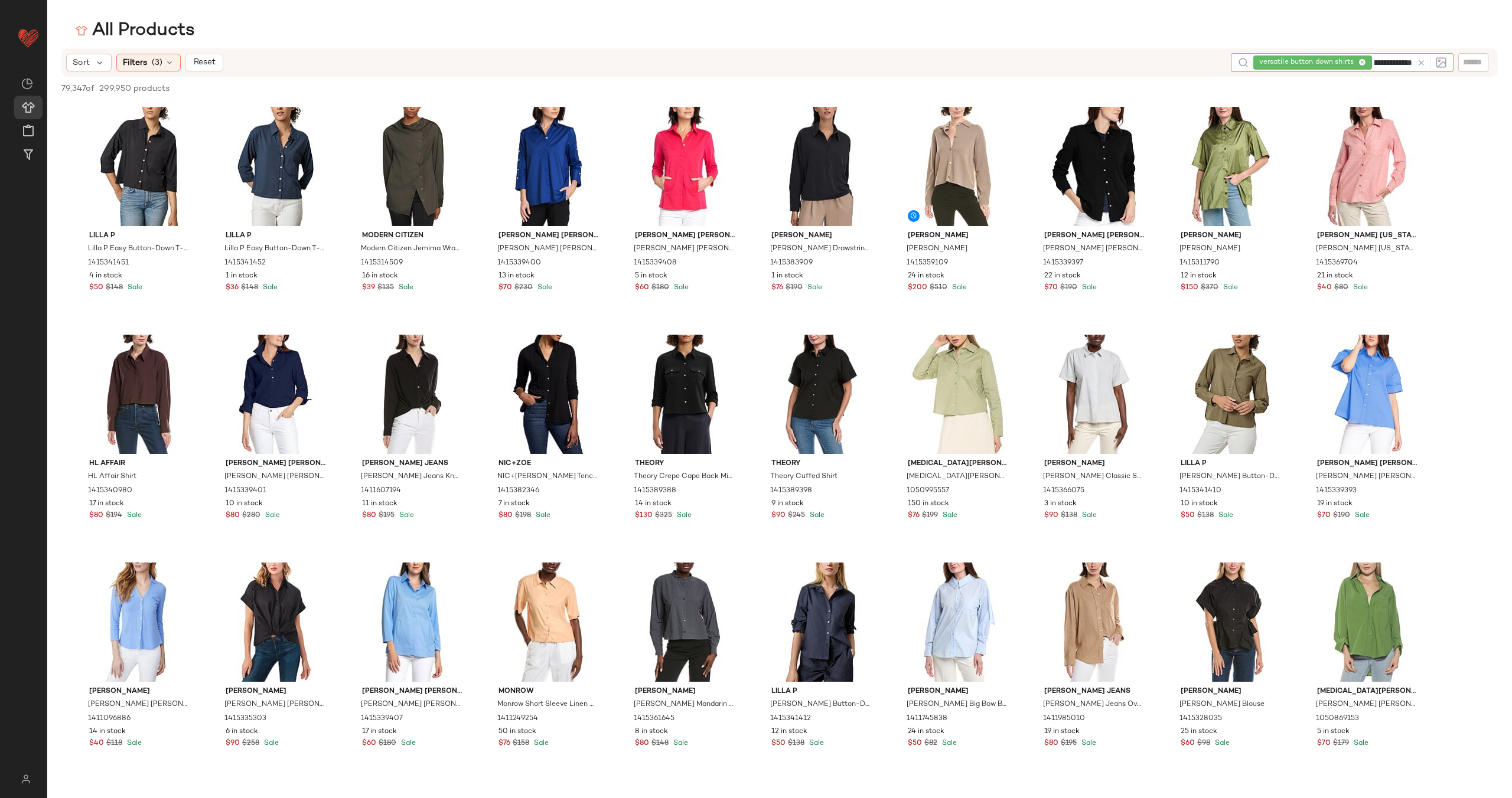
type input "**********"
